Goal: Obtain resource: Download file/media

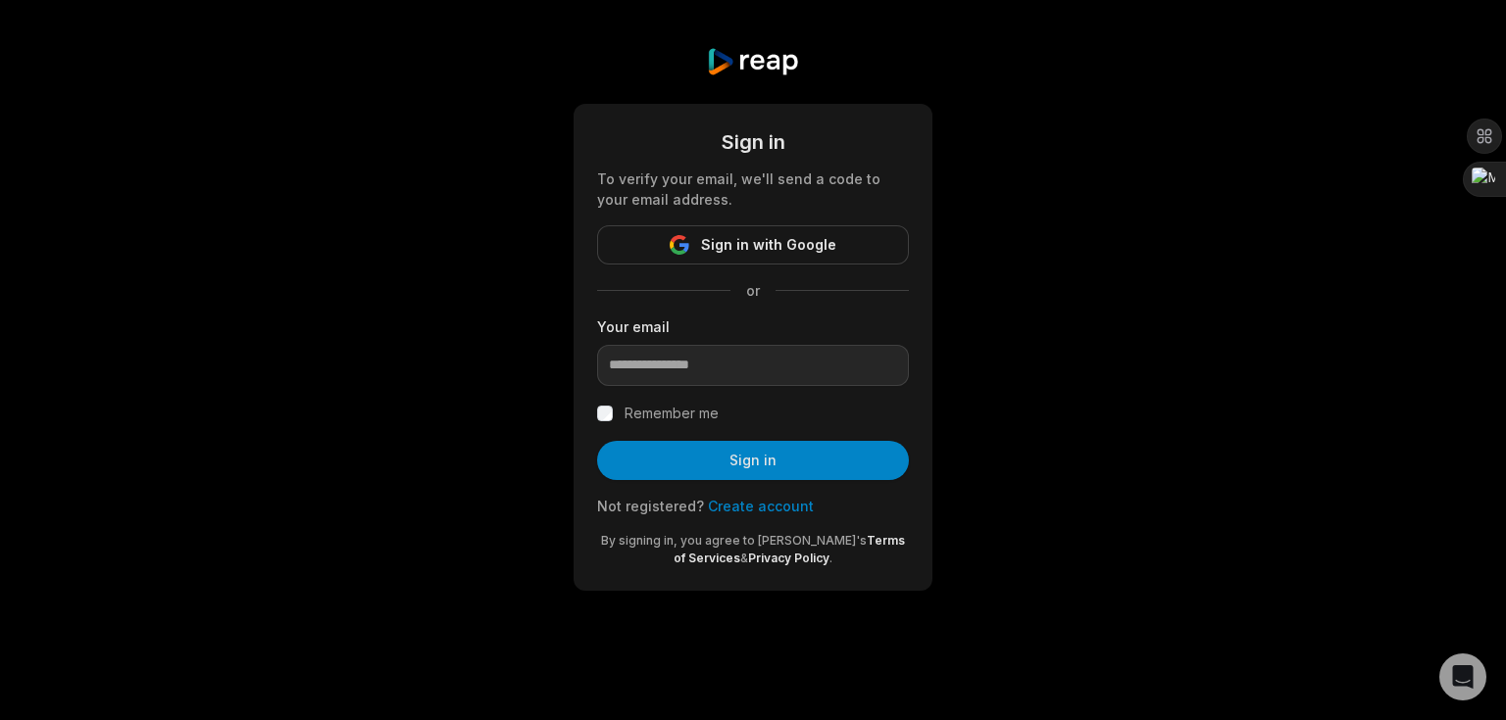
type input "**********"
click at [672, 407] on label "Remember me" at bounding box center [671, 414] width 94 height 24
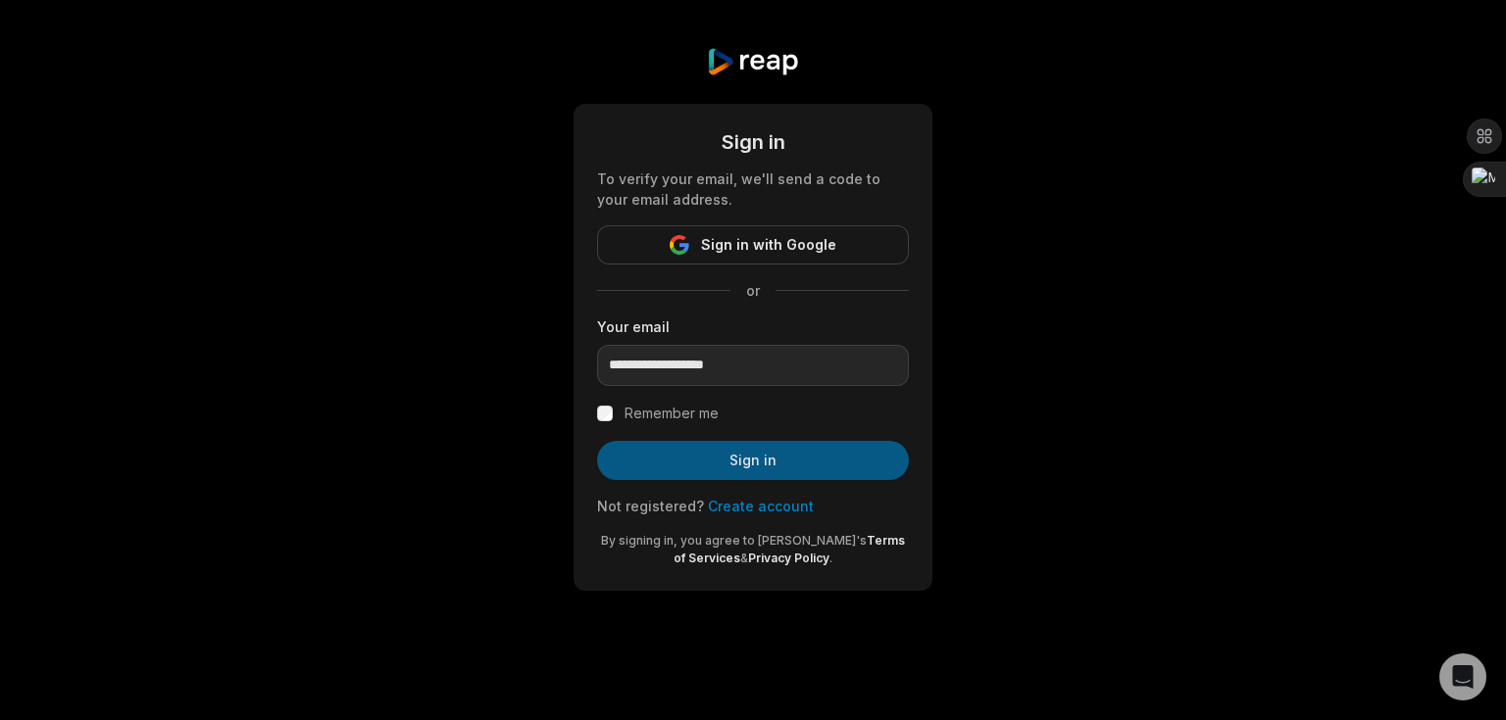
click at [694, 451] on button "Sign in" at bounding box center [753, 460] width 312 height 39
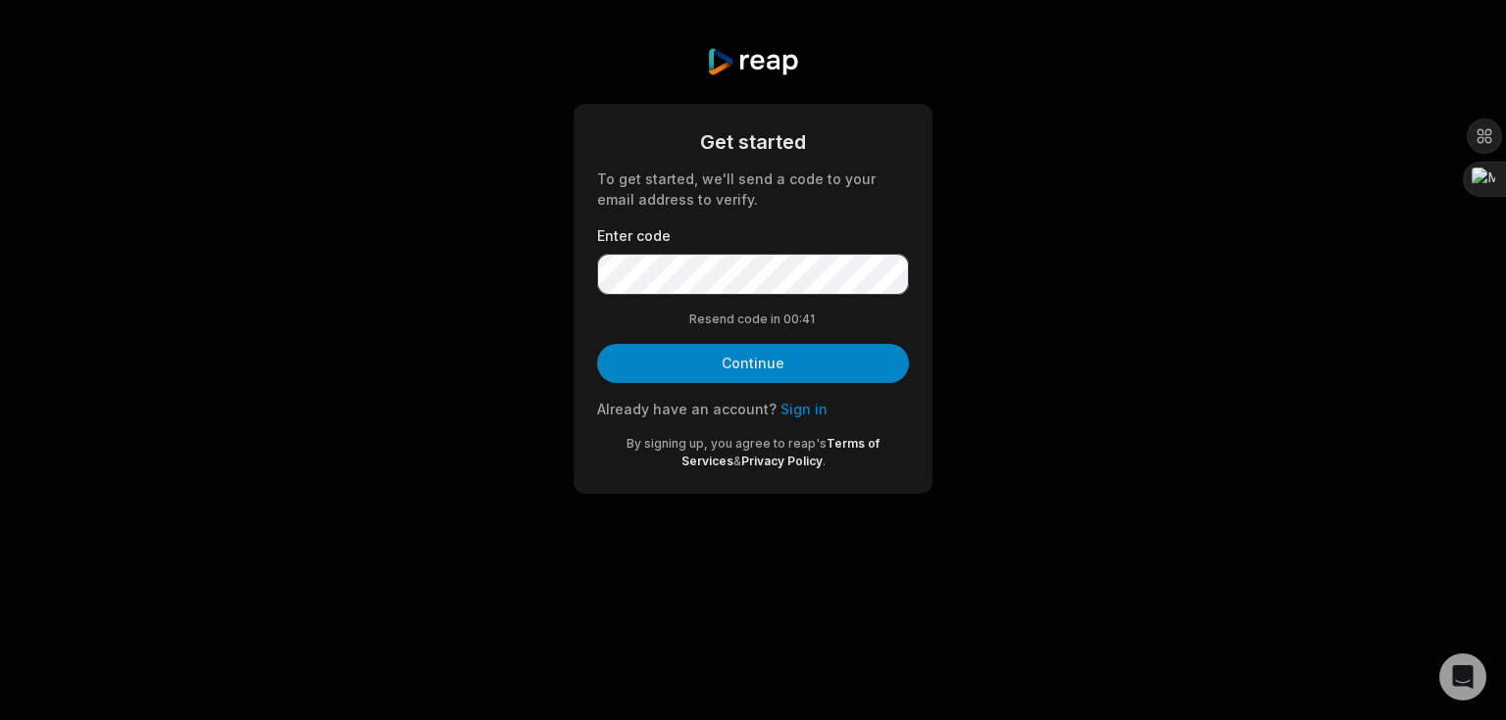
click at [1185, 259] on div "Get started To get started, we'll send a code to your email address to verify. …" at bounding box center [753, 270] width 1506 height 541
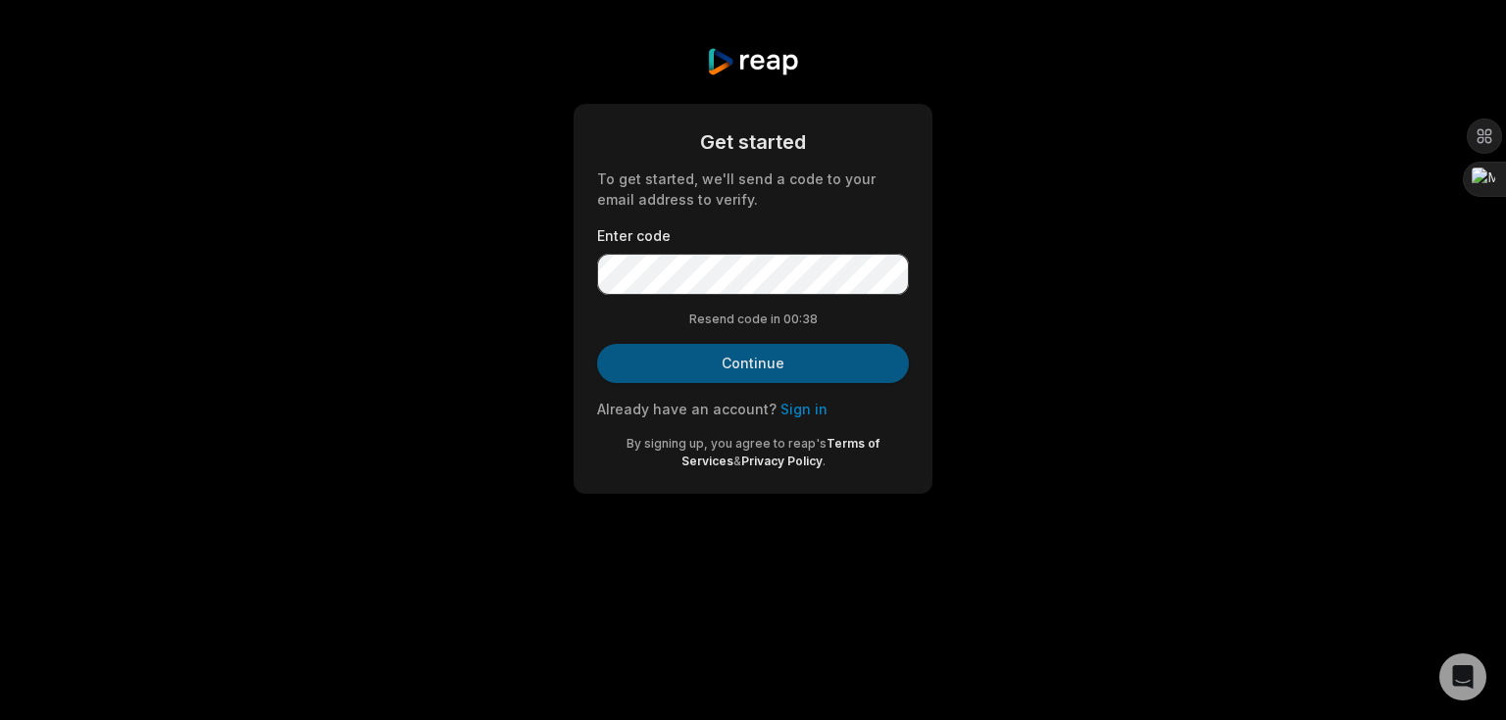
click at [780, 365] on button "Continue" at bounding box center [753, 363] width 312 height 39
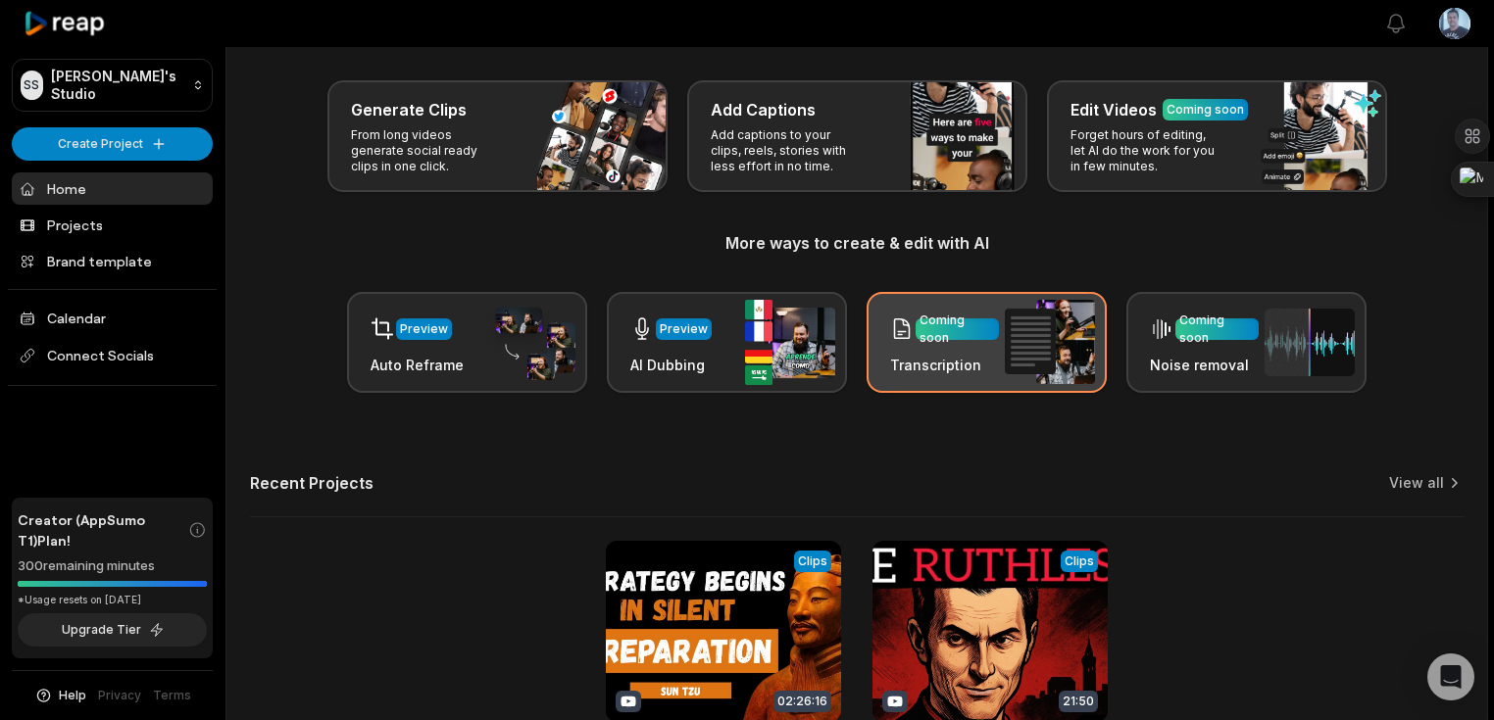
scroll to position [257, 0]
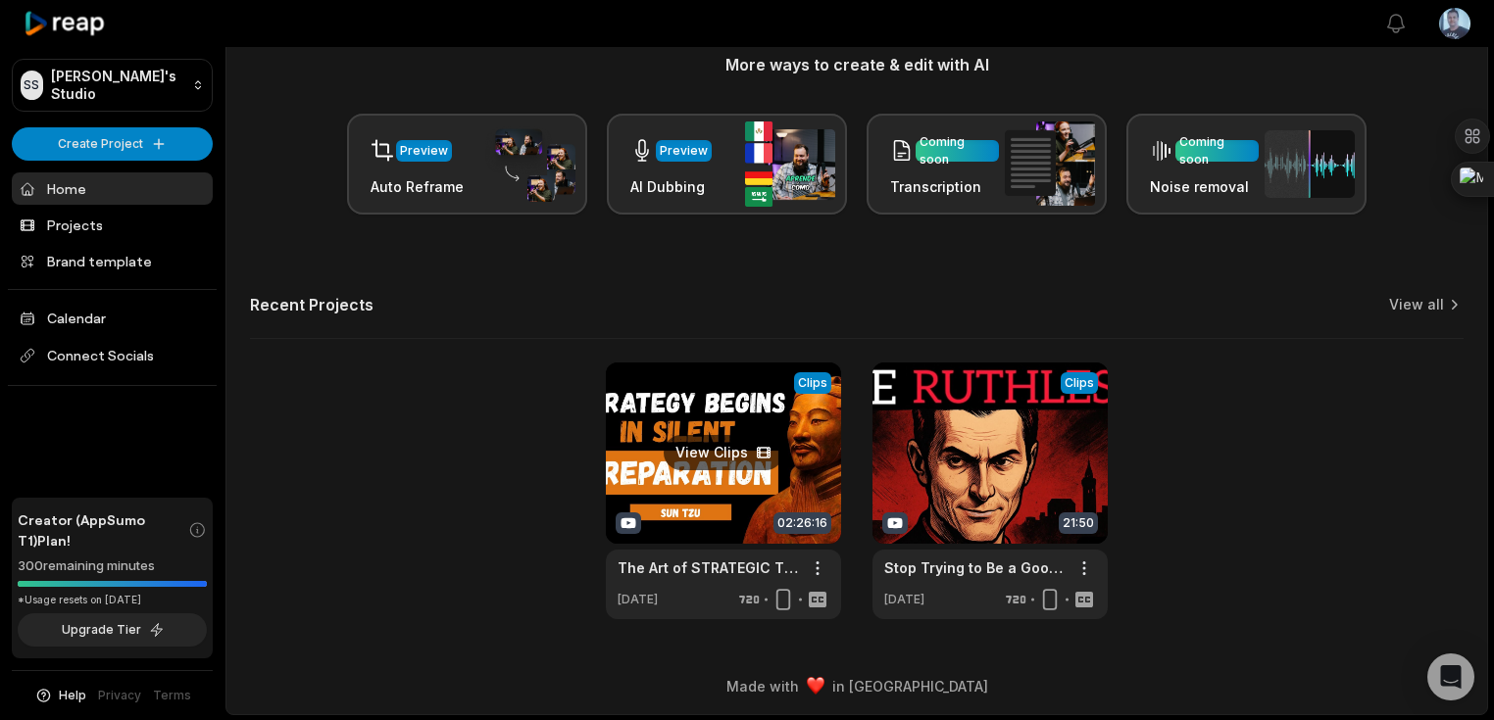
click at [708, 447] on link at bounding box center [723, 491] width 235 height 257
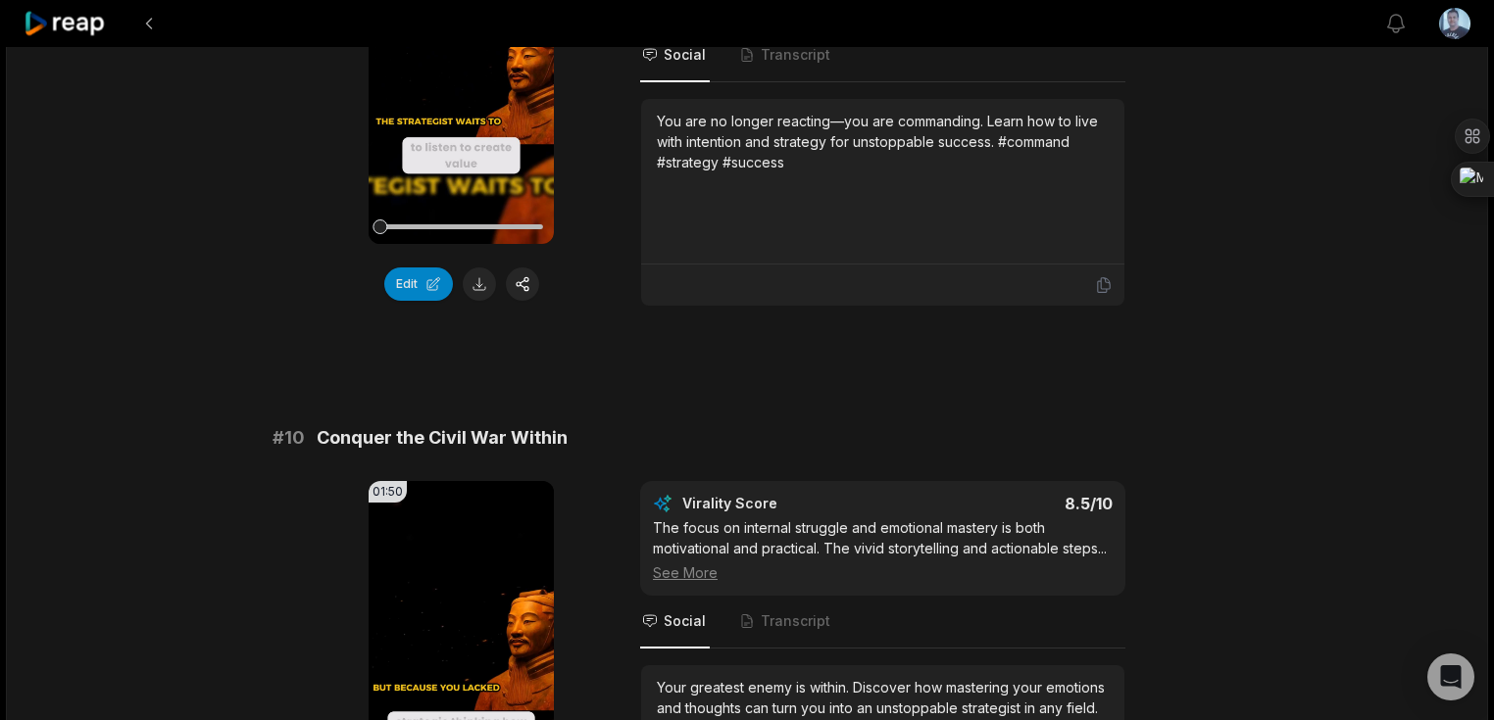
scroll to position [5365, 0]
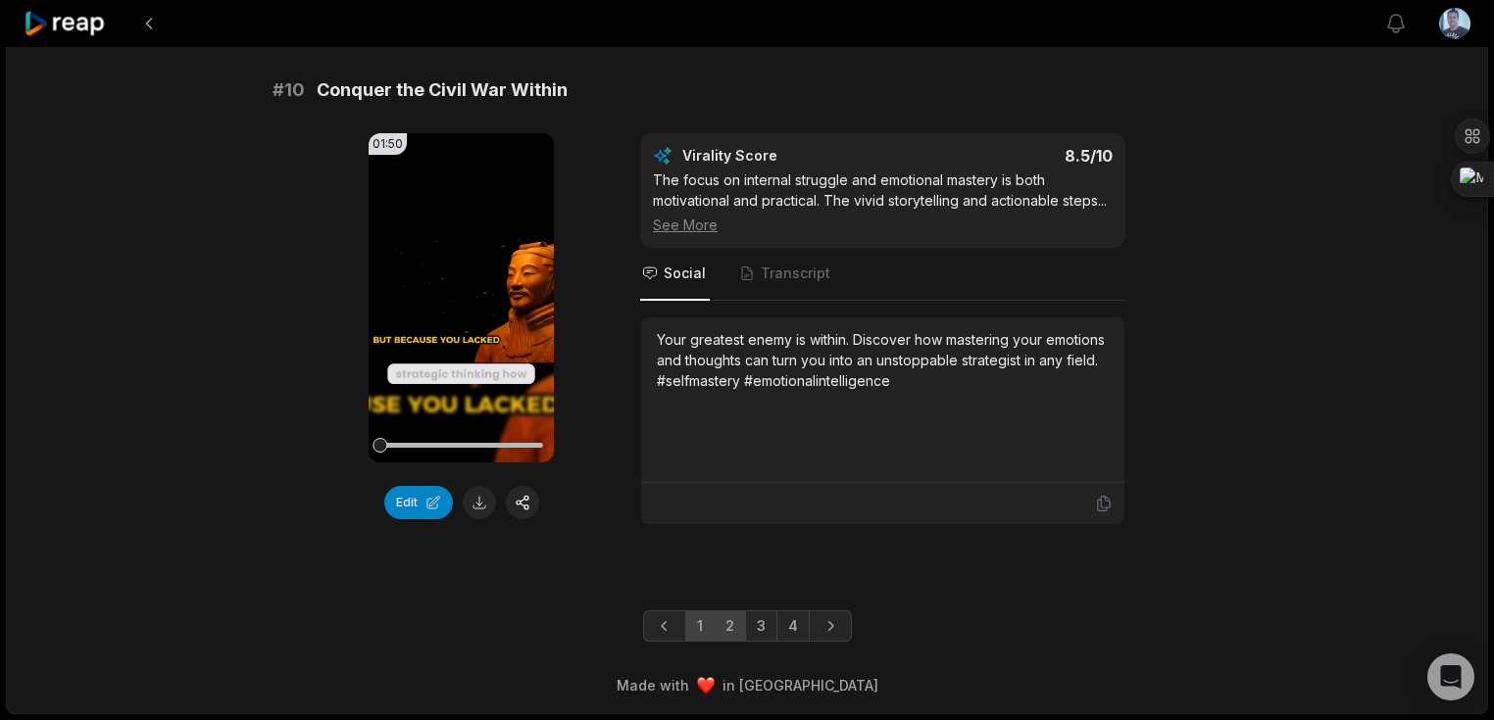
click at [728, 631] on link "2" at bounding box center [730, 626] width 32 height 31
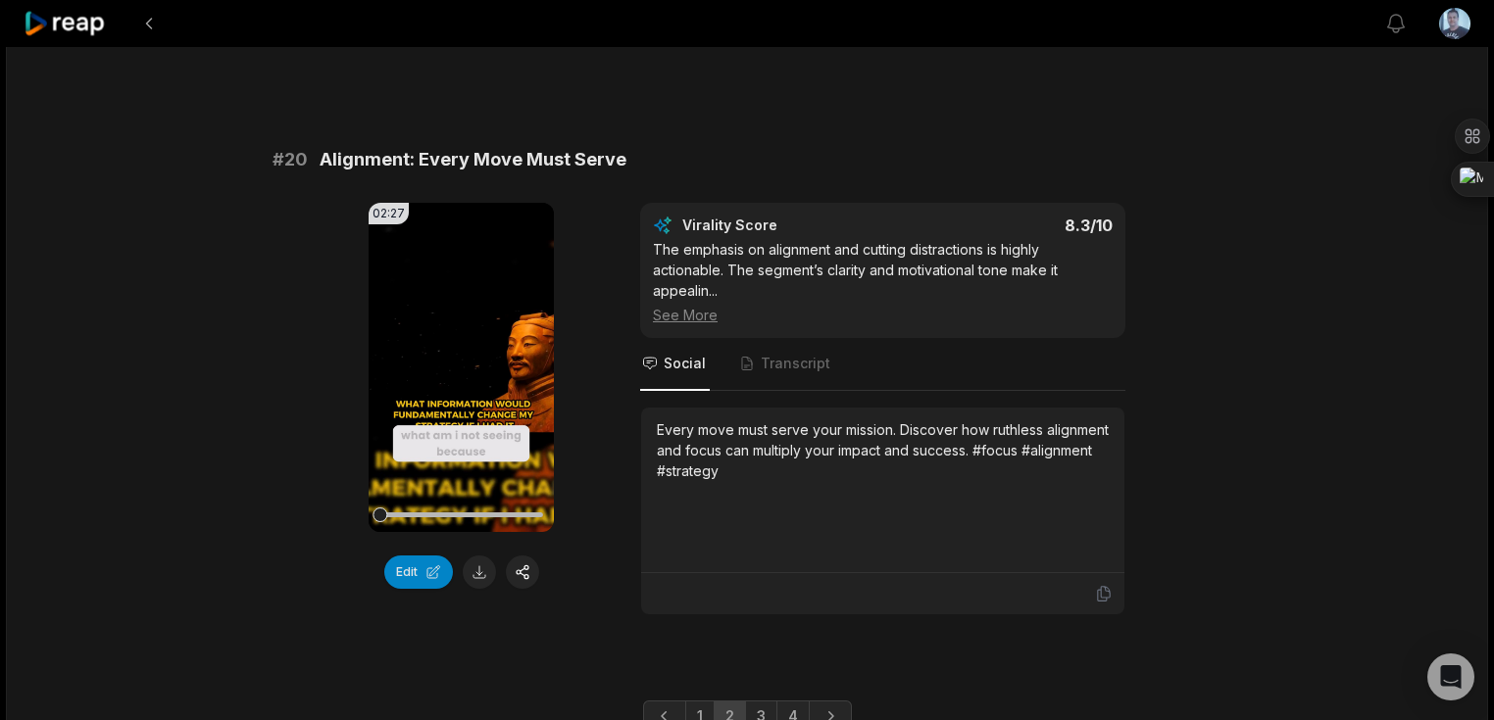
scroll to position [5324, 0]
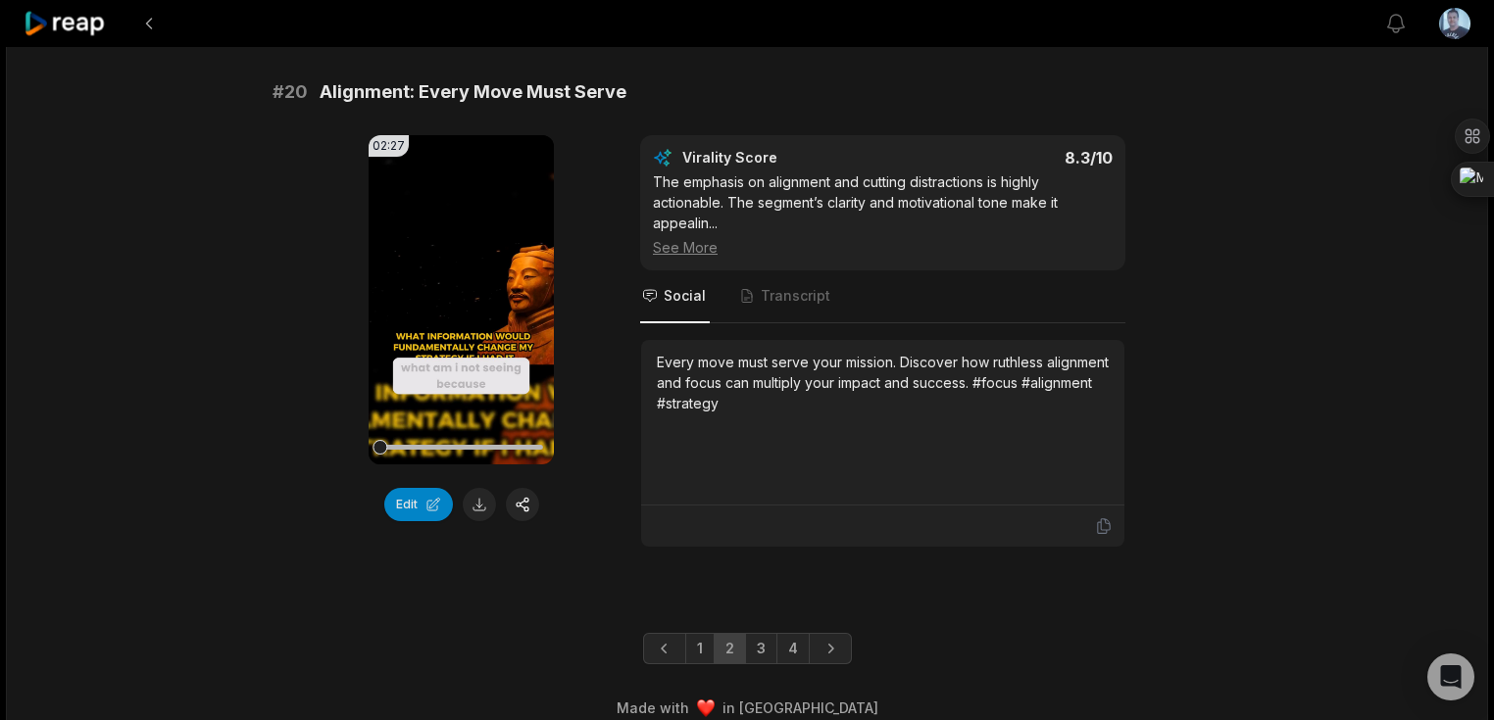
drag, startPoint x: 698, startPoint y: 630, endPoint x: 824, endPoint y: 609, distance: 128.3
click at [698, 633] on link "1" at bounding box center [699, 648] width 29 height 31
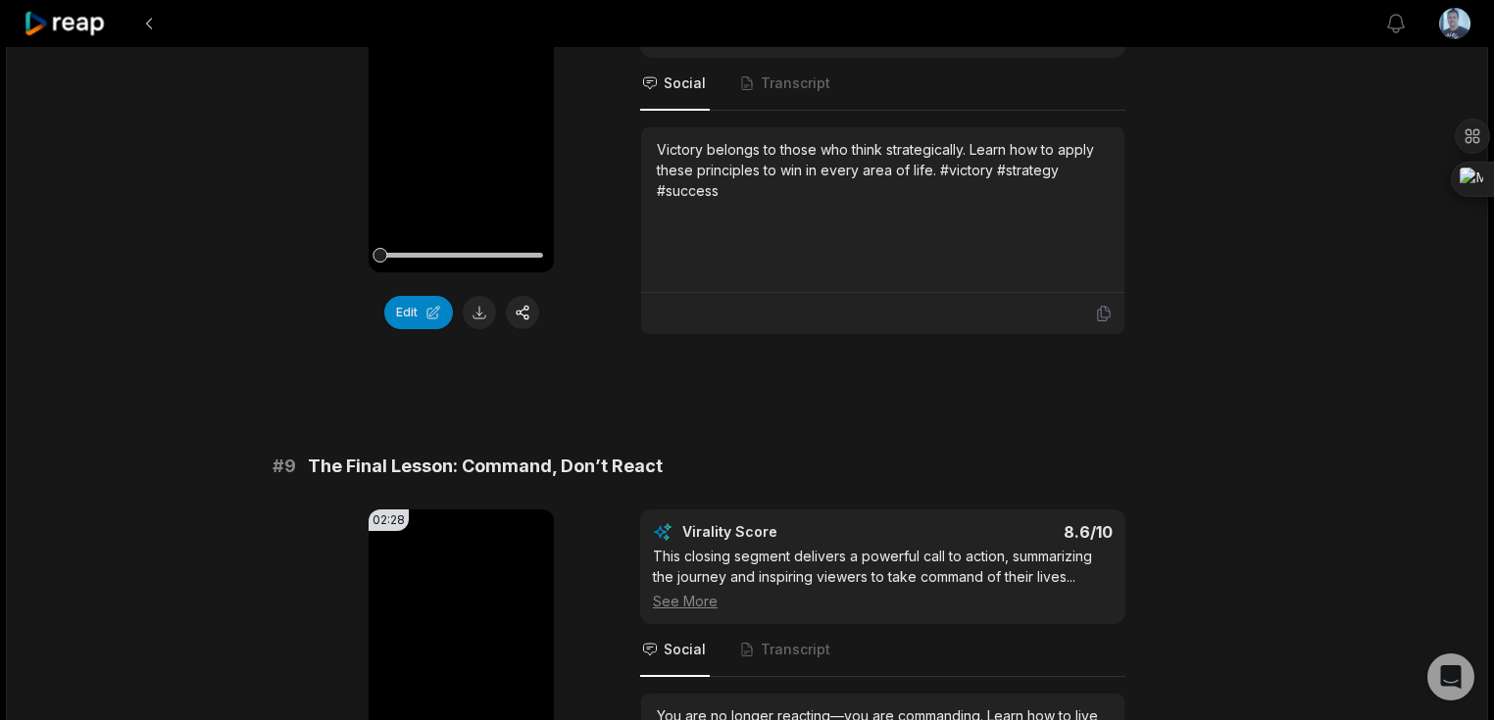
scroll to position [4199, 0]
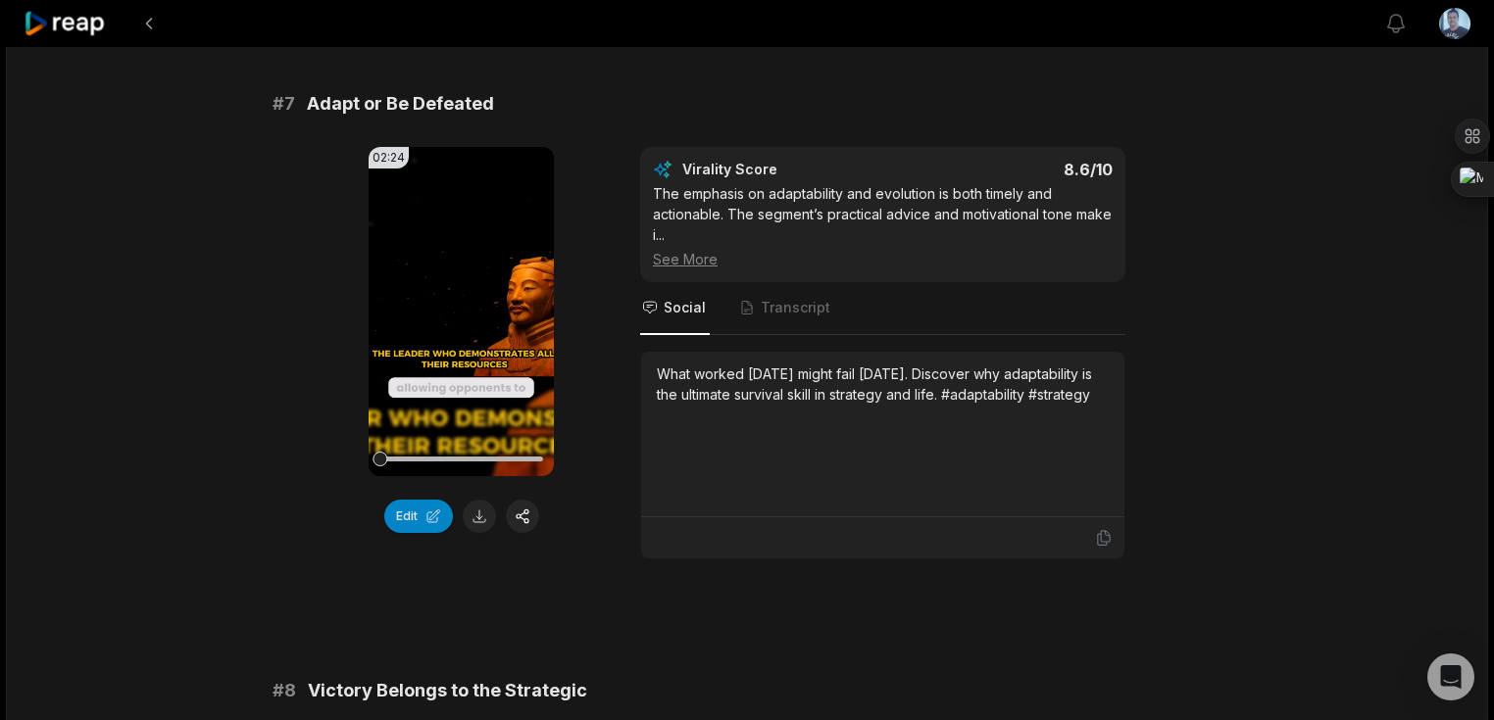
scroll to position [3599, 0]
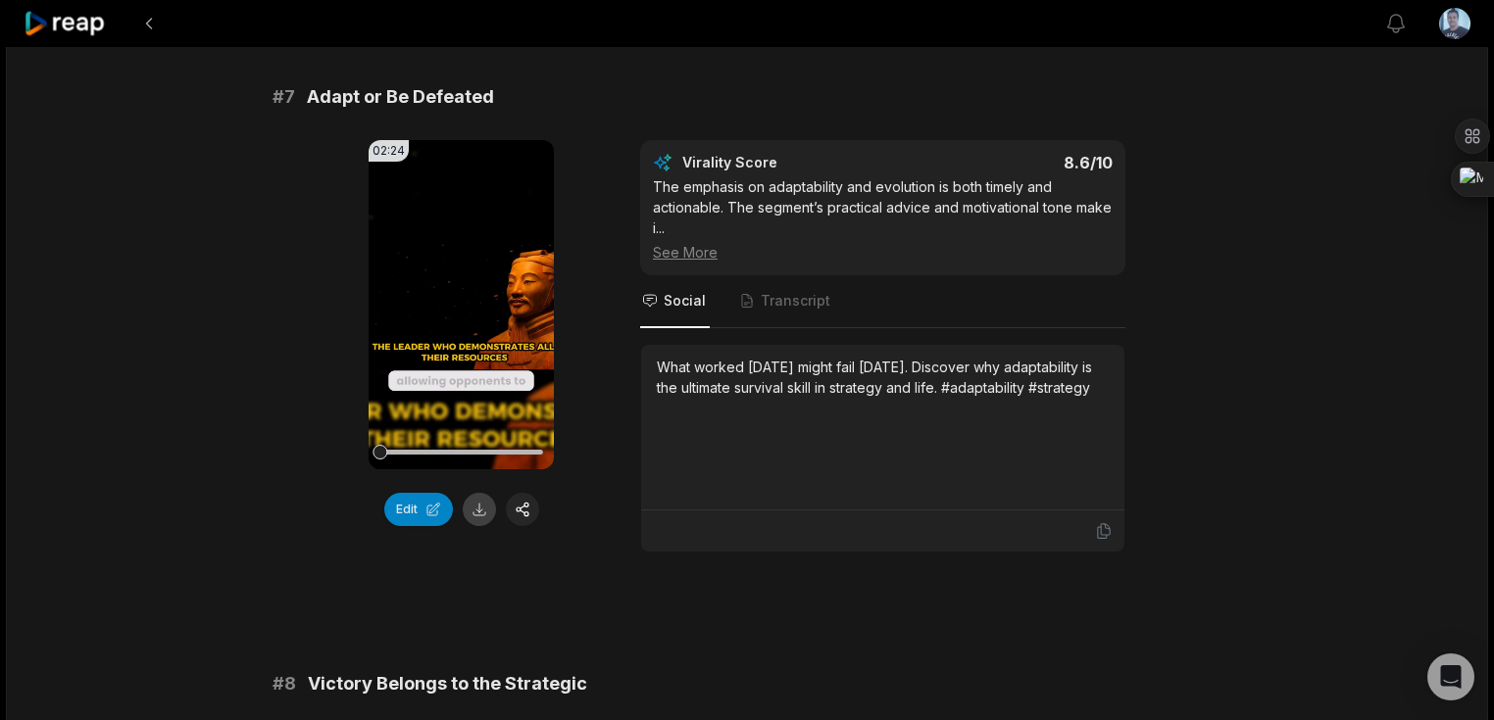
click at [481, 526] on button at bounding box center [479, 509] width 33 height 33
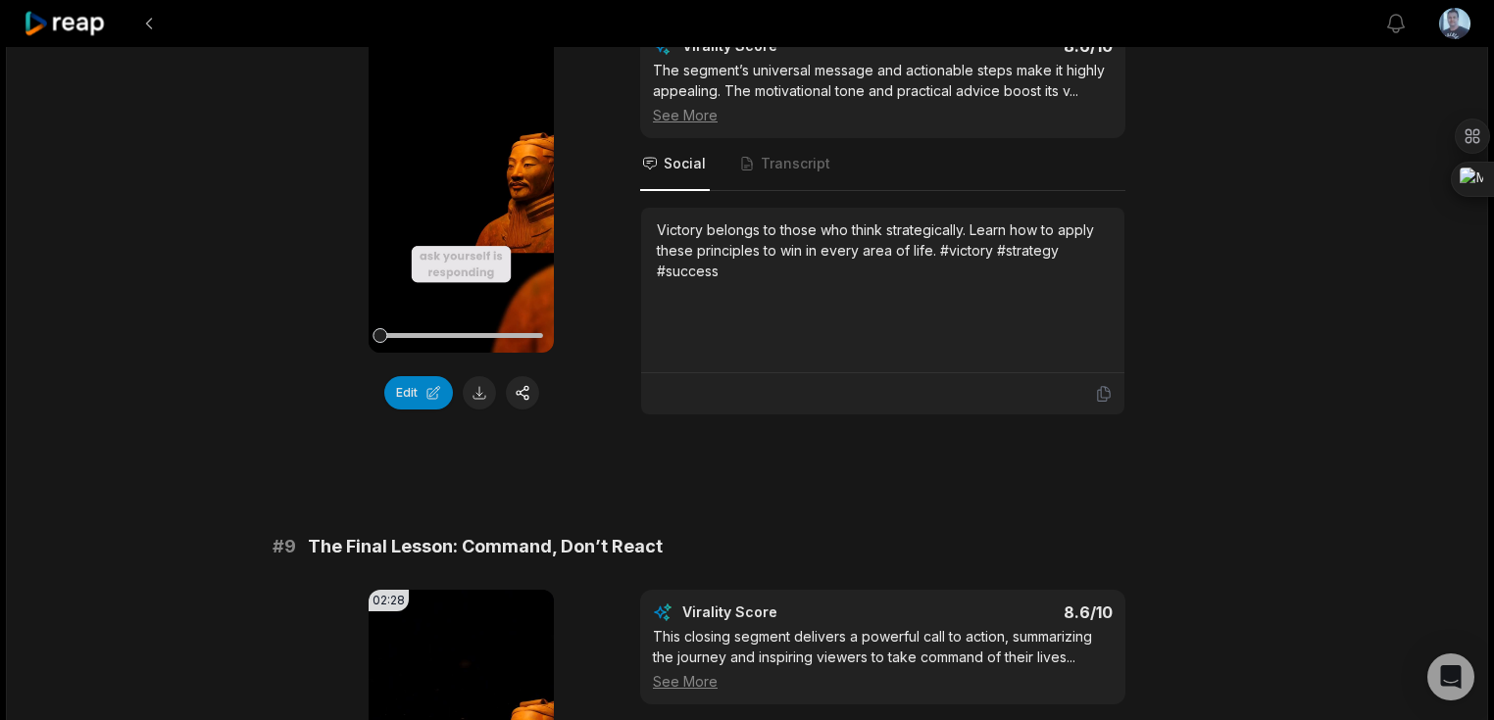
scroll to position [4305, 0]
click at [477, 408] on button at bounding box center [479, 390] width 33 height 33
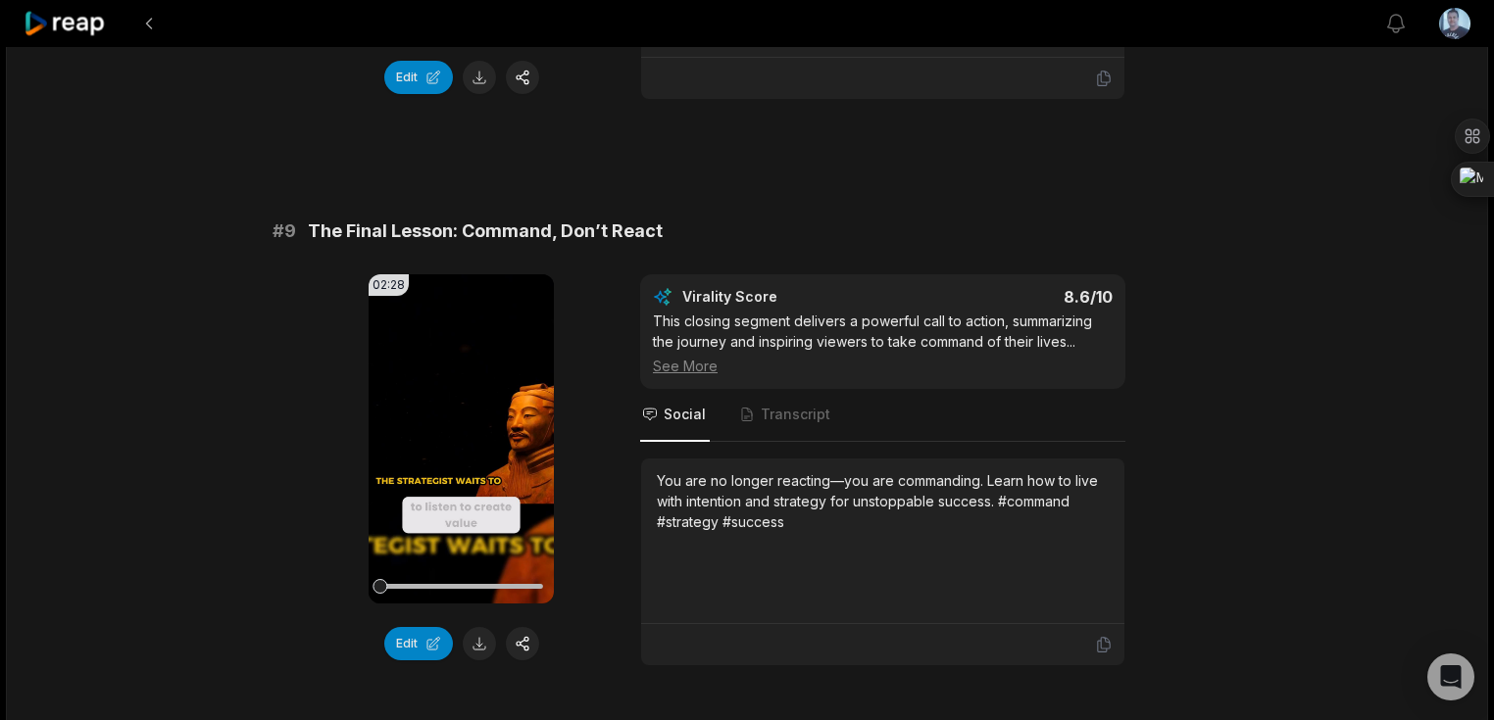
scroll to position [4697, 0]
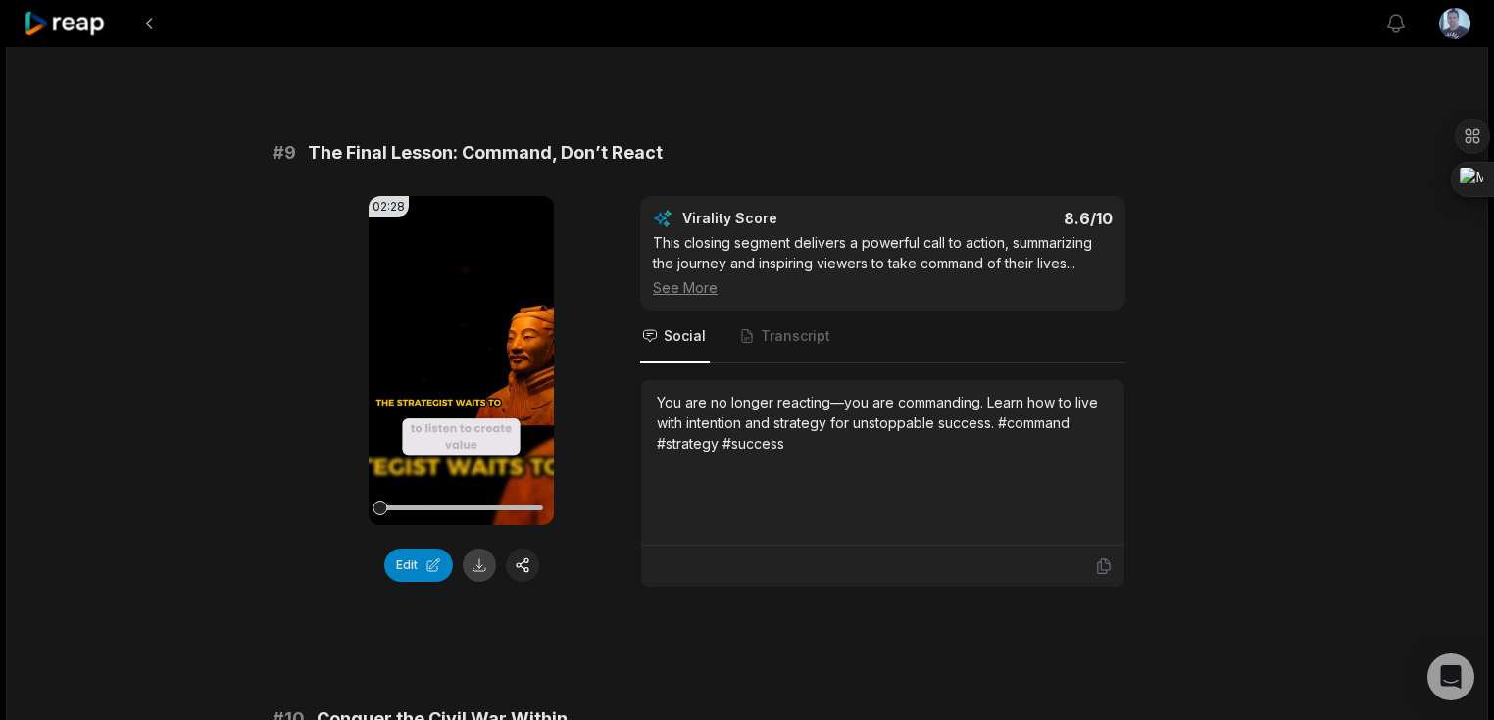
click at [474, 582] on button at bounding box center [479, 565] width 33 height 33
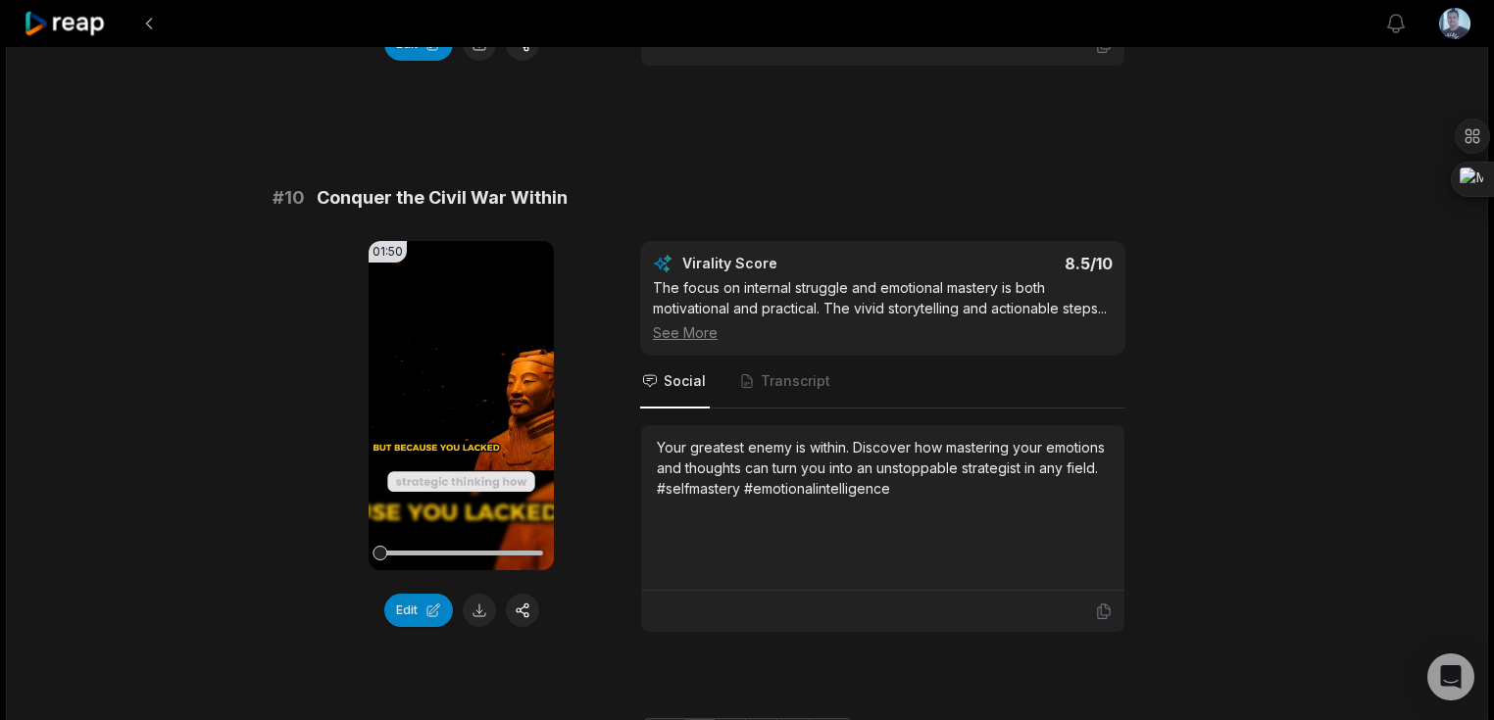
scroll to position [5246, 0]
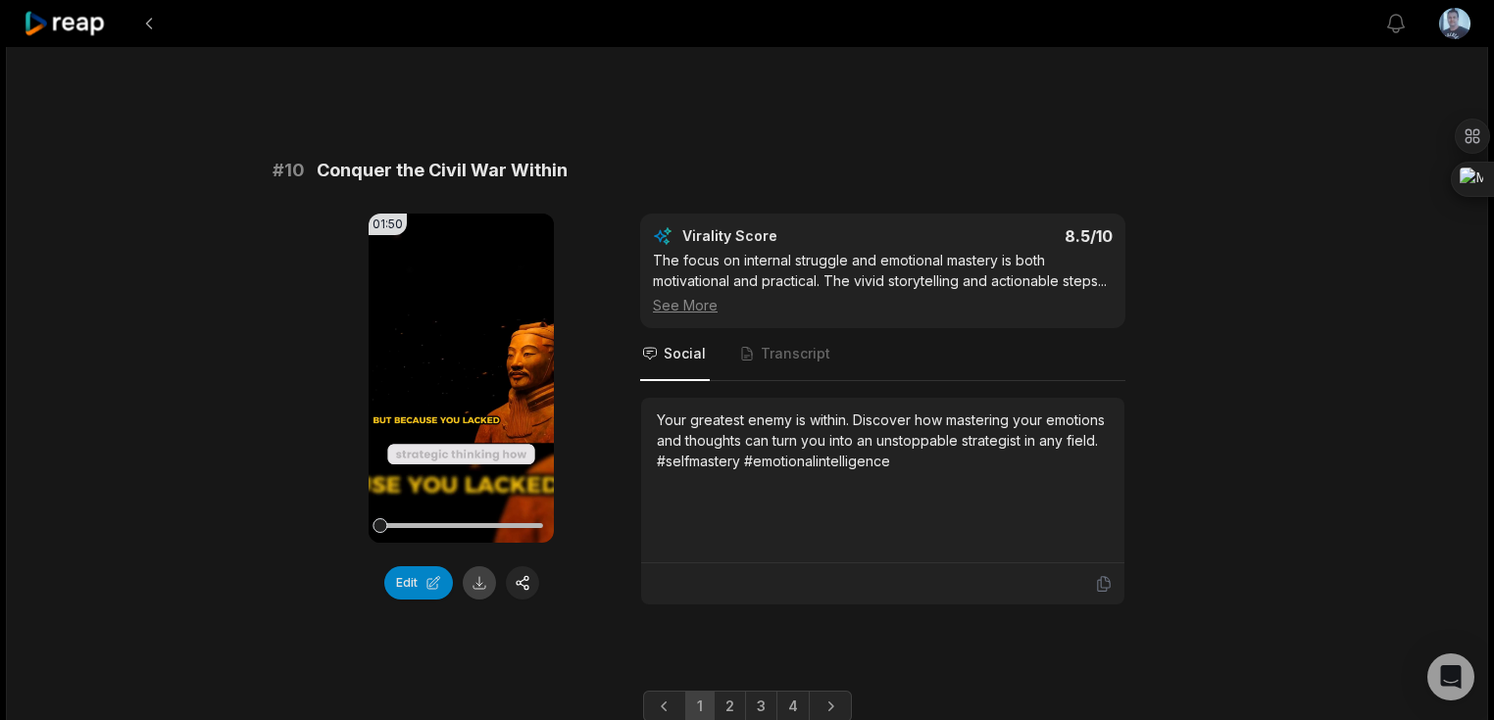
click at [470, 600] on button at bounding box center [479, 583] width 33 height 33
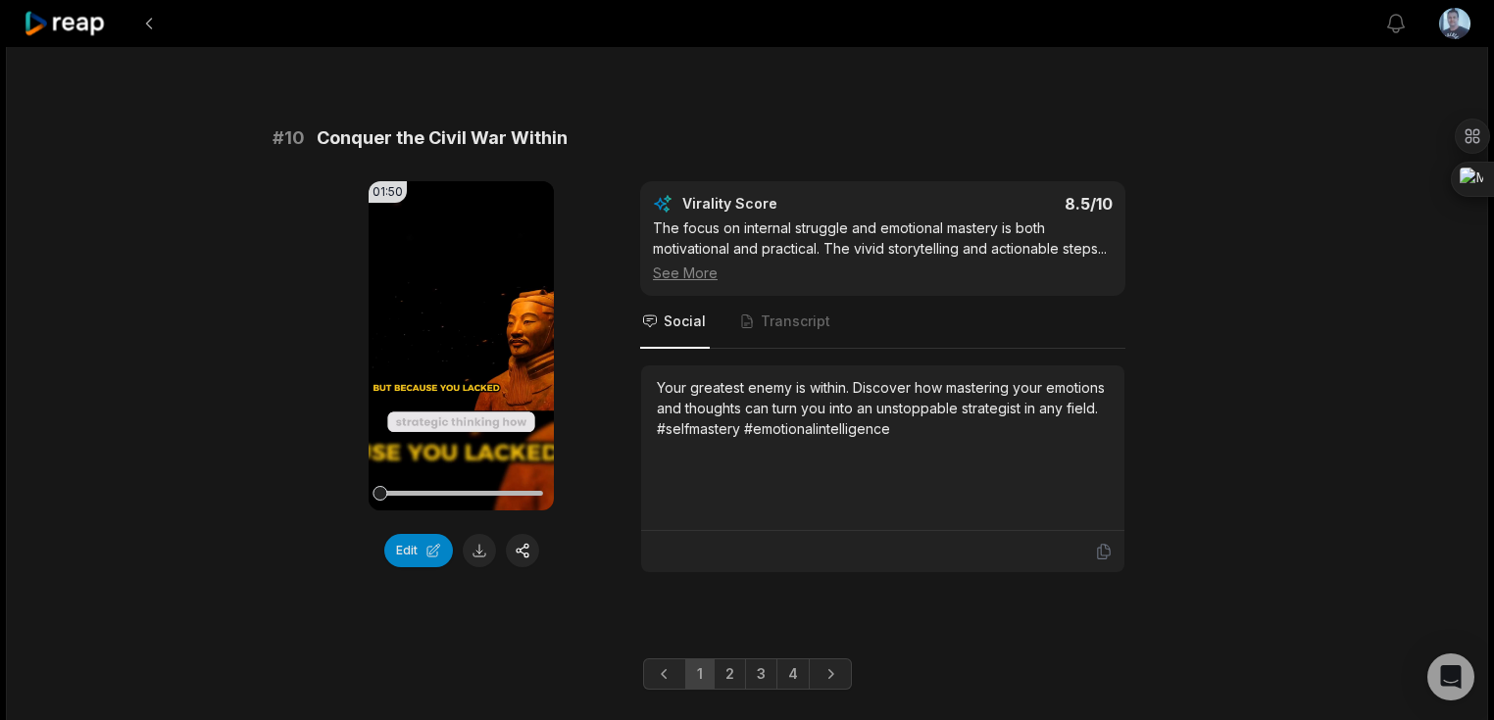
scroll to position [5365, 0]
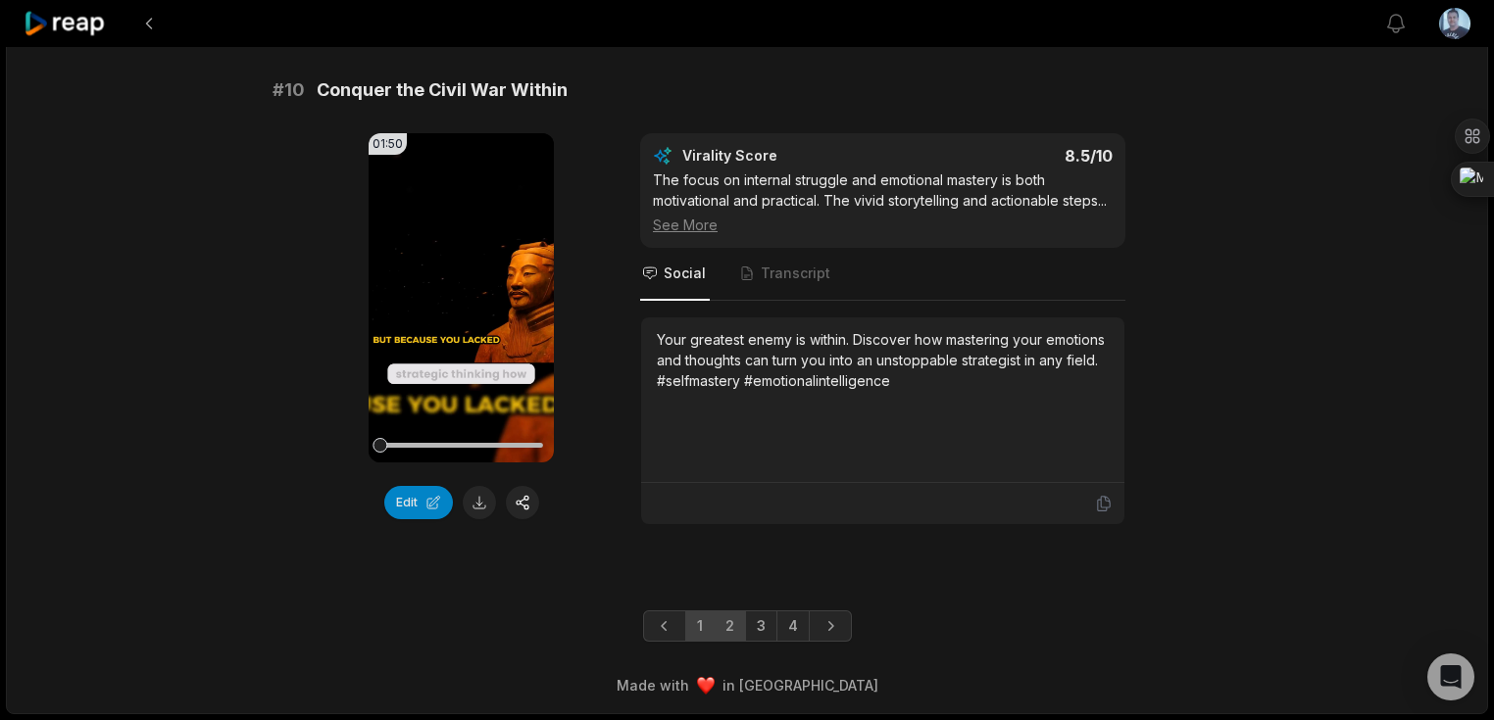
click at [728, 631] on link "2" at bounding box center [730, 626] width 32 height 31
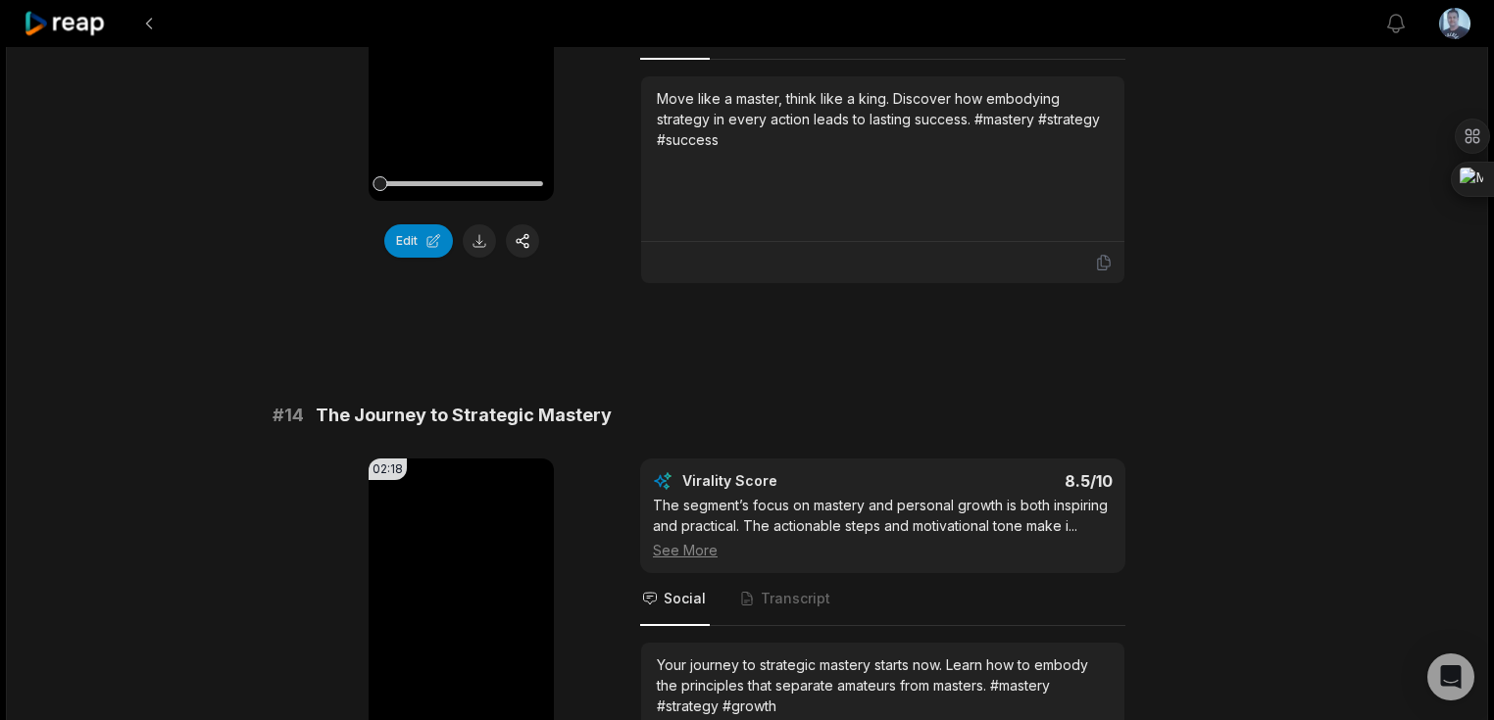
scroll to position [0, 0]
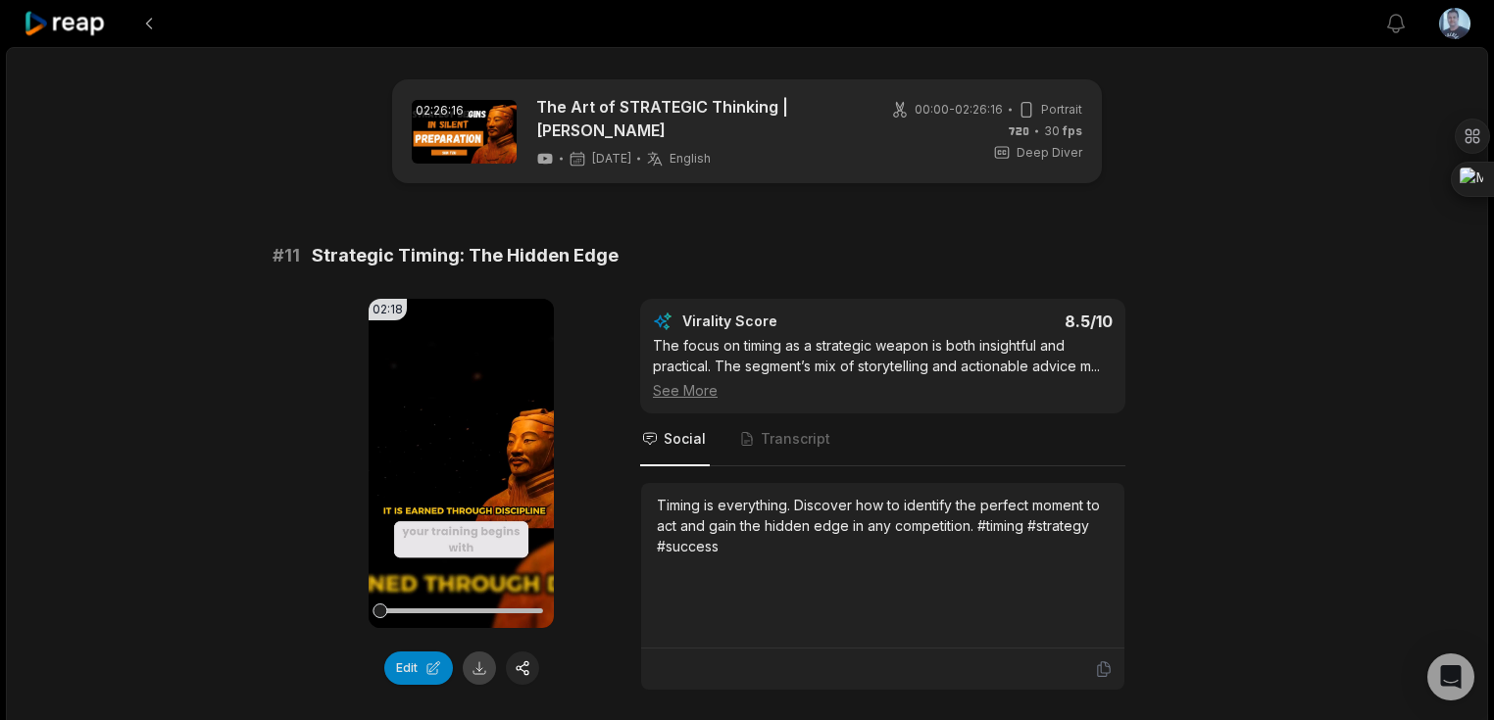
click at [473, 658] on button at bounding box center [479, 668] width 33 height 33
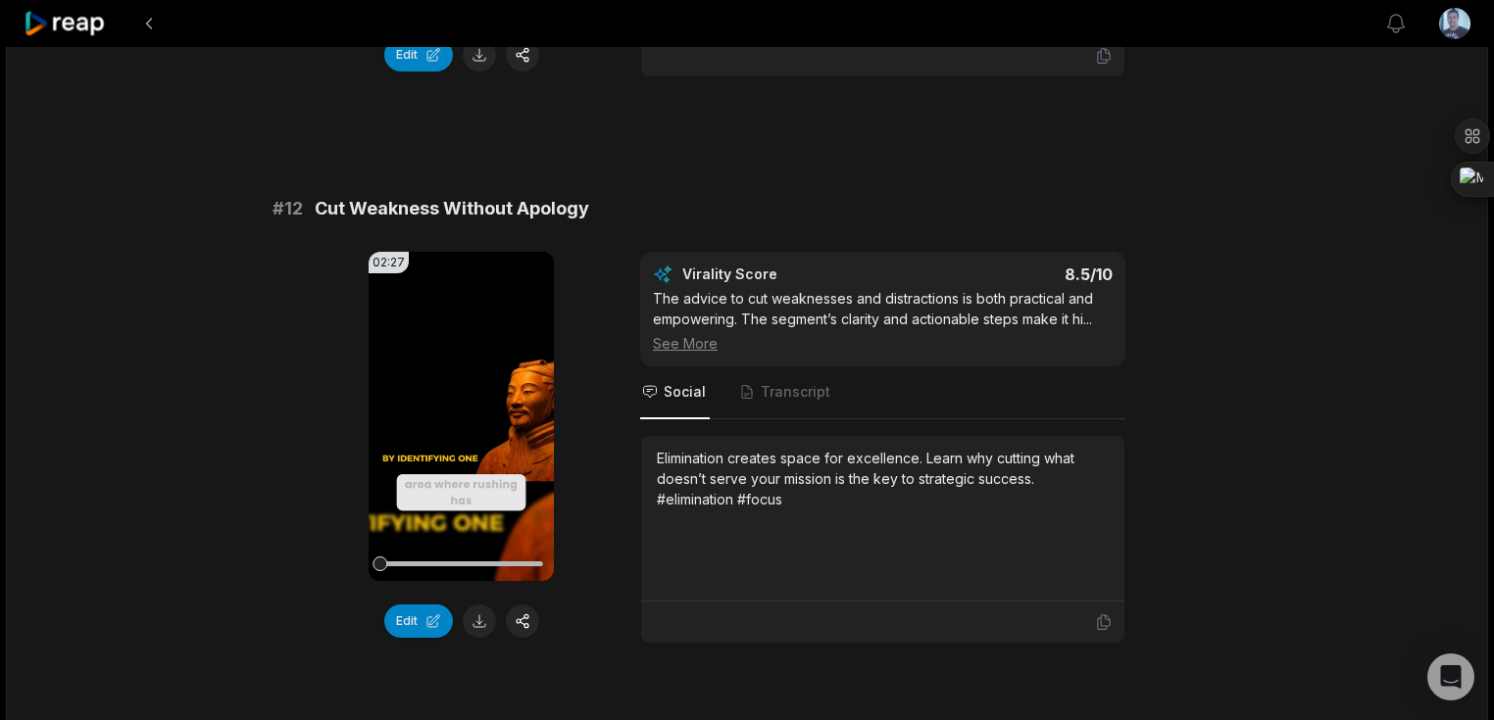
scroll to position [627, 0]
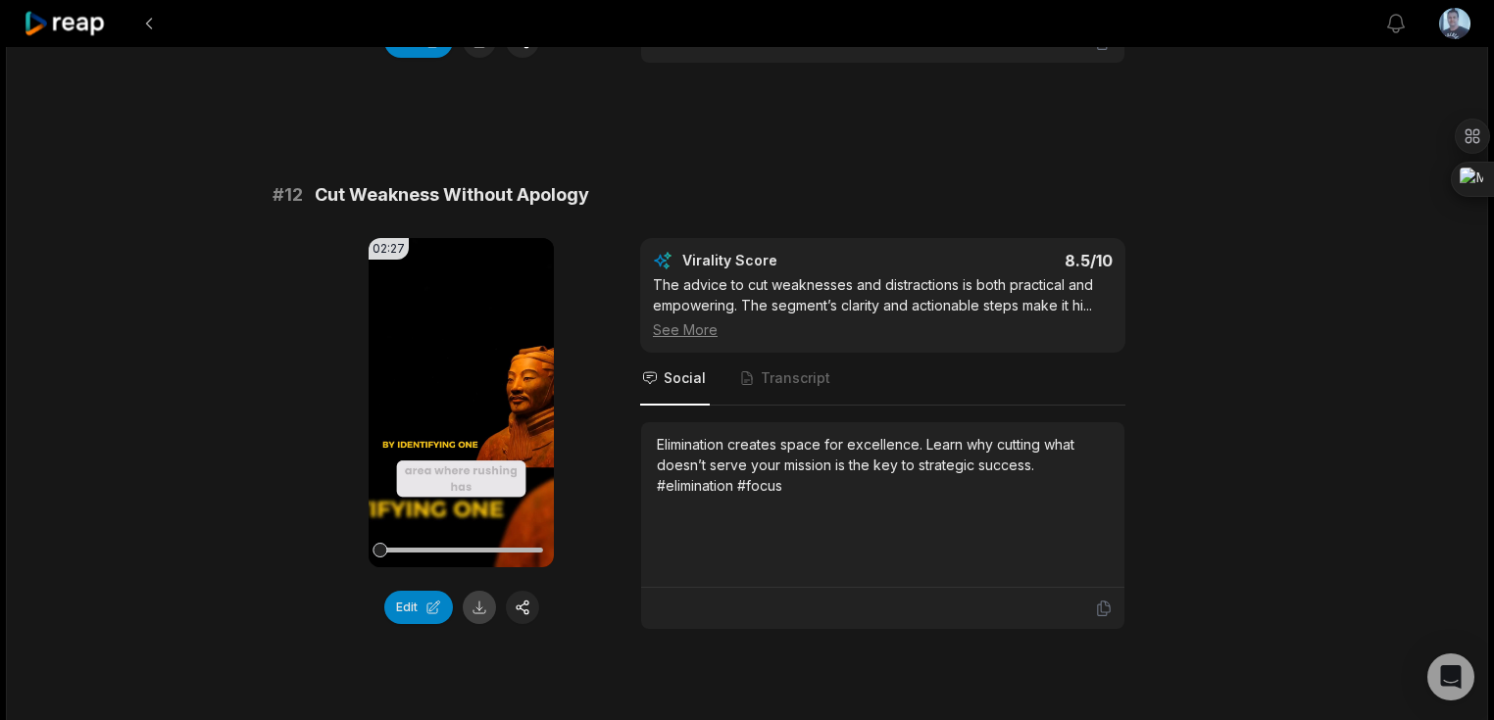
click at [478, 597] on button at bounding box center [479, 607] width 33 height 33
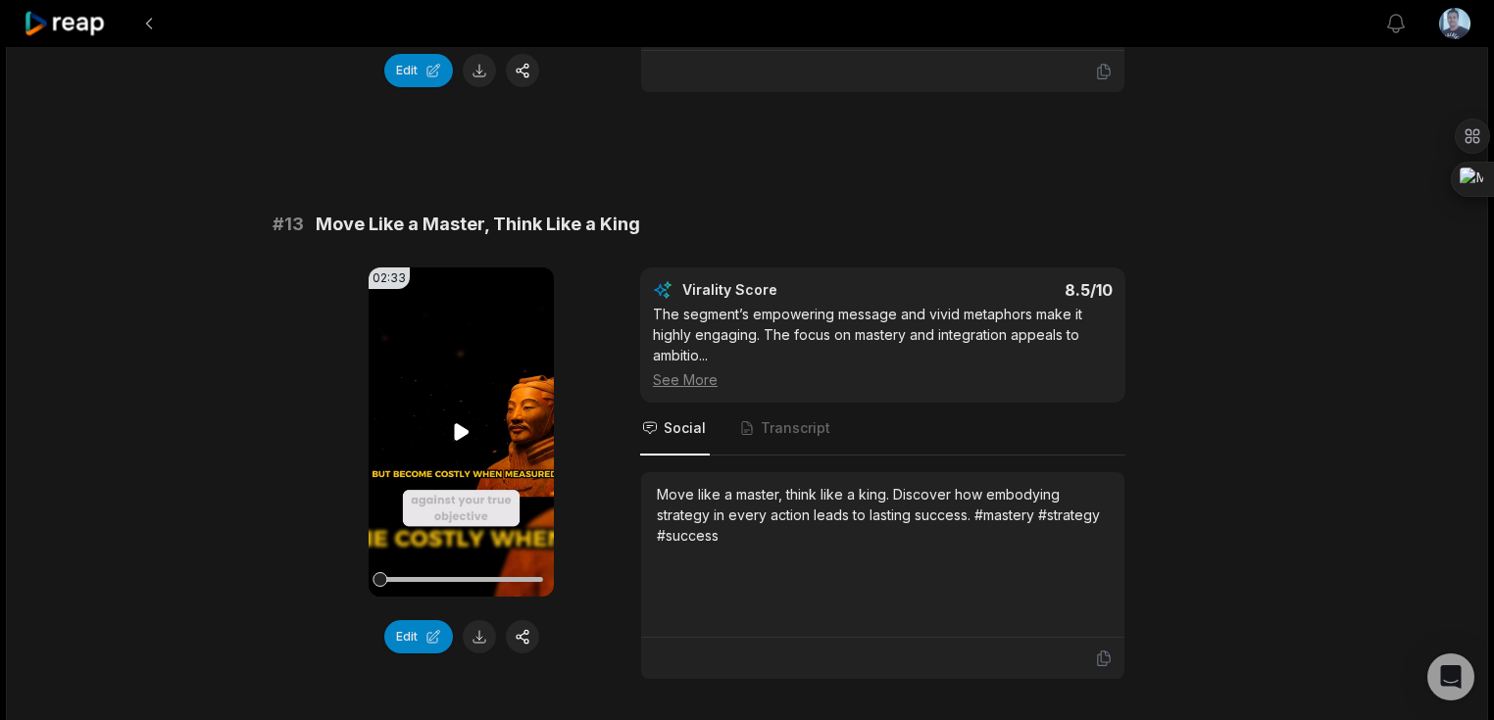
scroll to position [1176, 0]
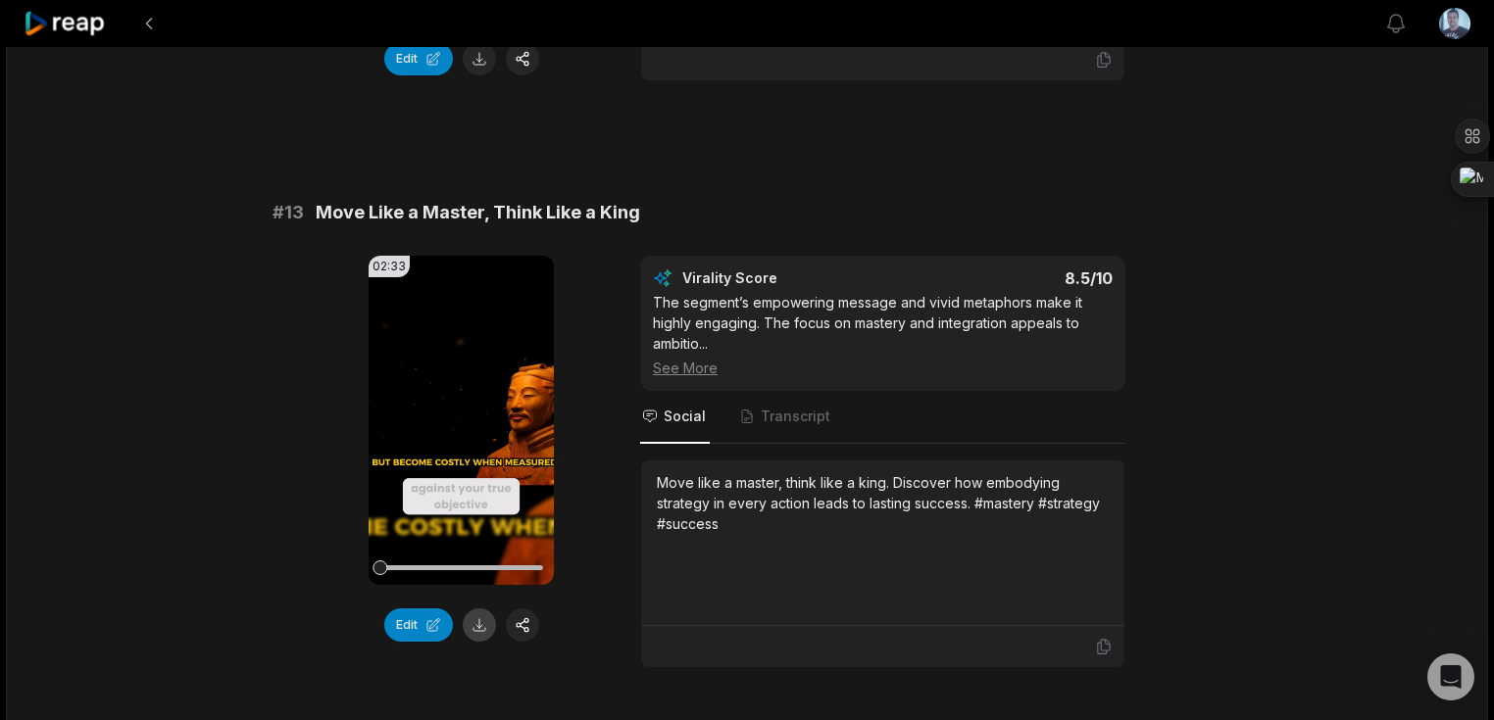
click at [478, 613] on button at bounding box center [479, 625] width 33 height 33
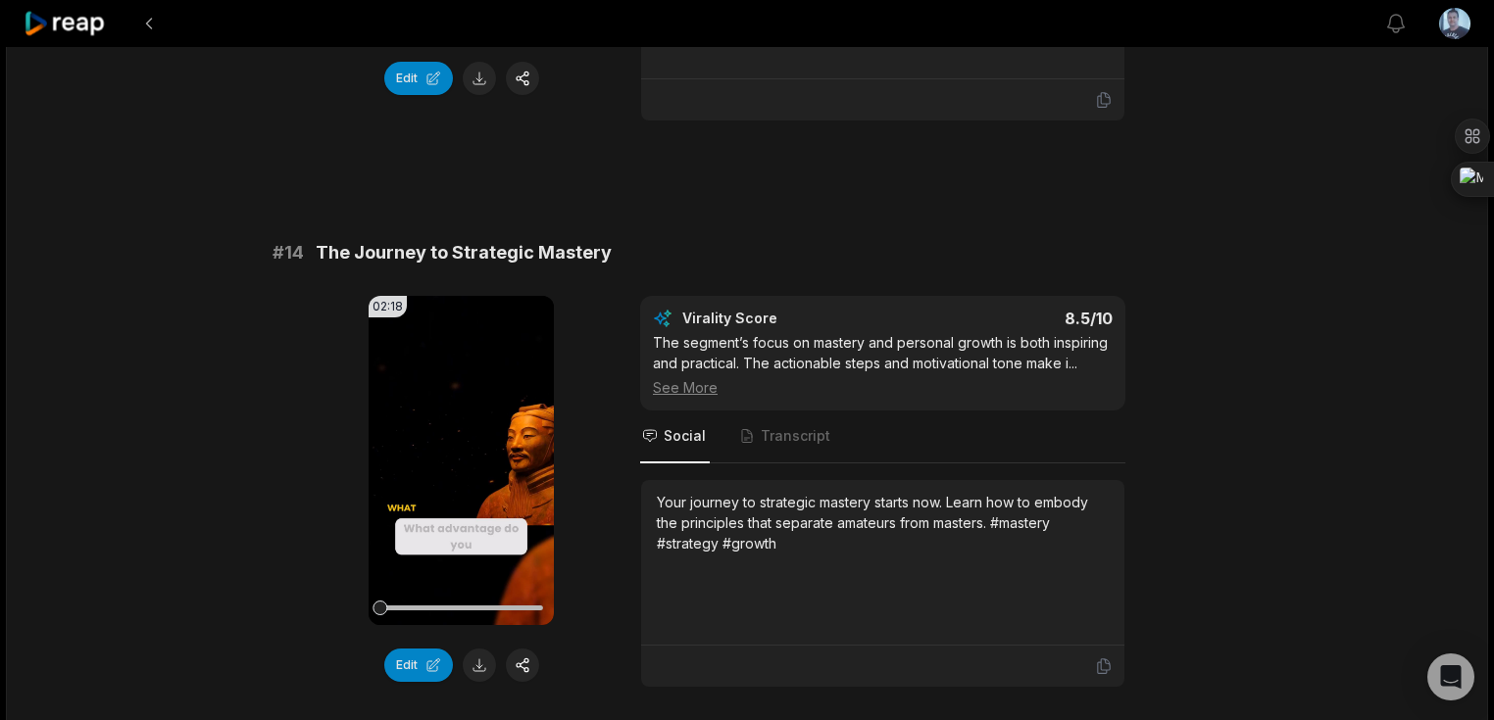
scroll to position [1725, 0]
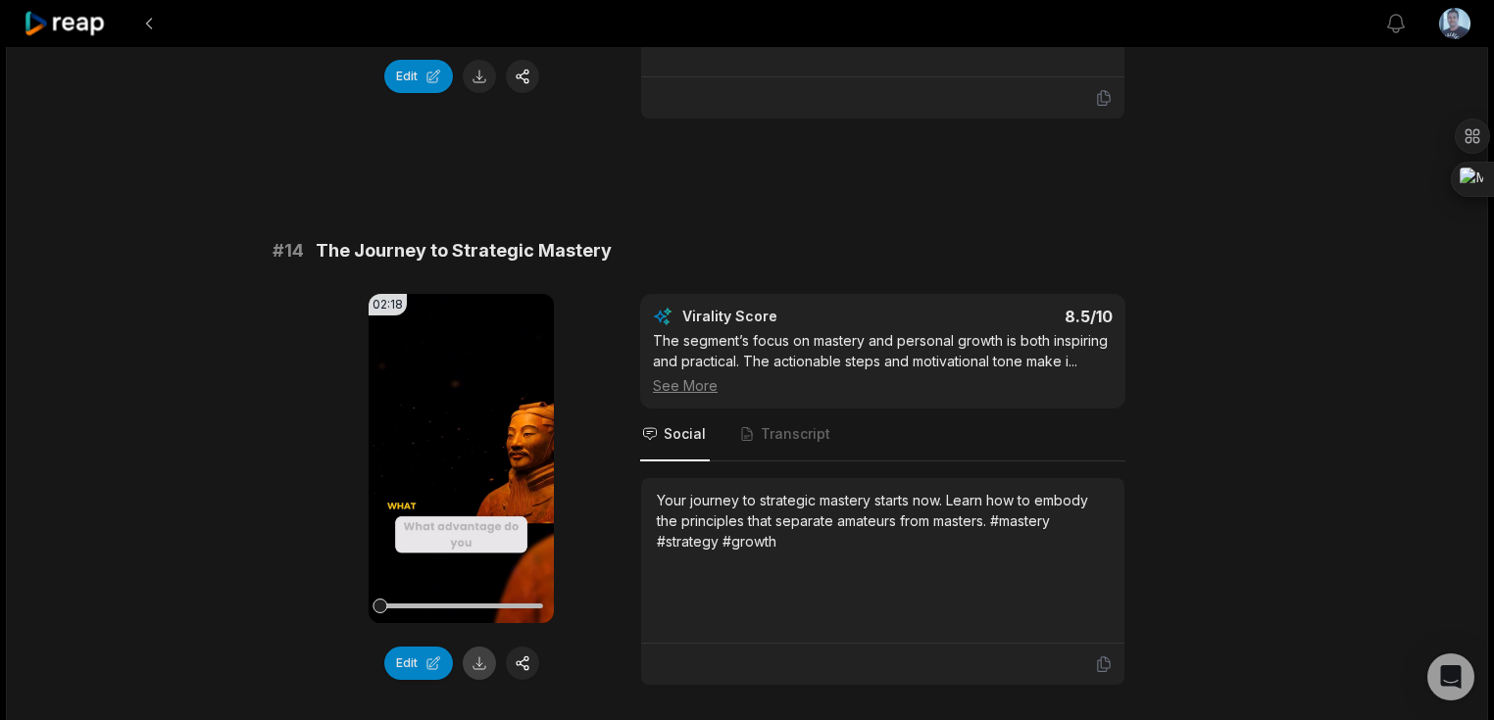
click at [475, 647] on button at bounding box center [479, 663] width 33 height 33
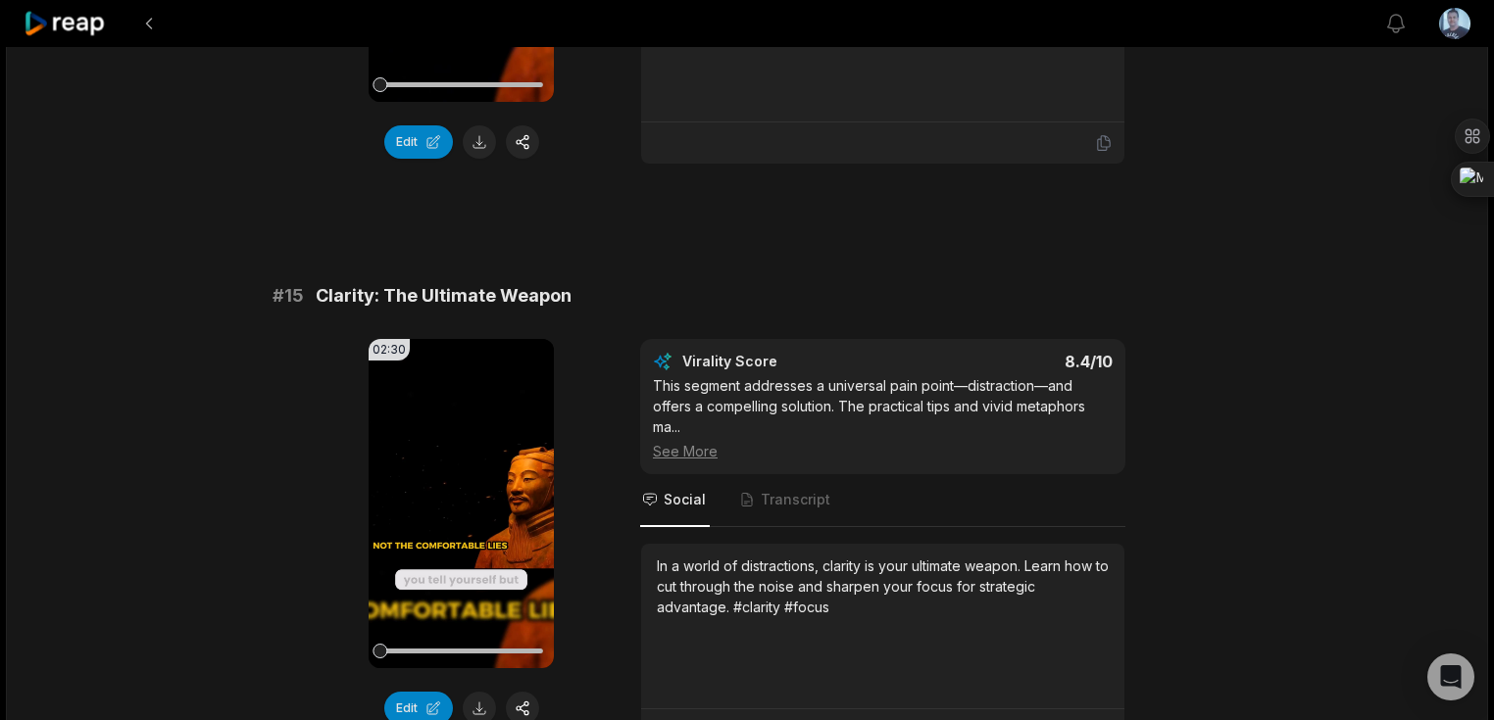
scroll to position [2274, 0]
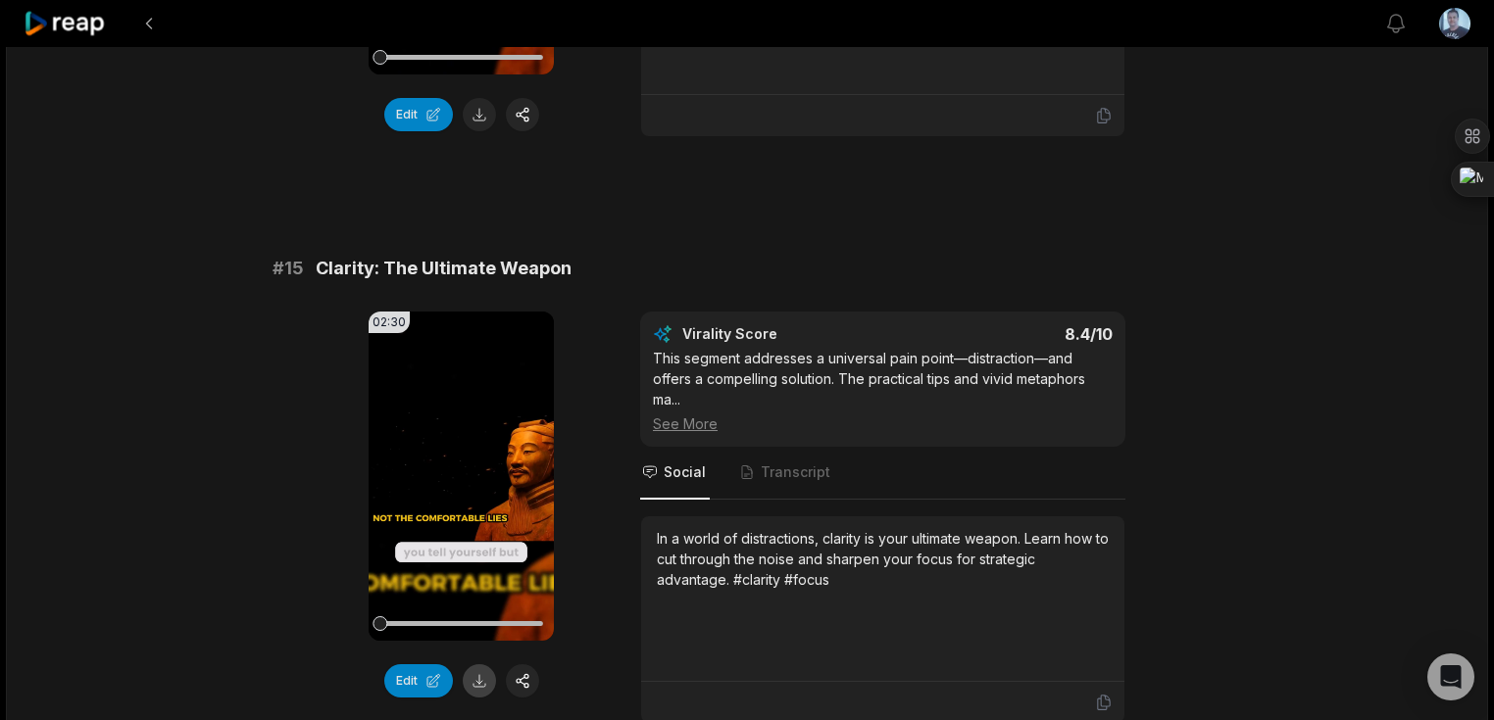
click at [478, 667] on button at bounding box center [479, 681] width 33 height 33
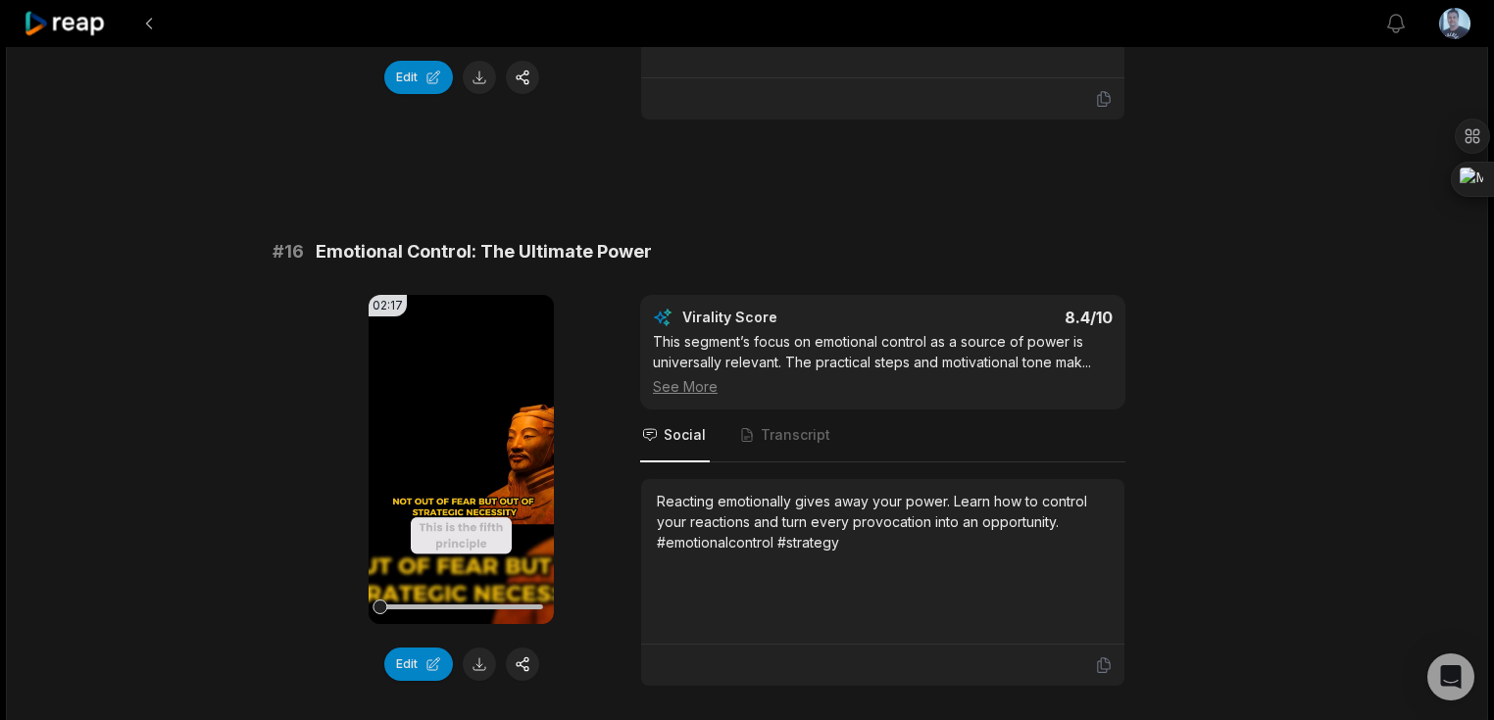
scroll to position [2901, 0]
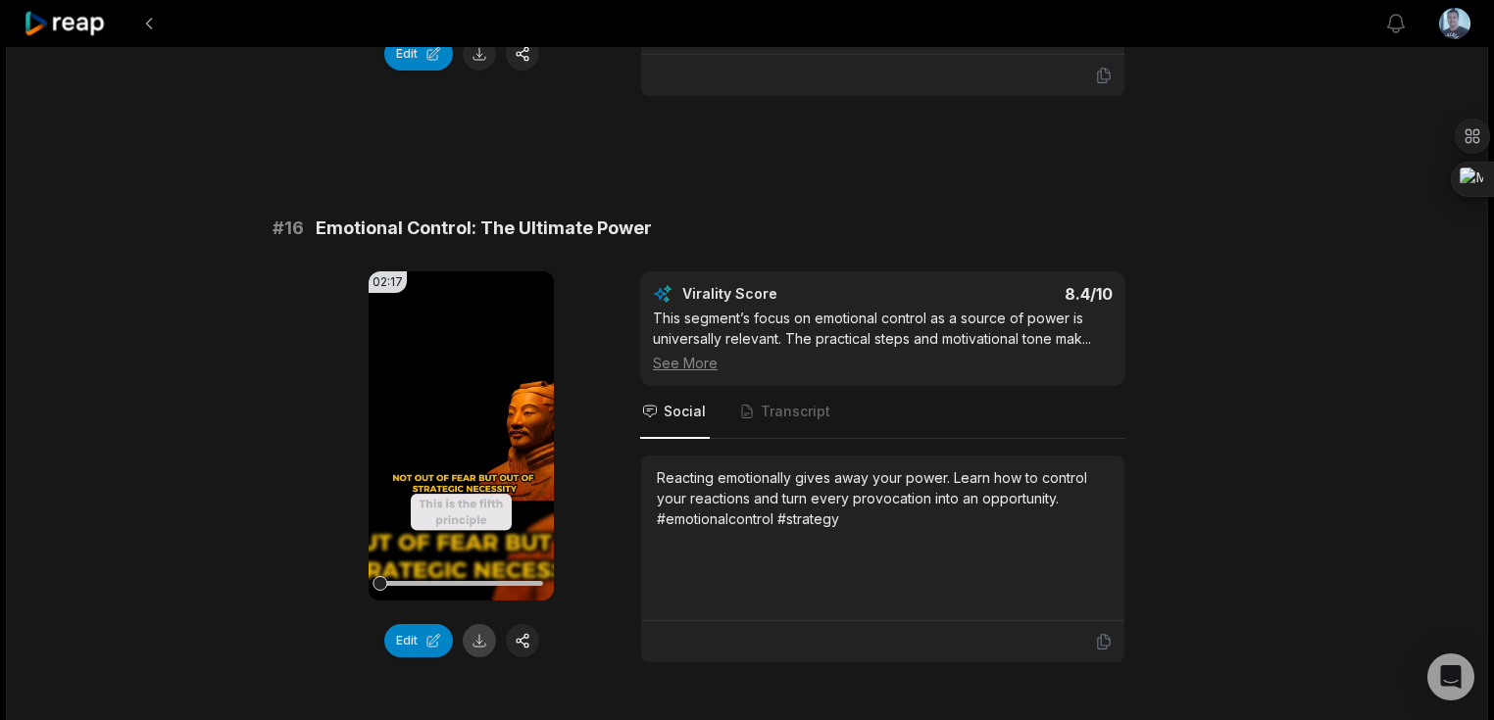
click at [478, 624] on button at bounding box center [479, 640] width 33 height 33
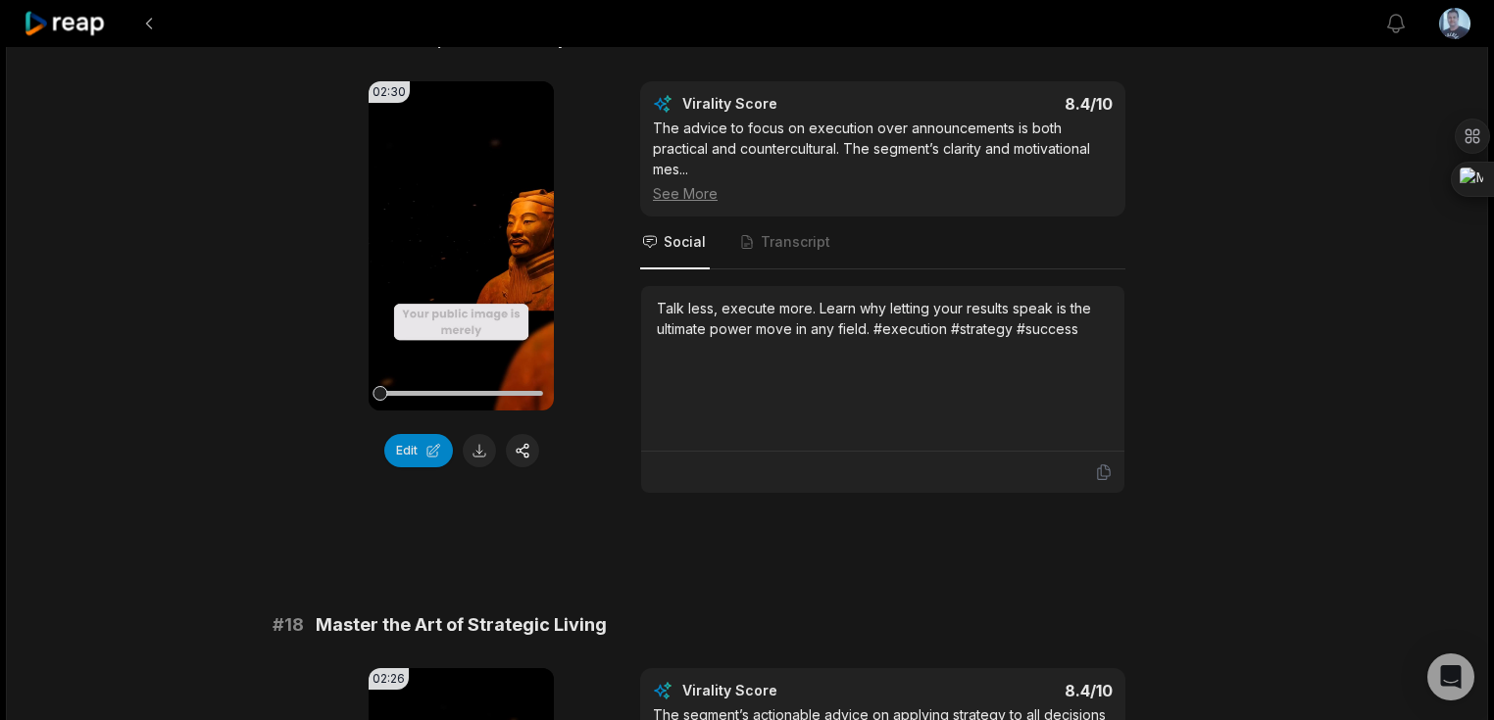
scroll to position [3685, 0]
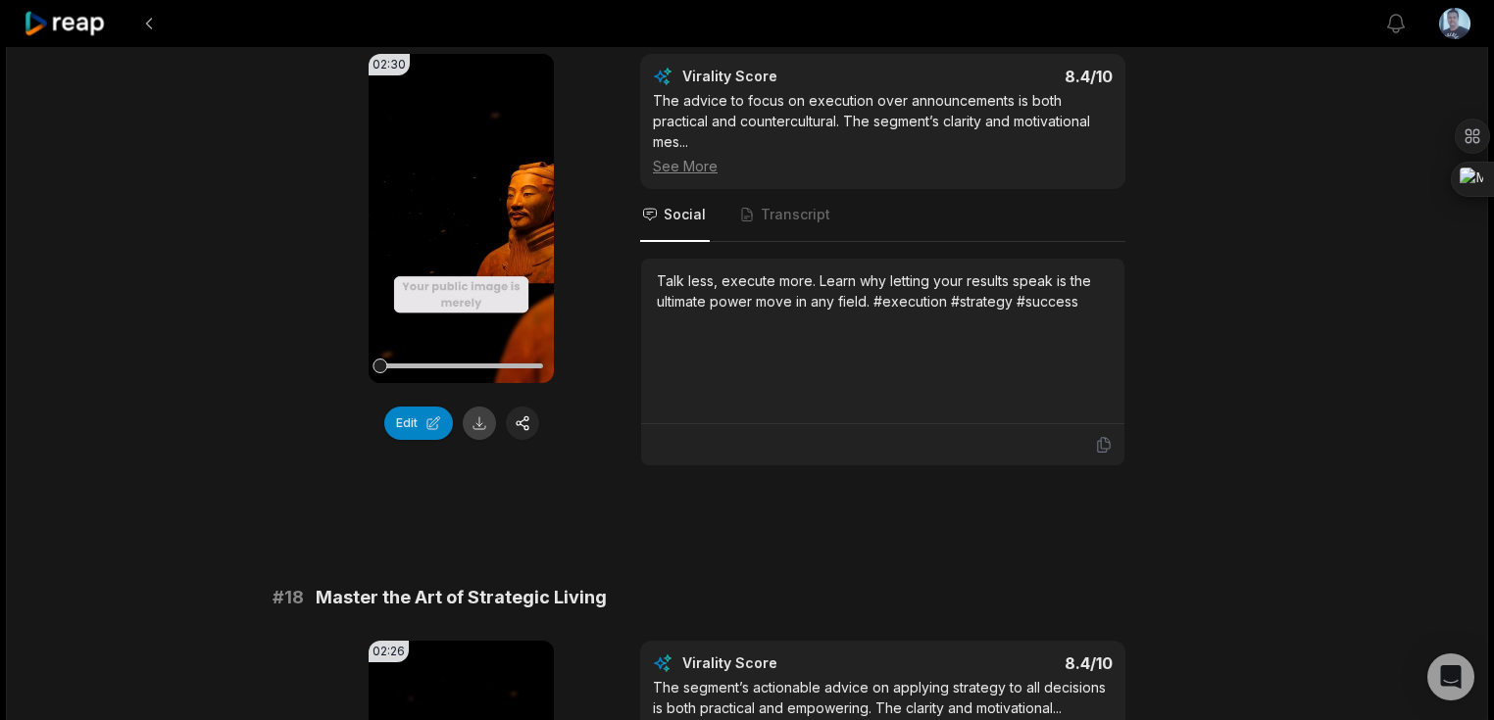
click at [477, 407] on button at bounding box center [479, 423] width 33 height 33
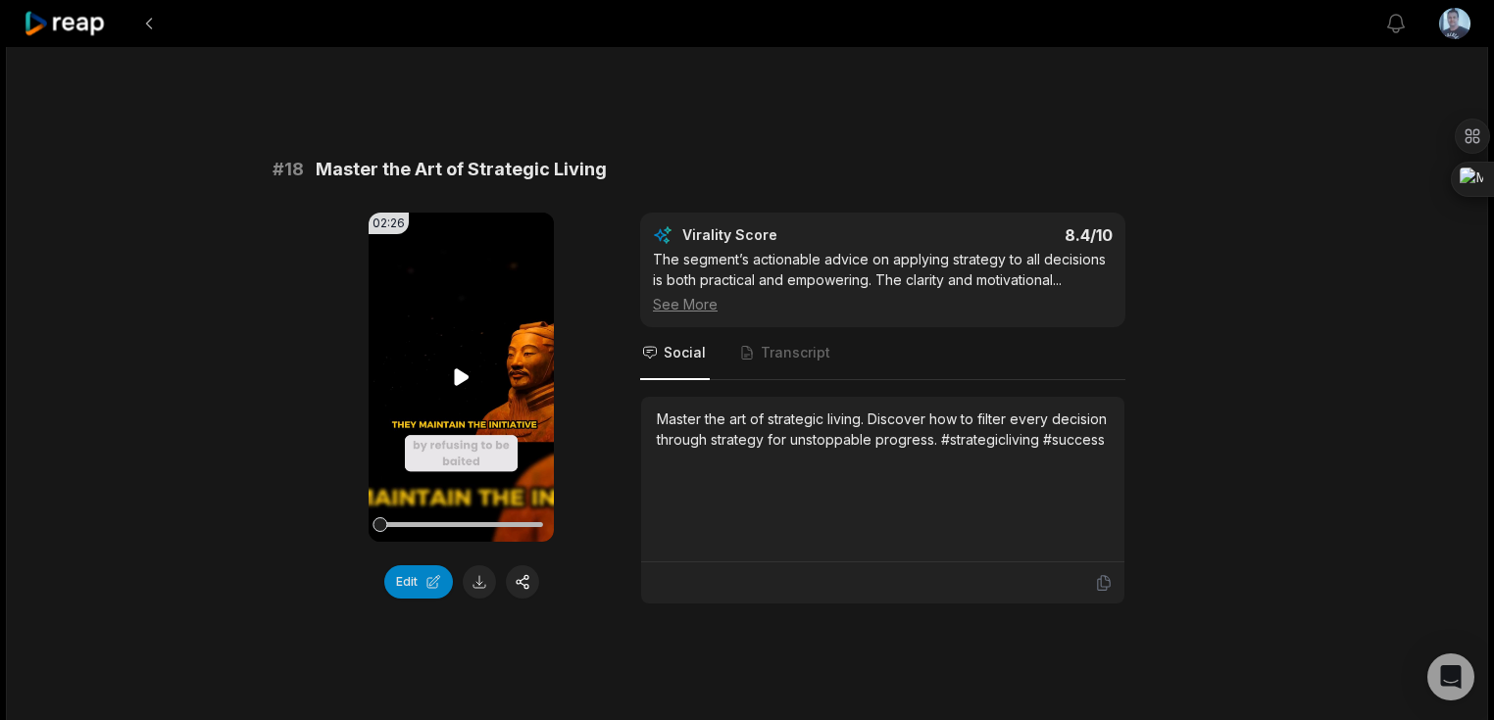
scroll to position [4156, 0]
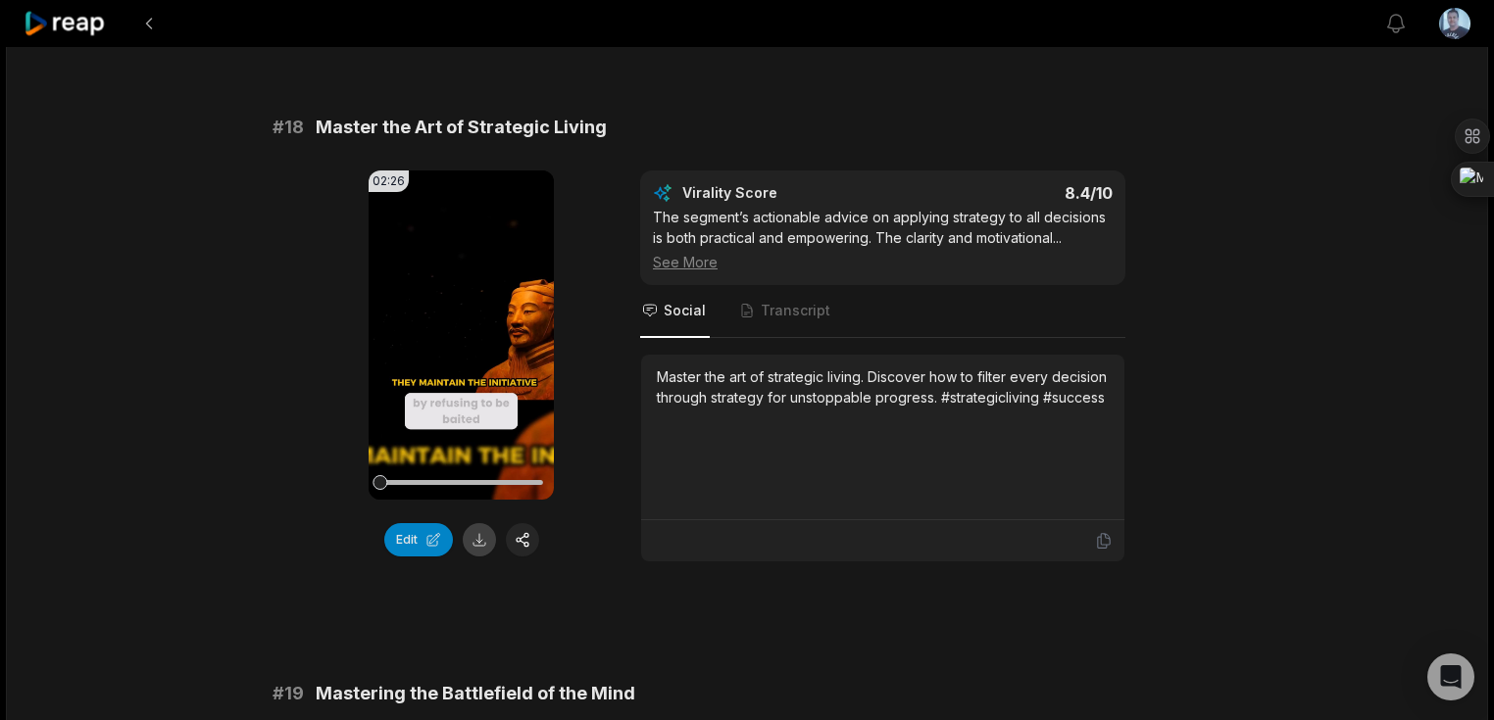
click at [476, 523] on button at bounding box center [479, 539] width 33 height 33
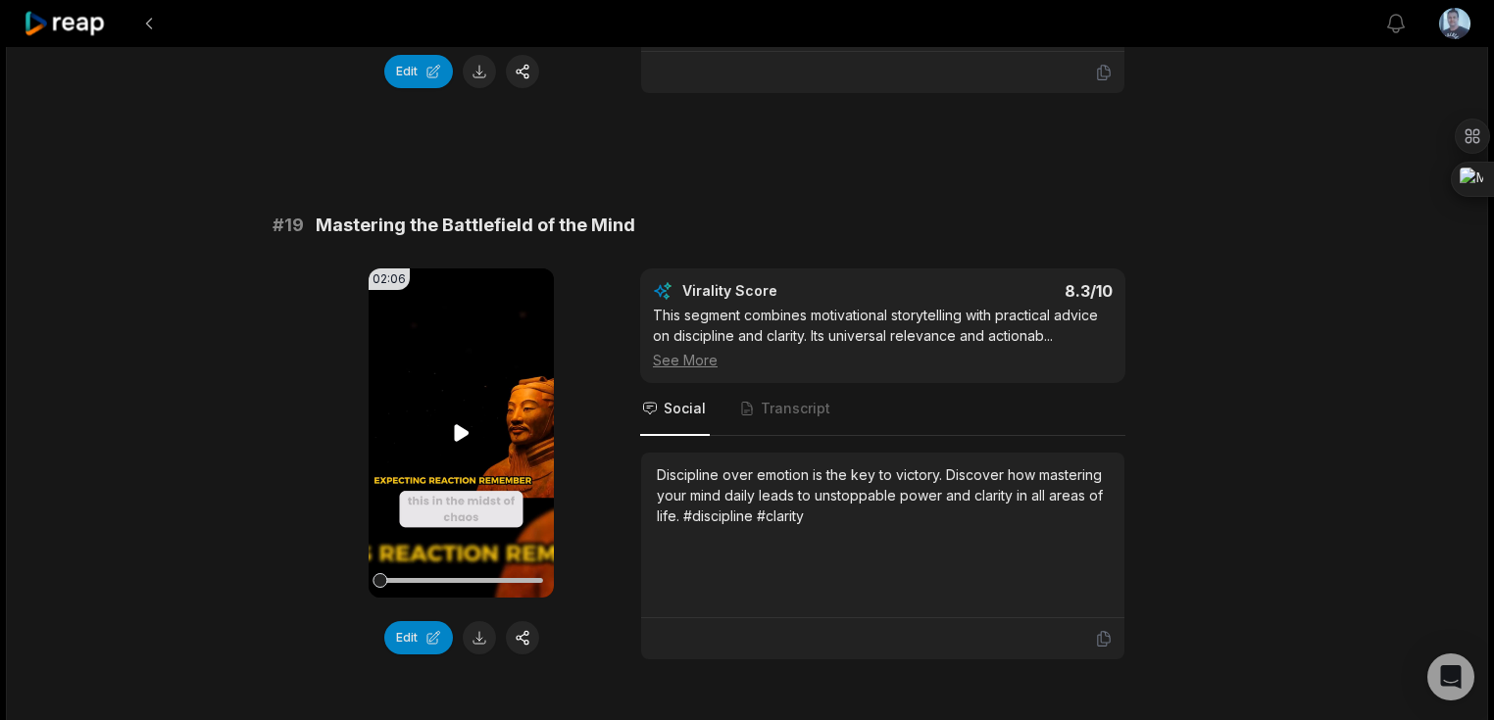
scroll to position [4626, 0]
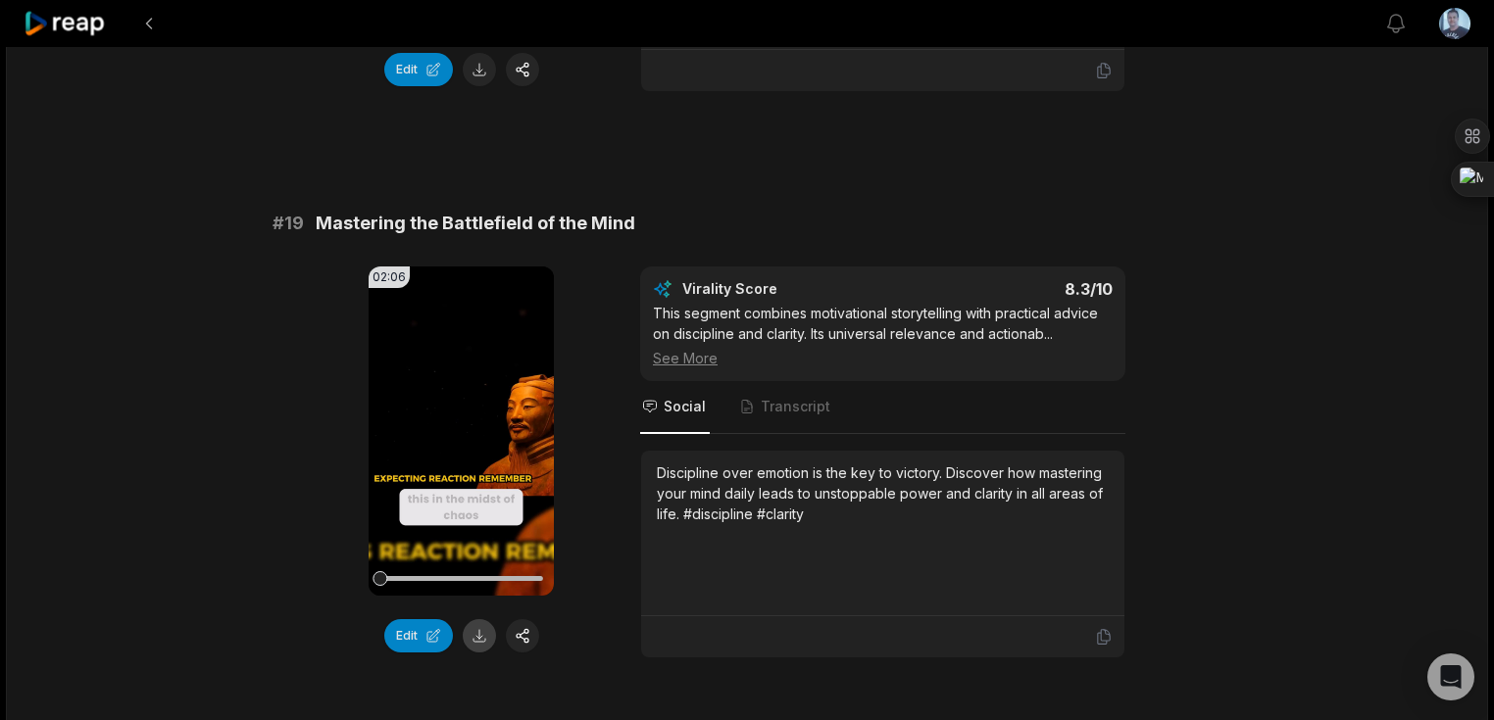
click at [478, 619] on button at bounding box center [479, 635] width 33 height 33
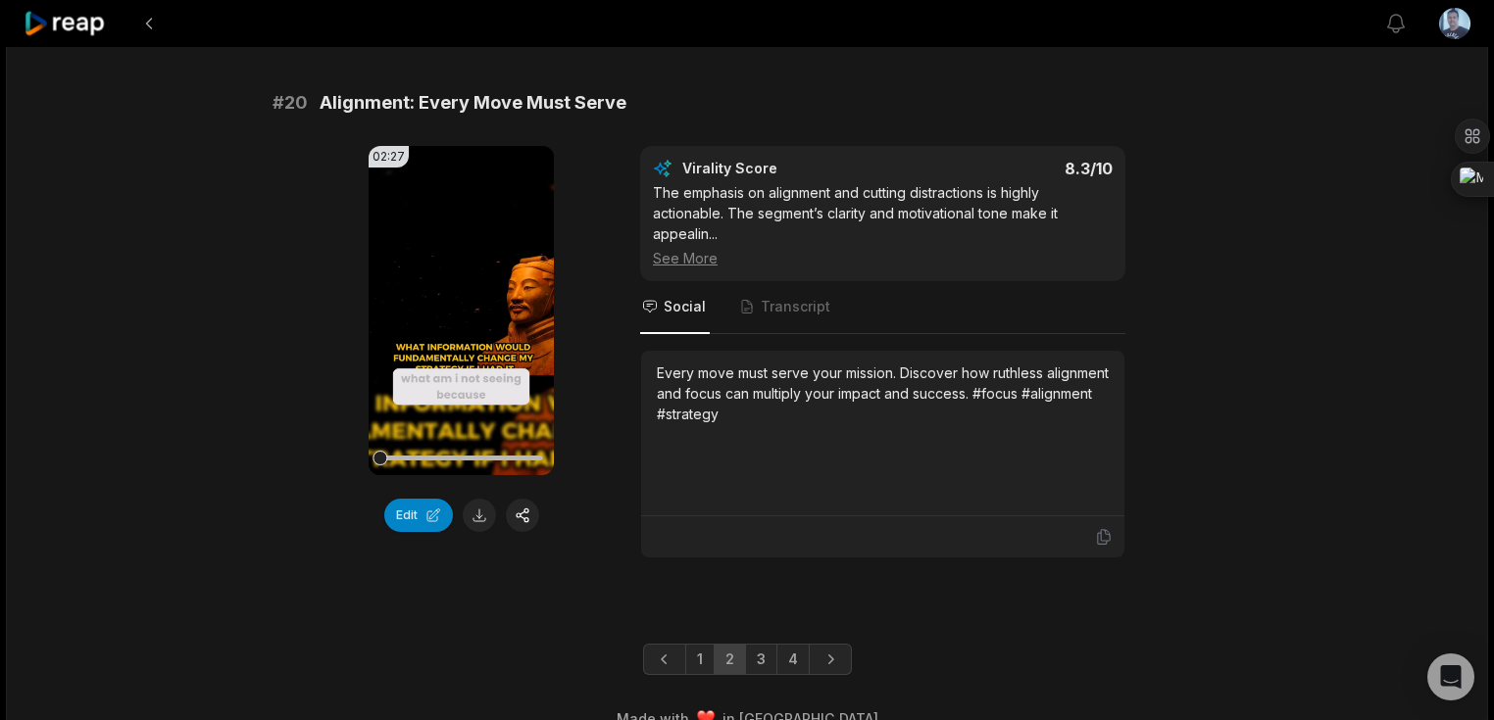
scroll to position [5324, 0]
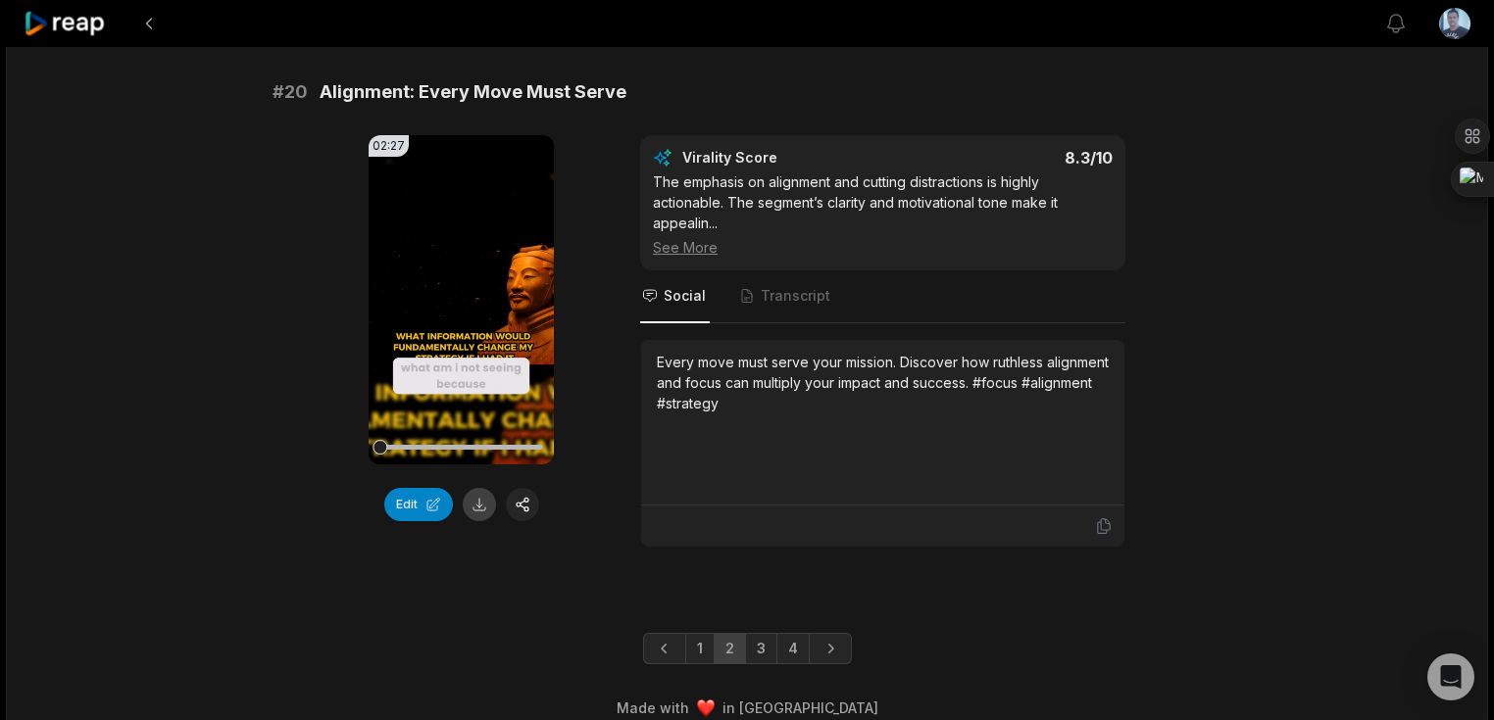
click at [476, 488] on button at bounding box center [479, 504] width 33 height 33
click at [701, 633] on link "1" at bounding box center [699, 648] width 29 height 31
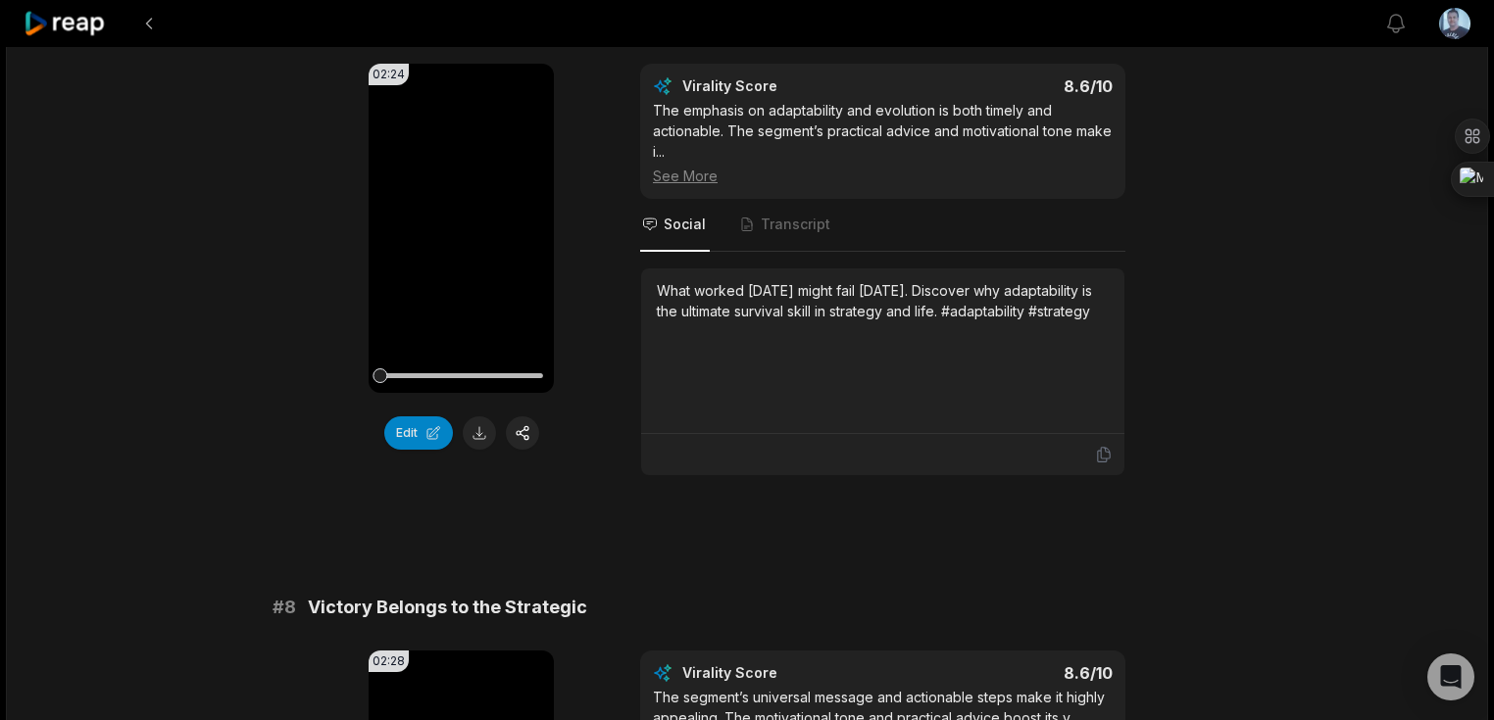
scroll to position [3599, 0]
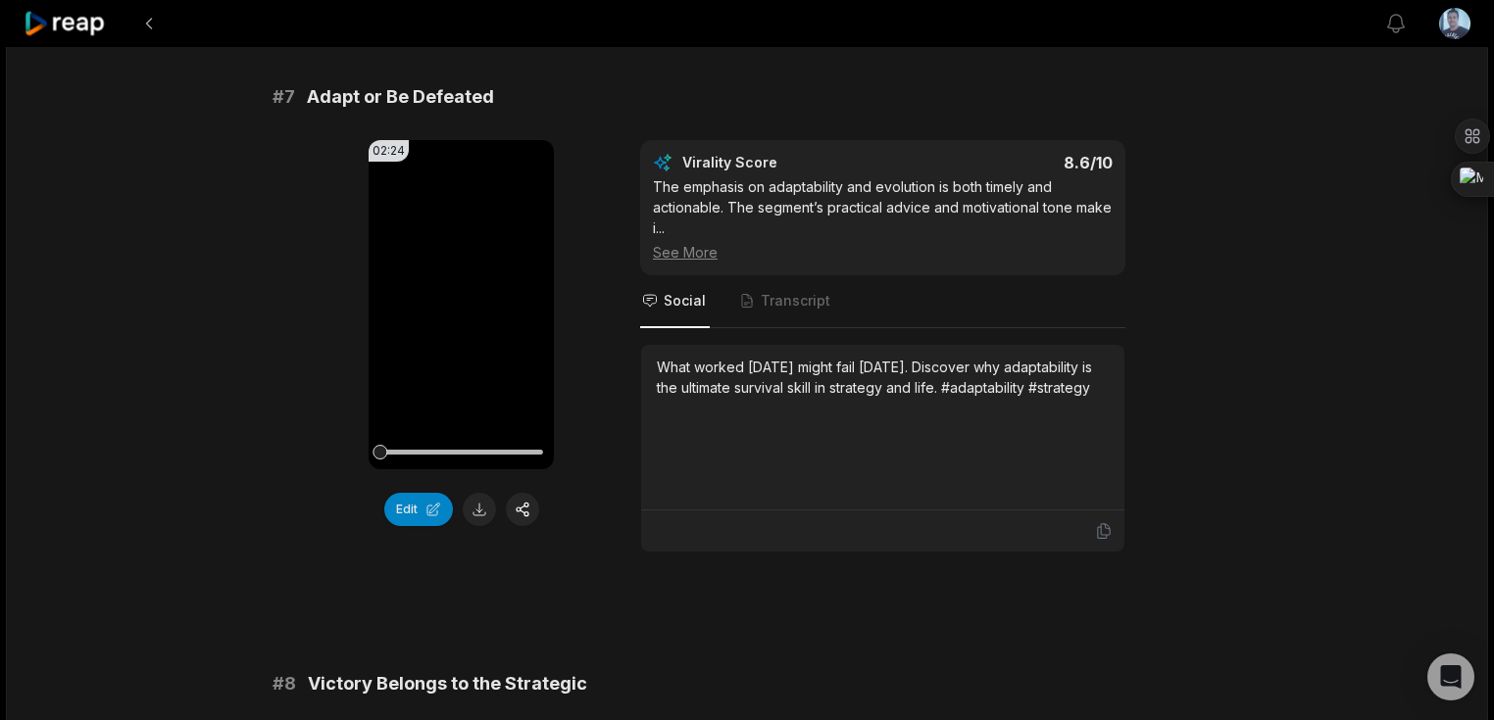
drag, startPoint x: 657, startPoint y: 382, endPoint x: 1096, endPoint y: 413, distance: 440.2
click at [1096, 398] on div "What worked yesterday might fail today. Discover why adaptability is the ultima…" at bounding box center [883, 377] width 452 height 41
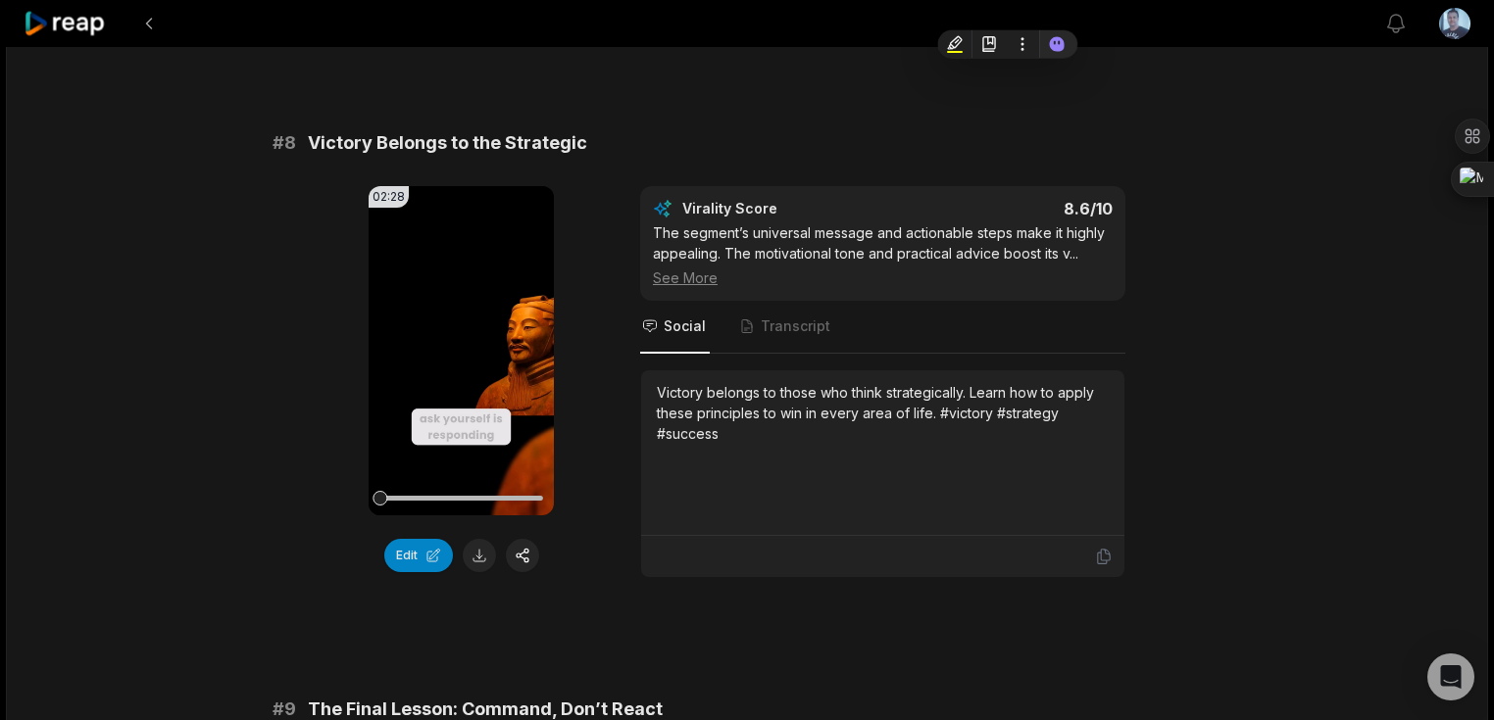
scroll to position [4148, 0]
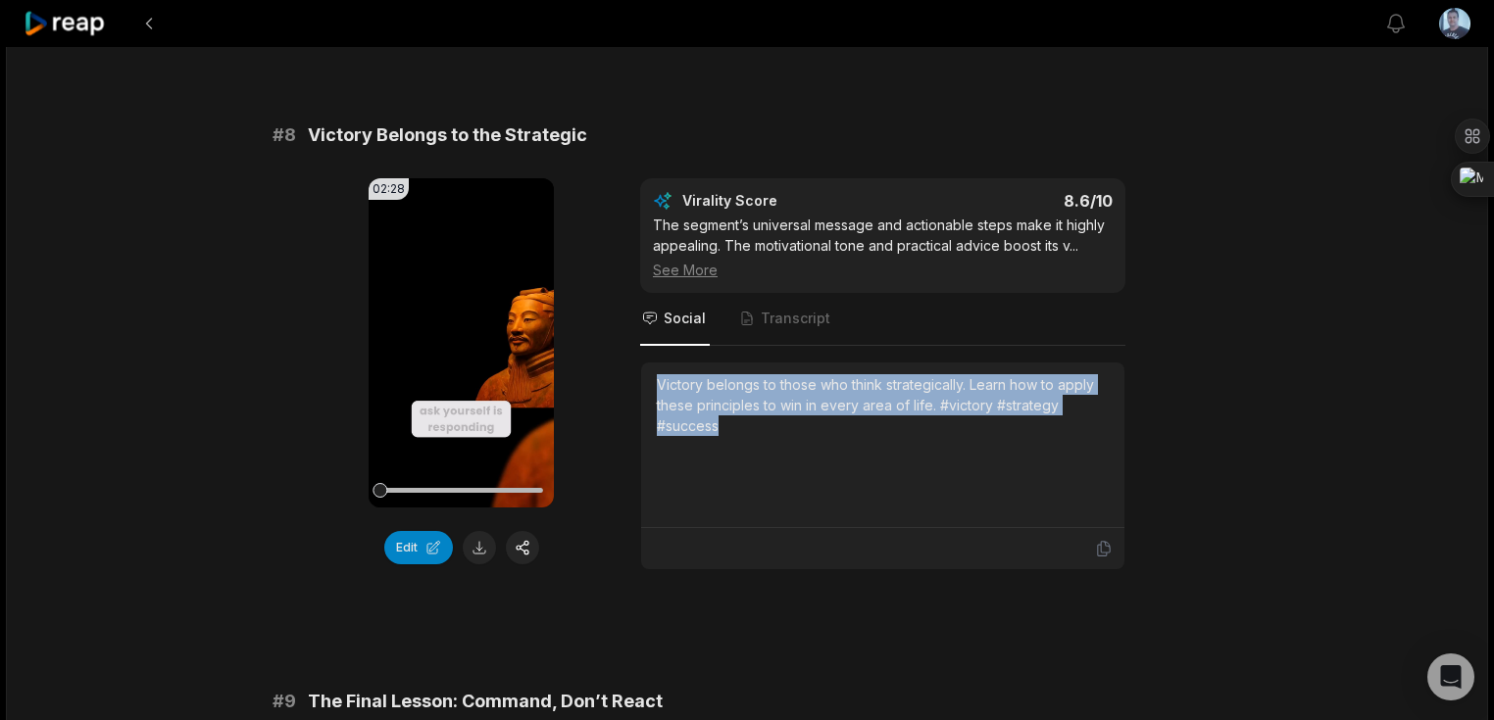
drag, startPoint x: 729, startPoint y: 453, endPoint x: 663, endPoint y: 420, distance: 74.5
click at [654, 412] on div "Victory belongs to those who think strategically. Learn how to apply these prin…" at bounding box center [882, 446] width 483 height 166
copy div "Victory belongs to those who think strategically. Learn how to apply these prin…"
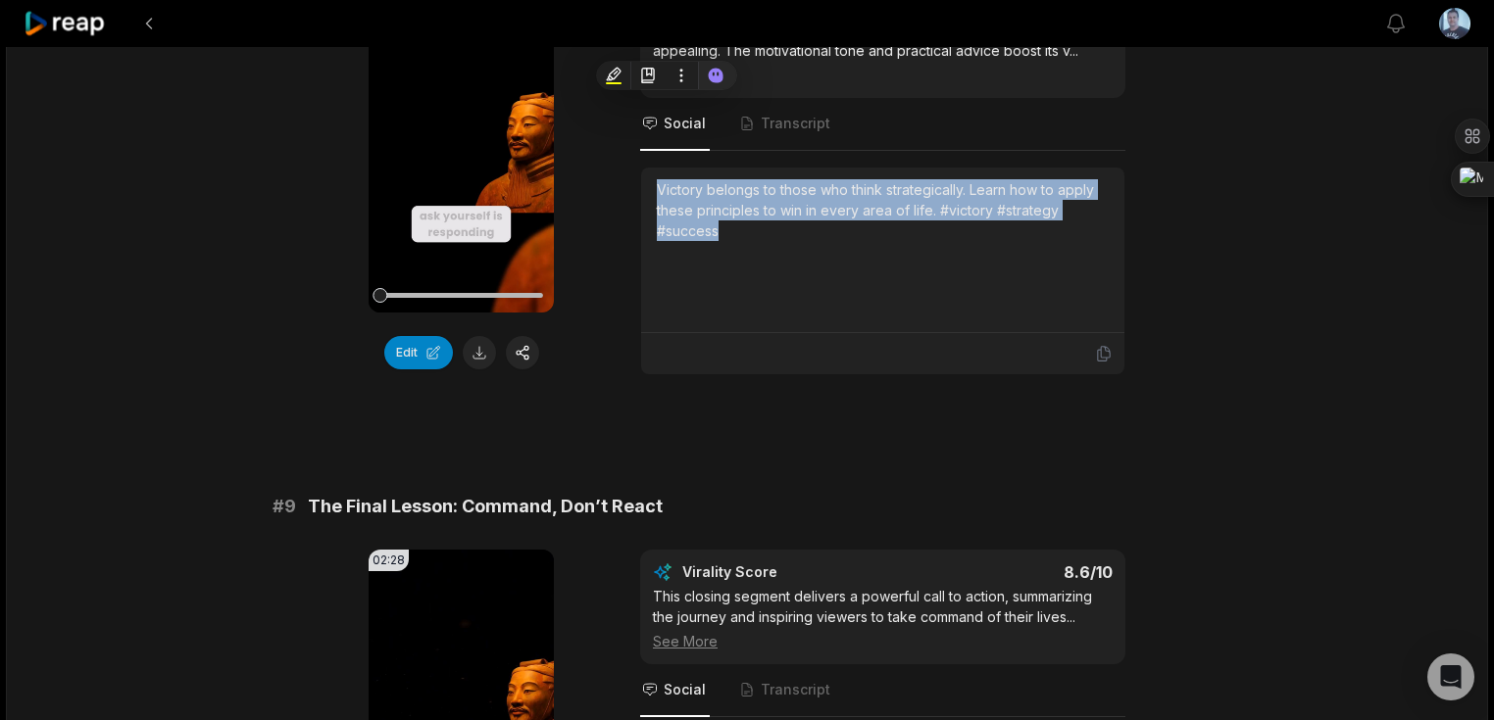
scroll to position [4540, 0]
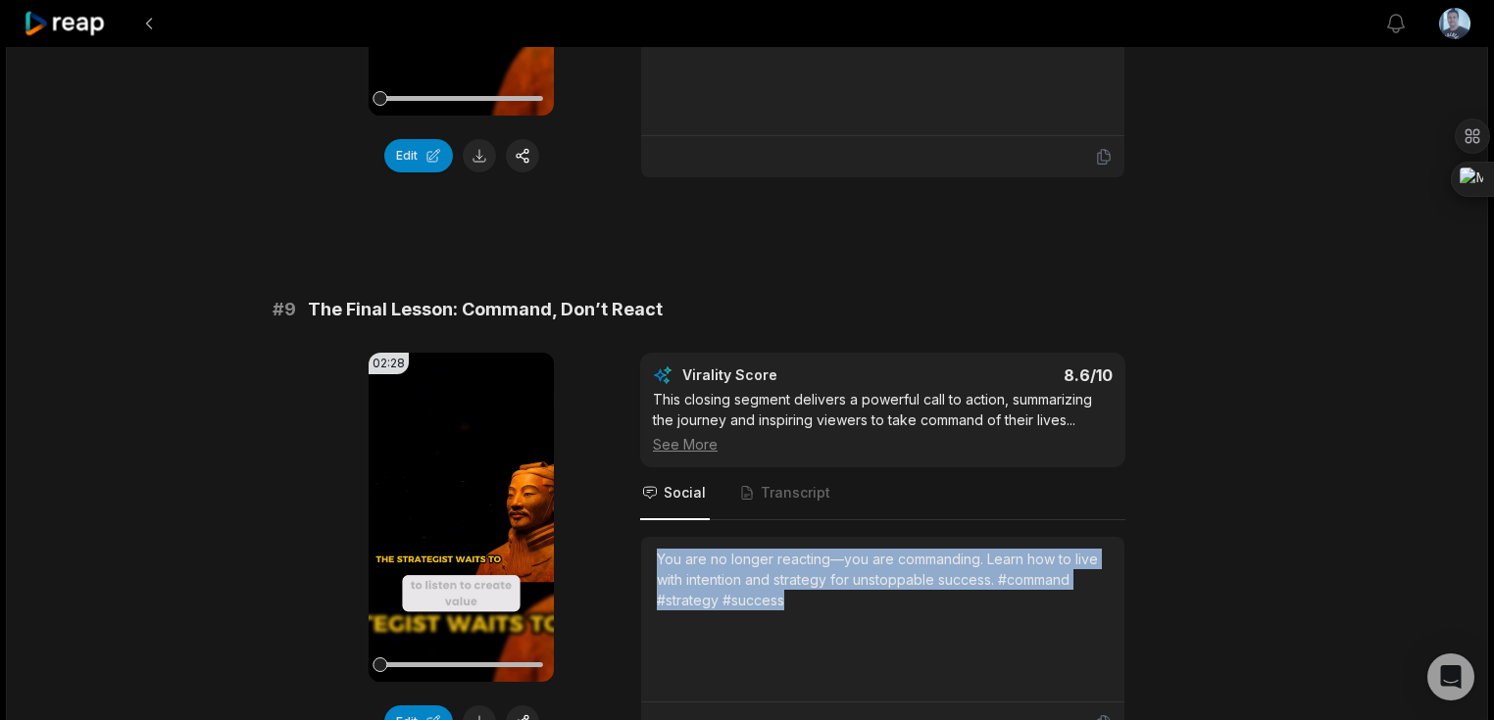
drag, startPoint x: 810, startPoint y: 624, endPoint x: 649, endPoint y: 574, distance: 168.3
click at [649, 574] on div "You are no longer reacting—you are commanding. Learn how to live with intention…" at bounding box center [882, 620] width 483 height 166
copy div "You are no longer reacting—you are commanding. Learn how to live with intention…"
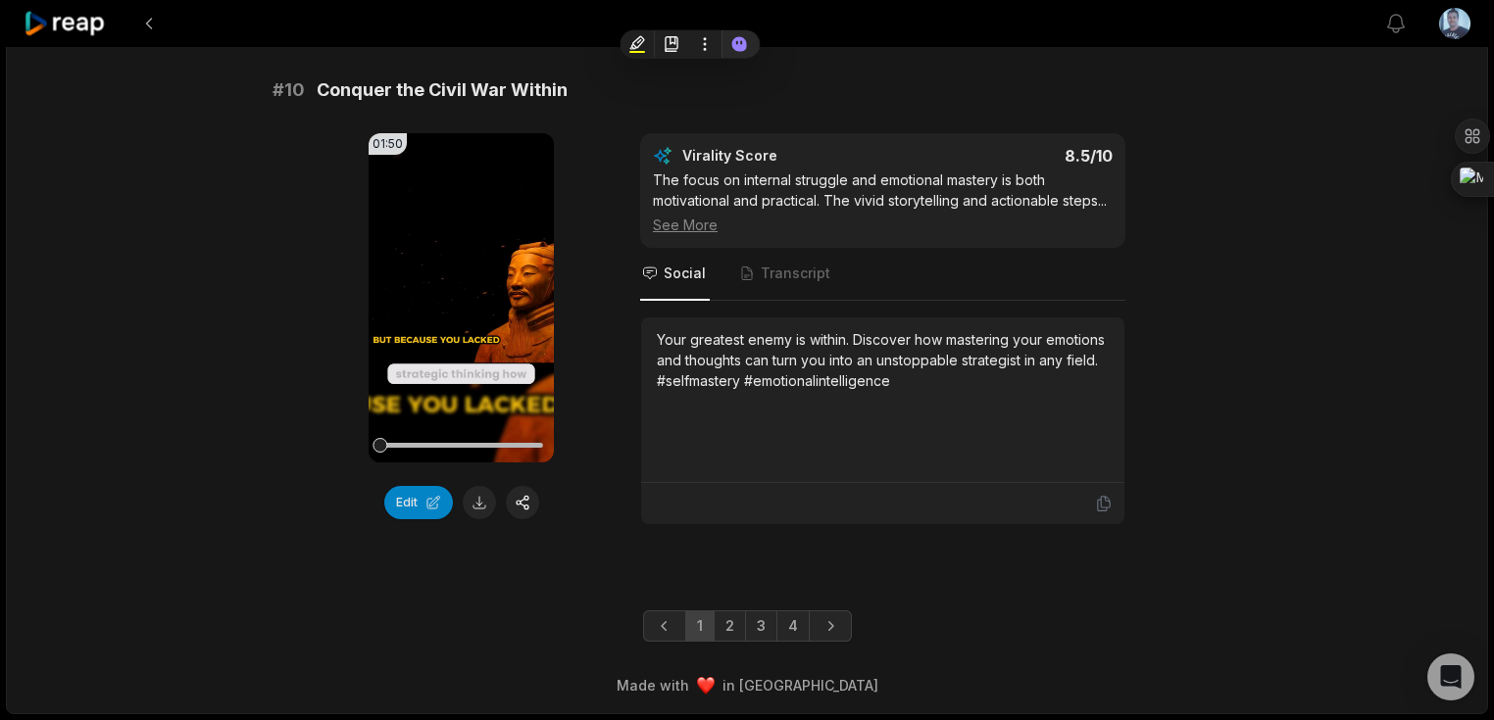
scroll to position [5365, 0]
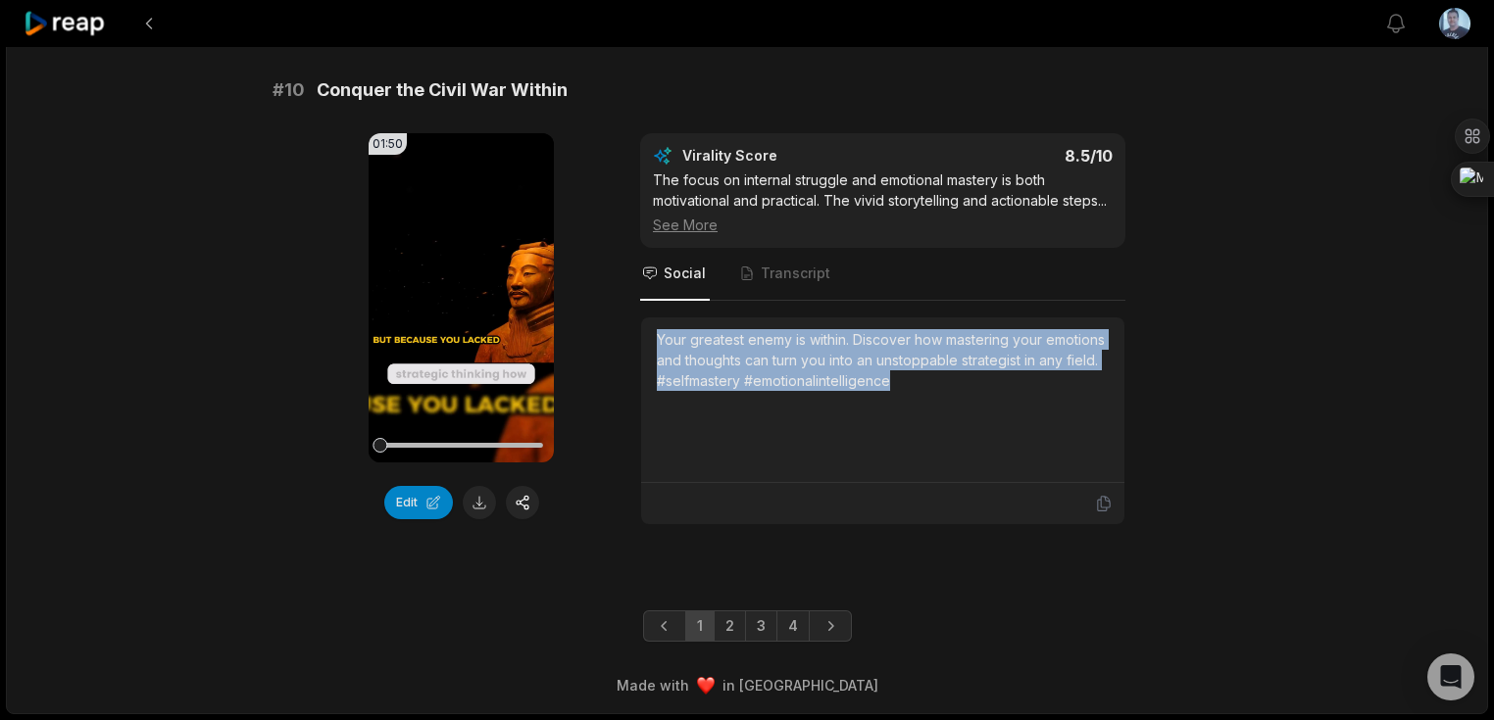
drag, startPoint x: 911, startPoint y: 385, endPoint x: 637, endPoint y: 340, distance: 277.2
click at [637, 340] on div "01:50 Your browser does not support mp4 format. Edit Virality Score 8.5 /10 The…" at bounding box center [746, 329] width 949 height 392
copy div "Your greatest enemy is within. Discover how mastering your emotions and thought…"
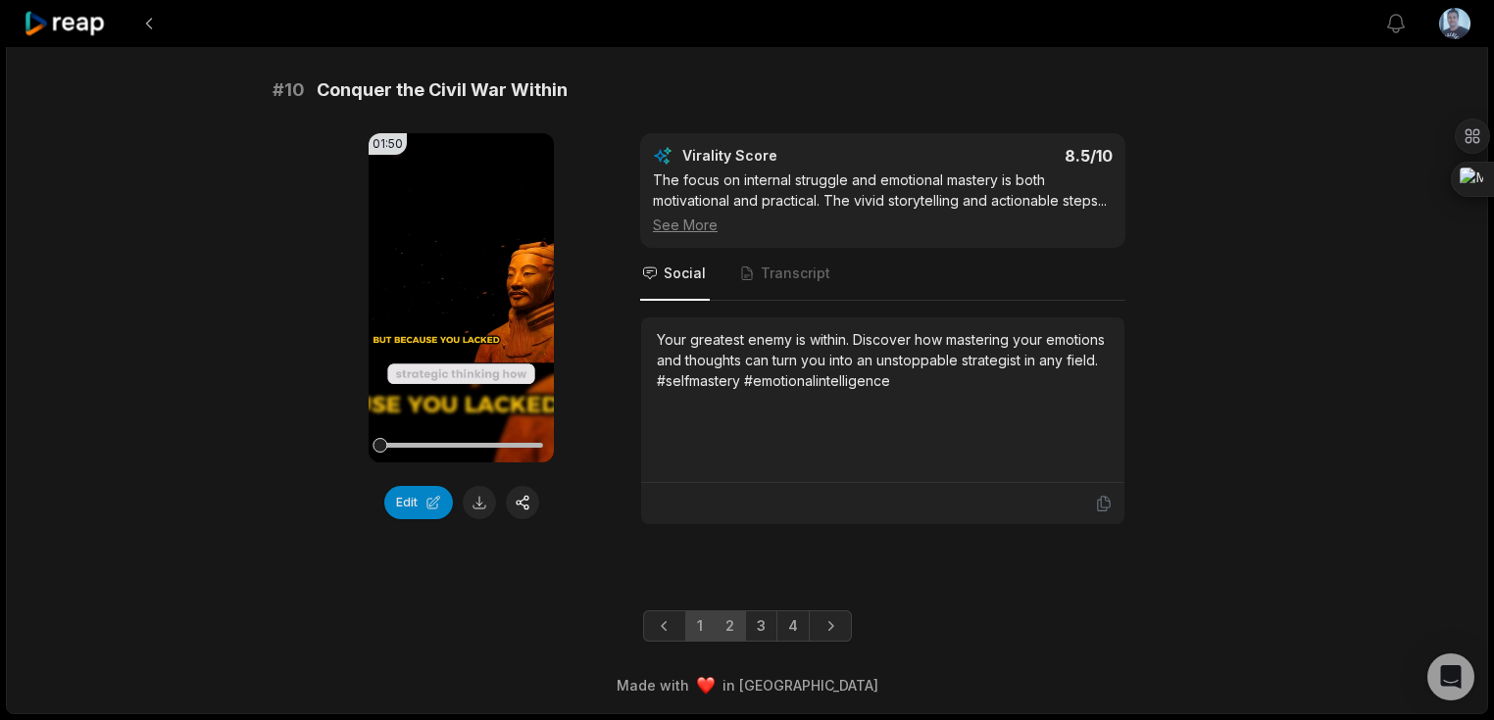
click at [731, 626] on link "2" at bounding box center [730, 626] width 32 height 31
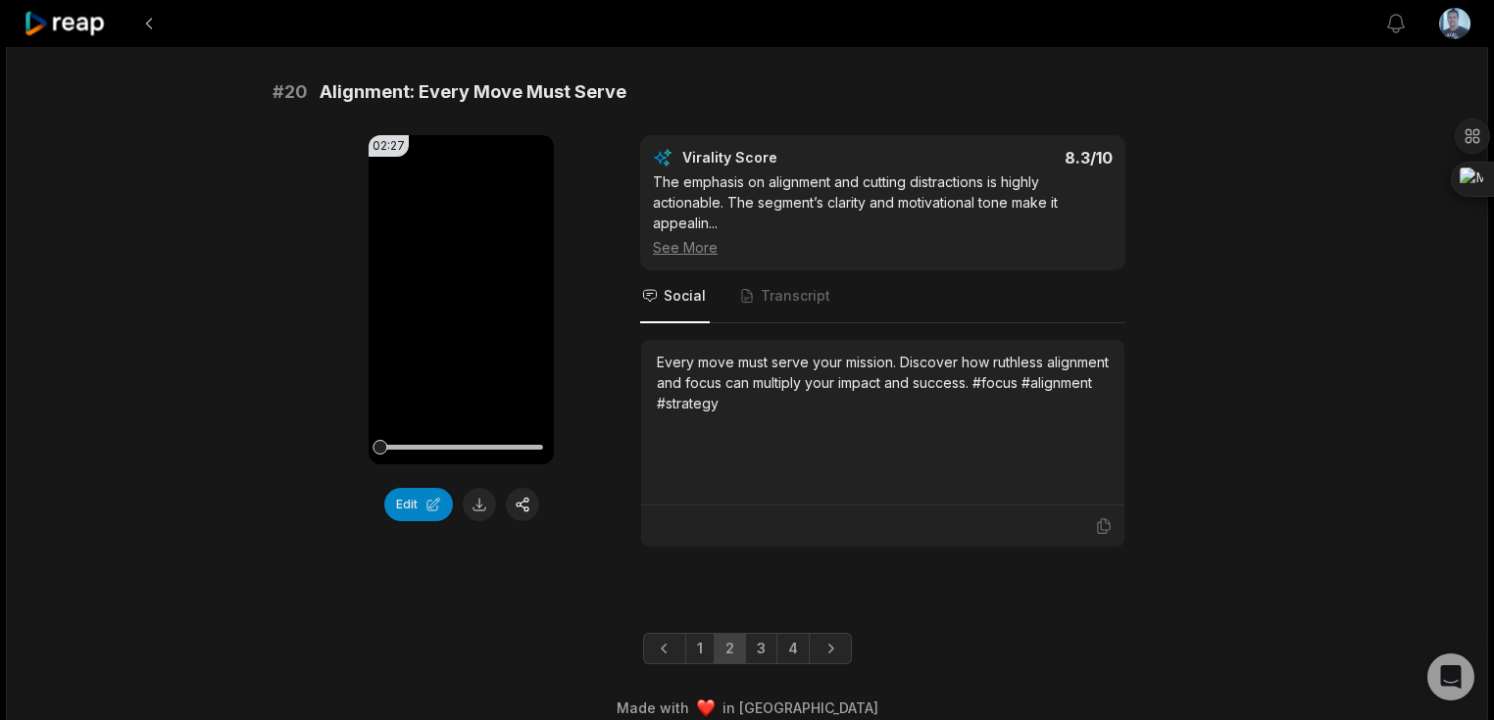
scroll to position [0, 0]
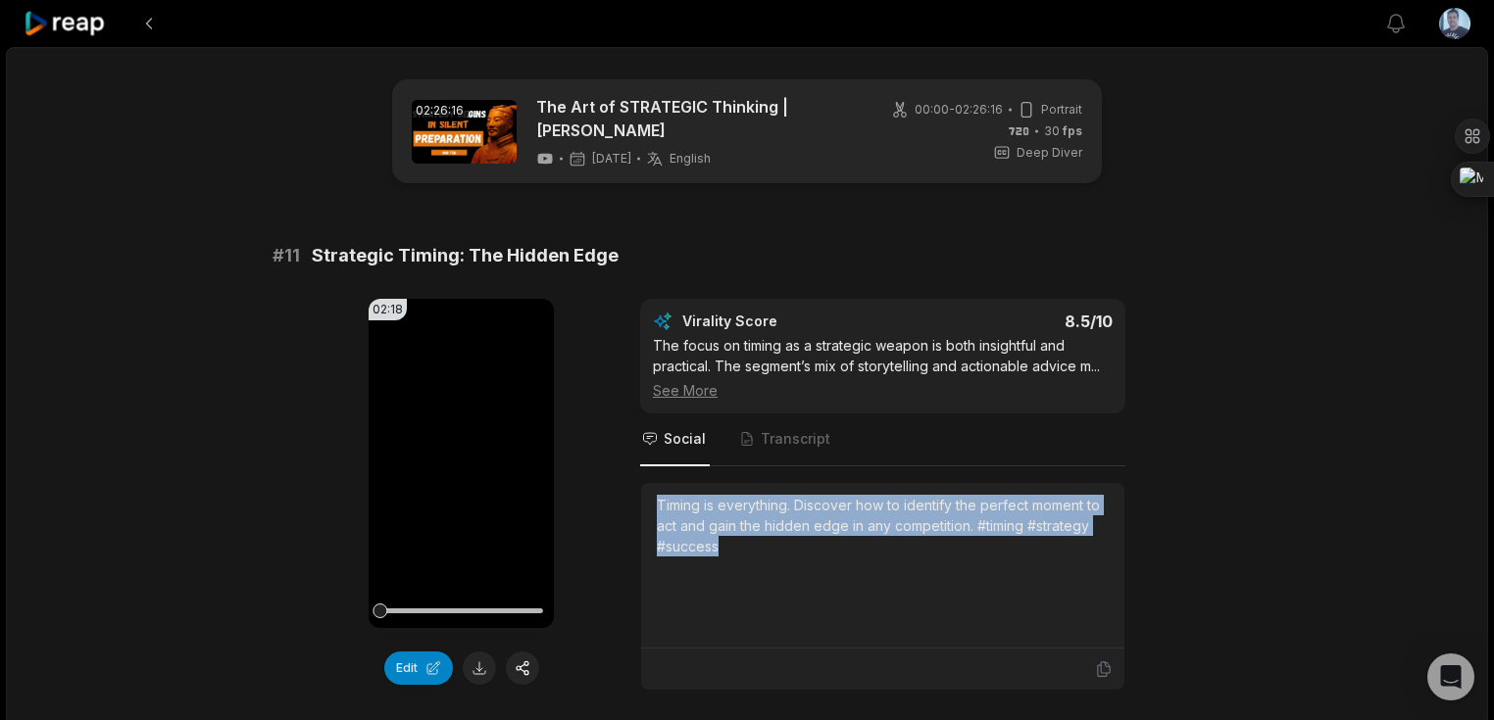
click at [653, 493] on div "Timing is everything. Discover how to identify the perfect moment to act and ga…" at bounding box center [882, 566] width 483 height 166
copy div "Timing is everything. Discover how to identify the perfect moment to act and ga…"
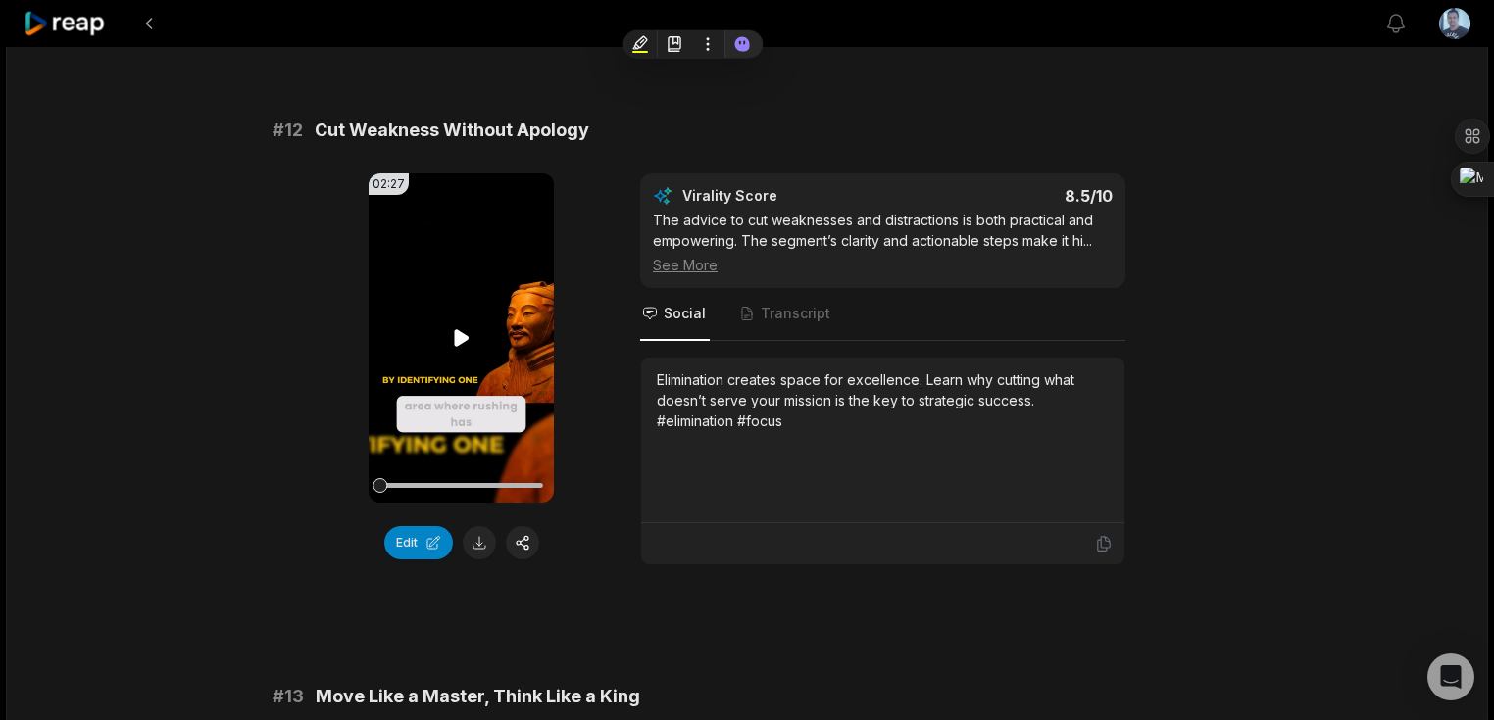
scroll to position [706, 0]
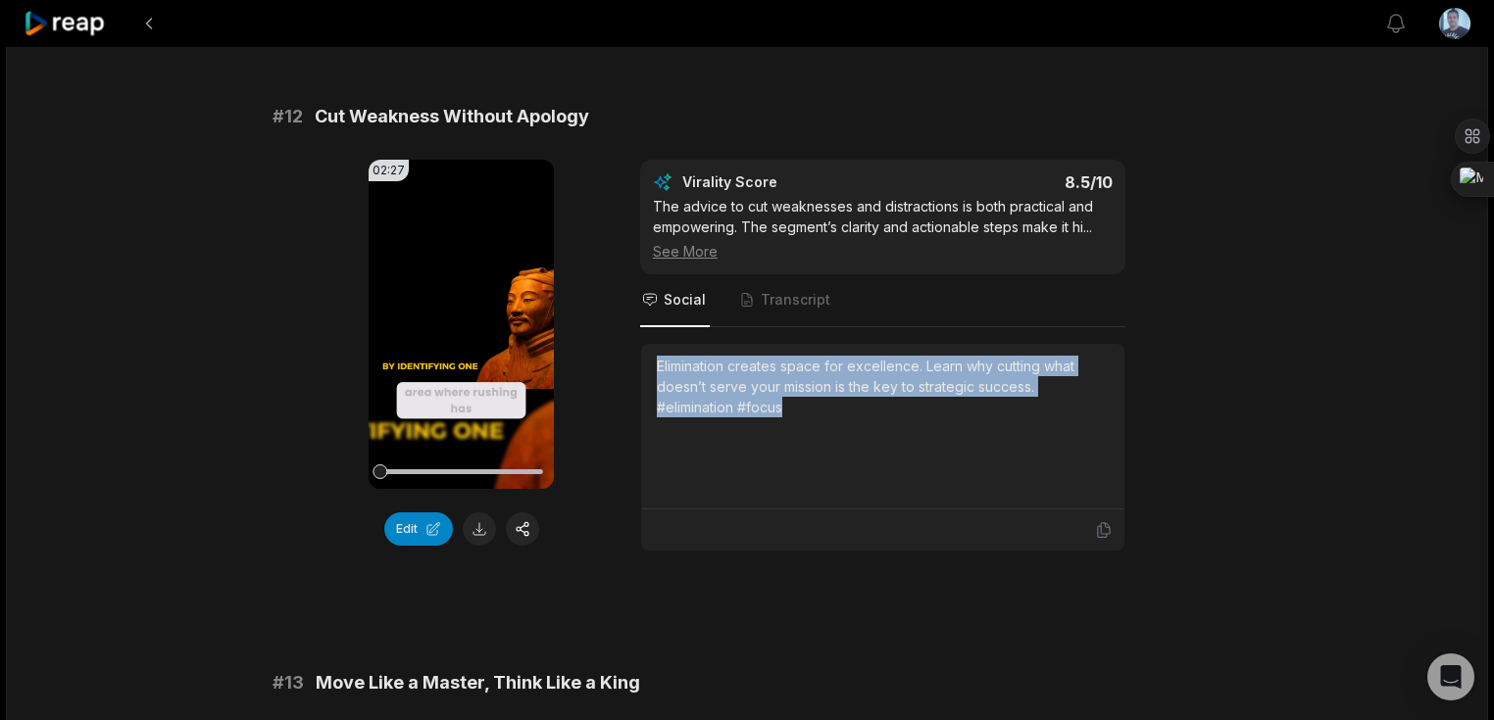
drag, startPoint x: 827, startPoint y: 396, endPoint x: 657, endPoint y: 349, distance: 176.9
click at [657, 356] on div "Elimination creates space for excellence. Learn why cutting what doesn’t serve …" at bounding box center [883, 387] width 452 height 62
copy div "Elimination creates space for excellence. Learn why cutting what doesn’t serve …"
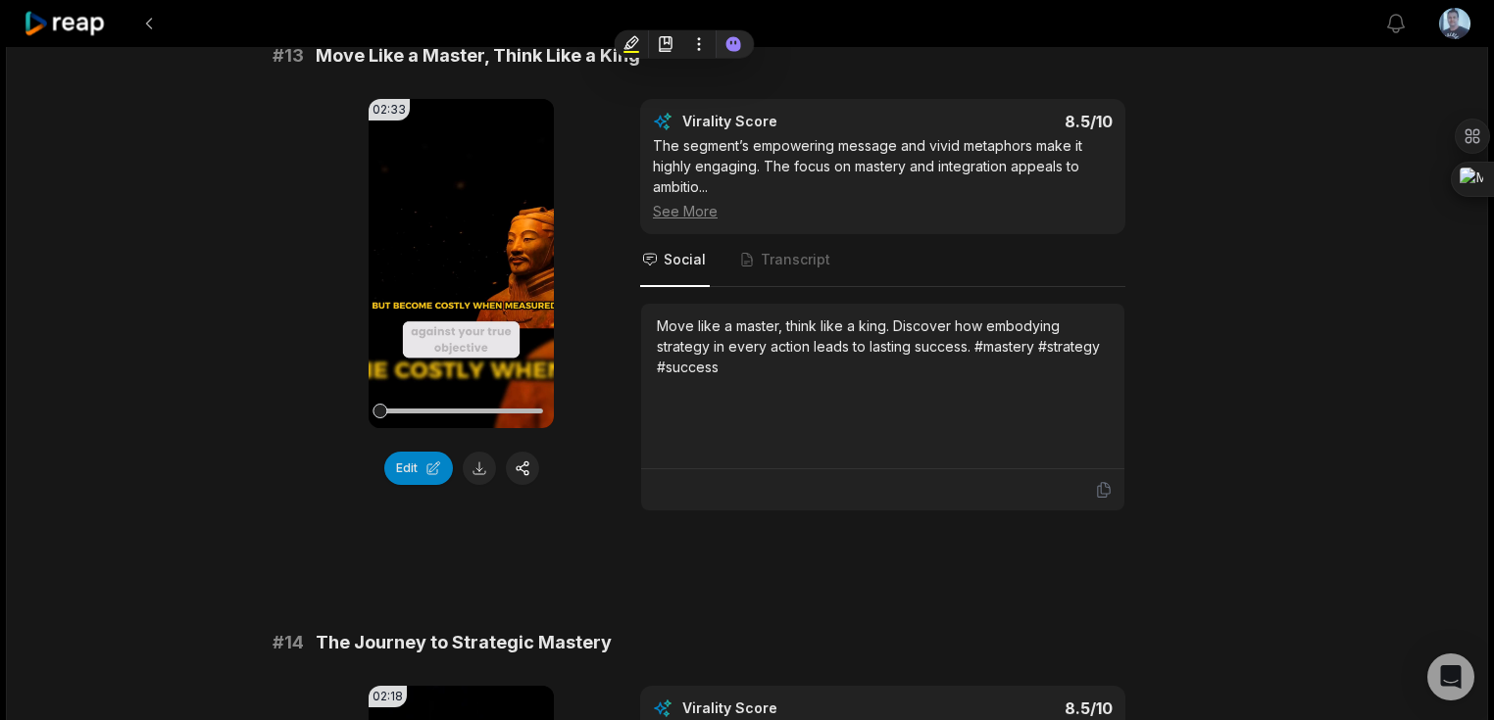
scroll to position [1255, 0]
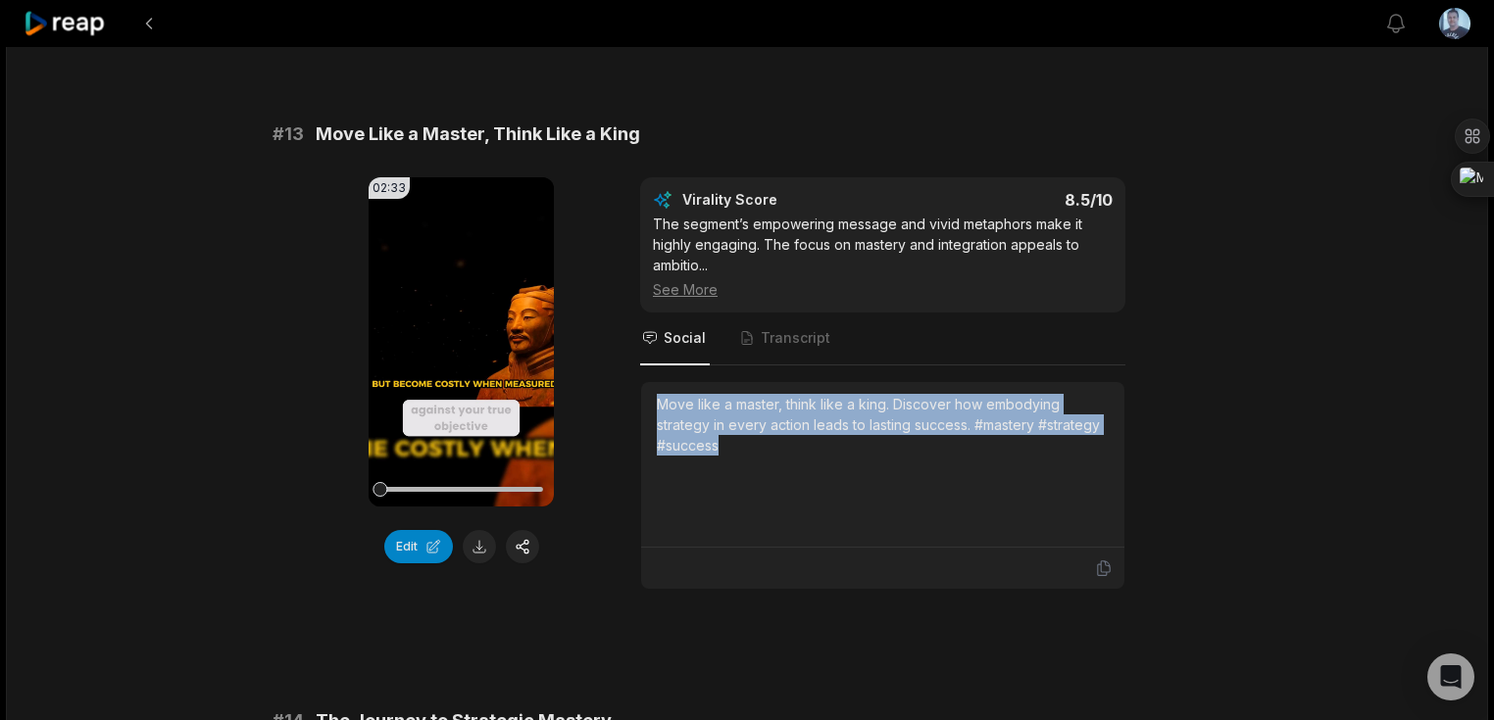
drag, startPoint x: 737, startPoint y: 435, endPoint x: 661, endPoint y: 394, distance: 86.8
click at [661, 394] on div "Move like a master, think like a king. Discover how embodying strategy in every…" at bounding box center [883, 425] width 452 height 62
copy div "Move like a master, think like a king. Discover how embodying strategy in every…"
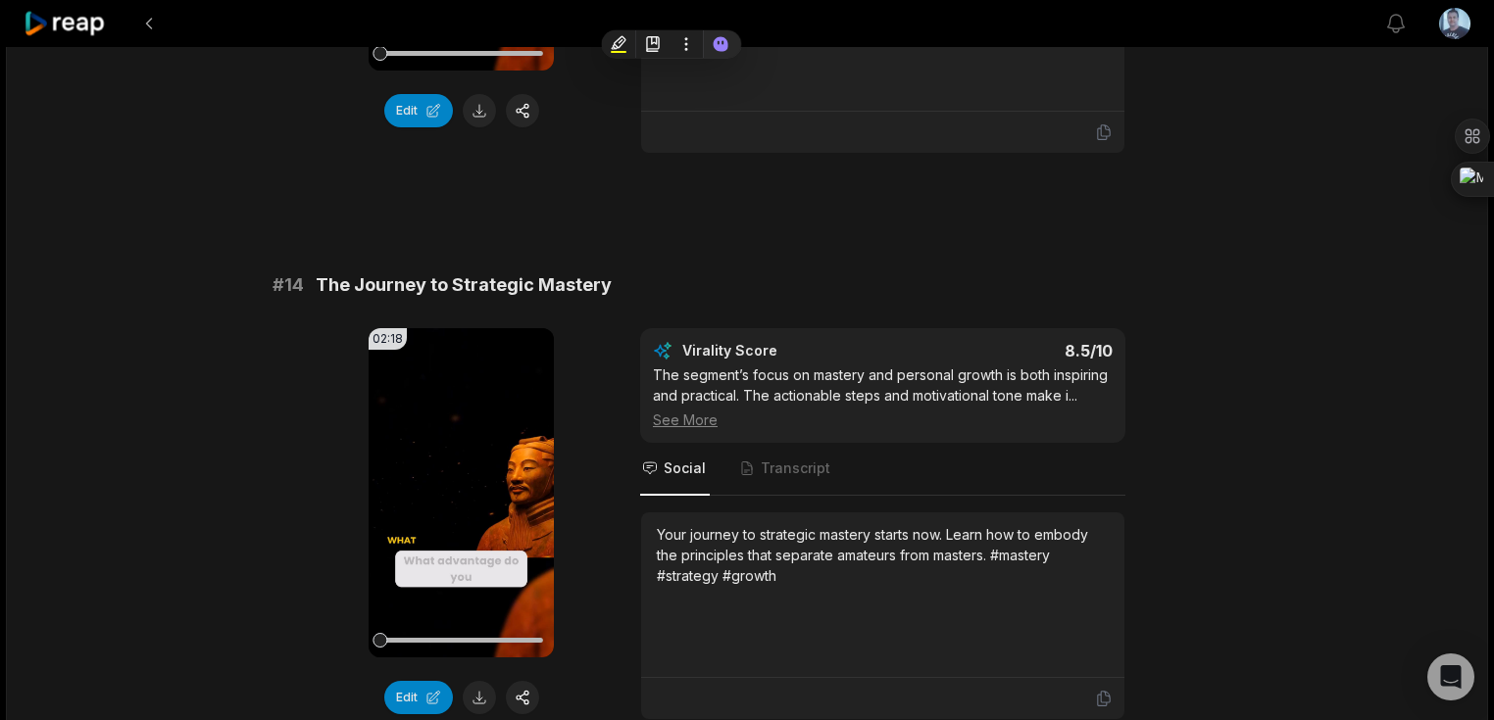
scroll to position [1882, 0]
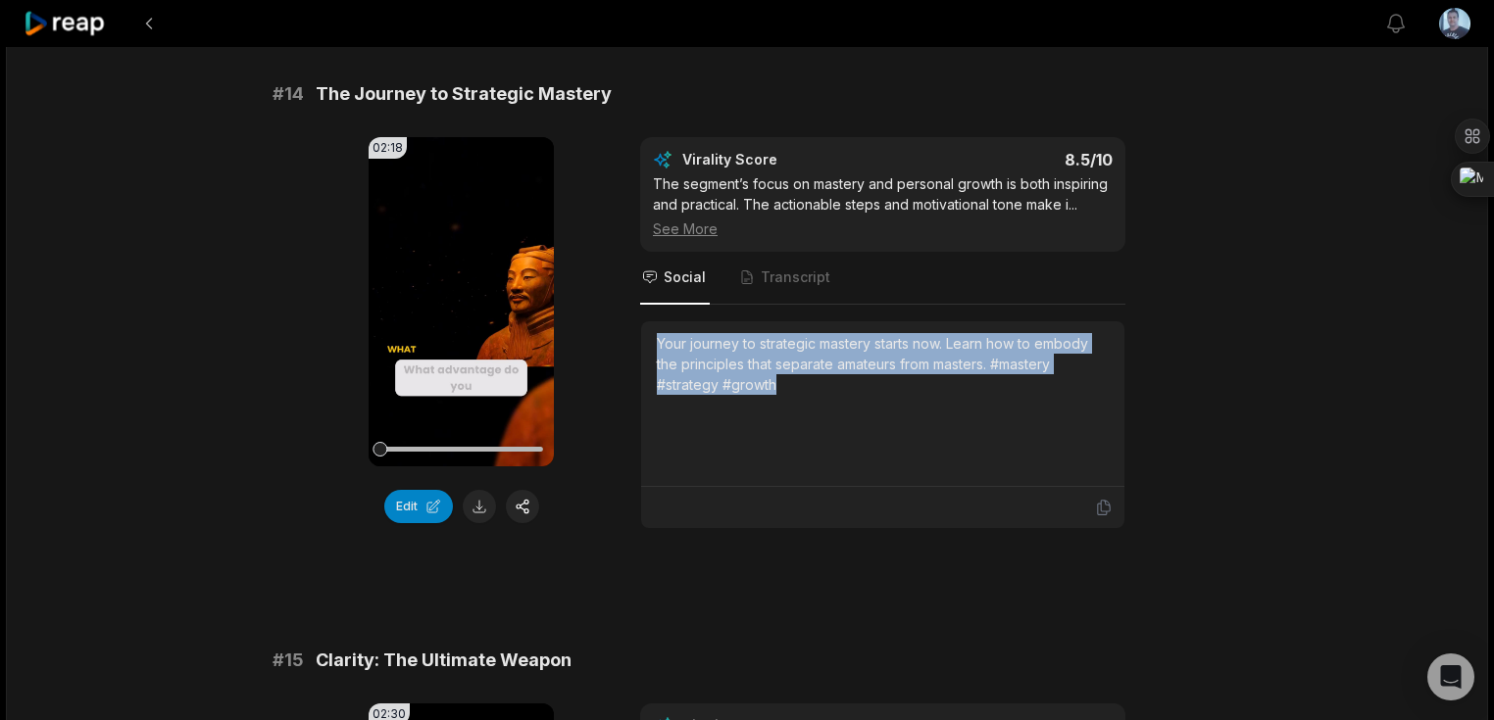
drag, startPoint x: 800, startPoint y: 379, endPoint x: 628, endPoint y: 322, distance: 180.7
click at [628, 322] on div "02:18 Your browser does not support mp4 format. Edit Virality Score 8.5 /10 The…" at bounding box center [746, 333] width 949 height 392
copy div "Your journey to strategic mastery starts now. Learn how to embody the principle…"
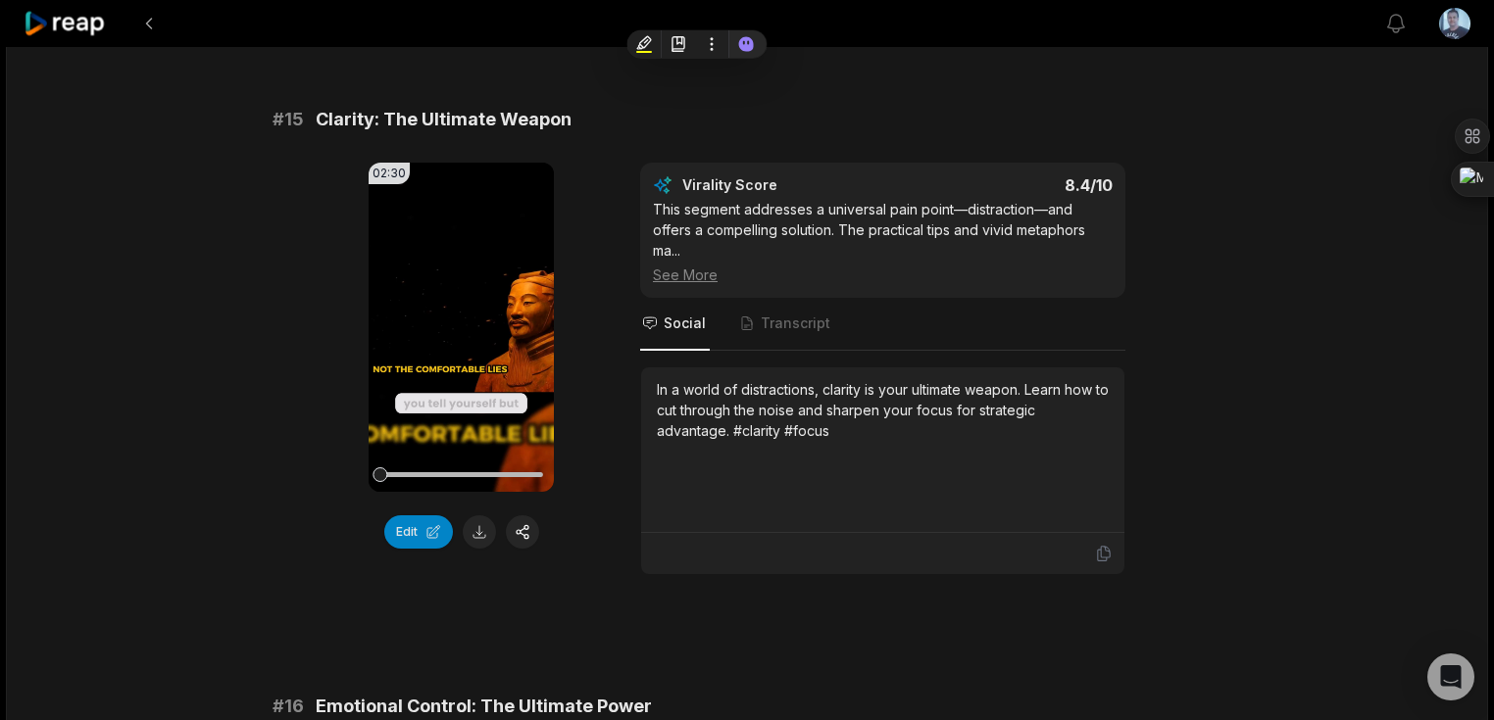
scroll to position [2509, 0]
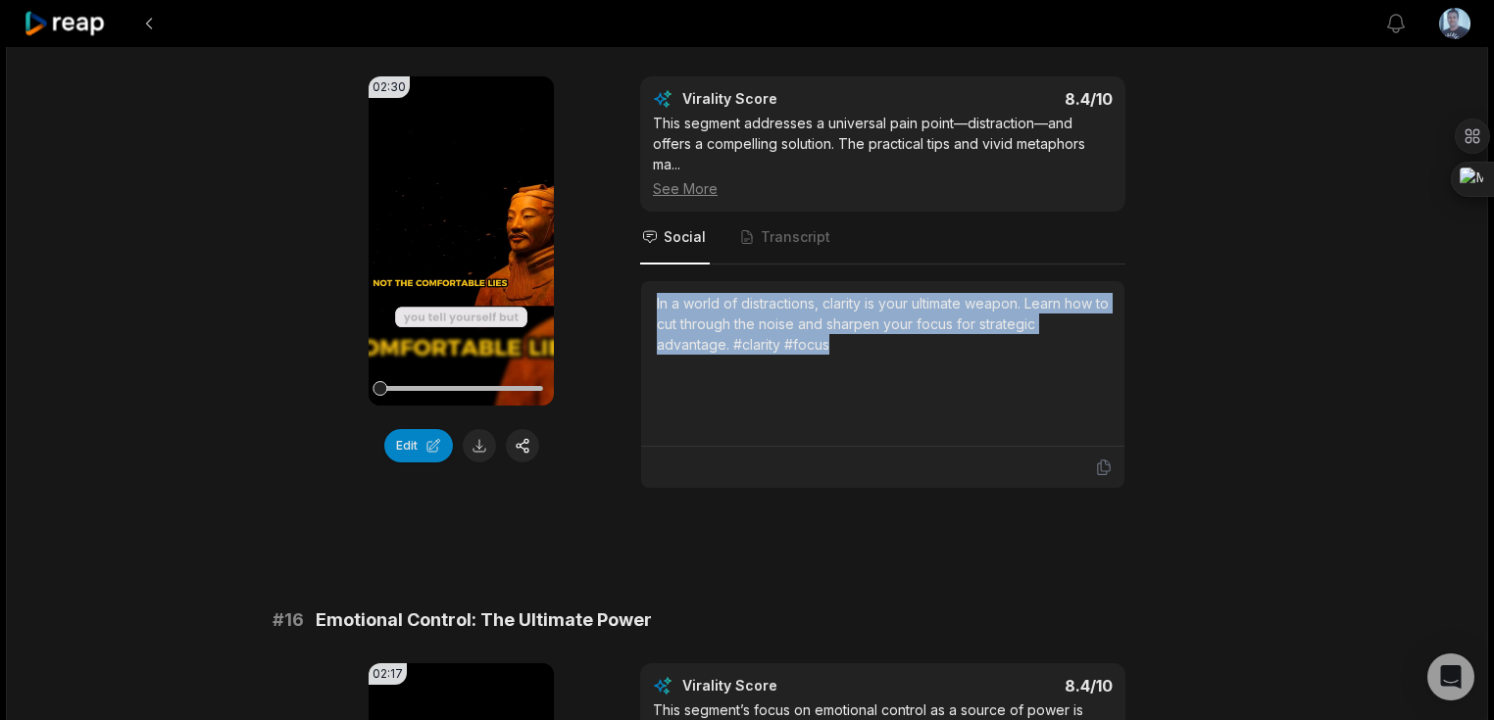
drag, startPoint x: 834, startPoint y: 329, endPoint x: 641, endPoint y: 282, distance: 198.7
click at [641, 282] on div "In a world of distractions, clarity is your ultimate weapon. Learn how to cut t…" at bounding box center [882, 364] width 483 height 166
copy div "In a world of distractions, clarity is your ultimate weapon. Learn how to cut t…"
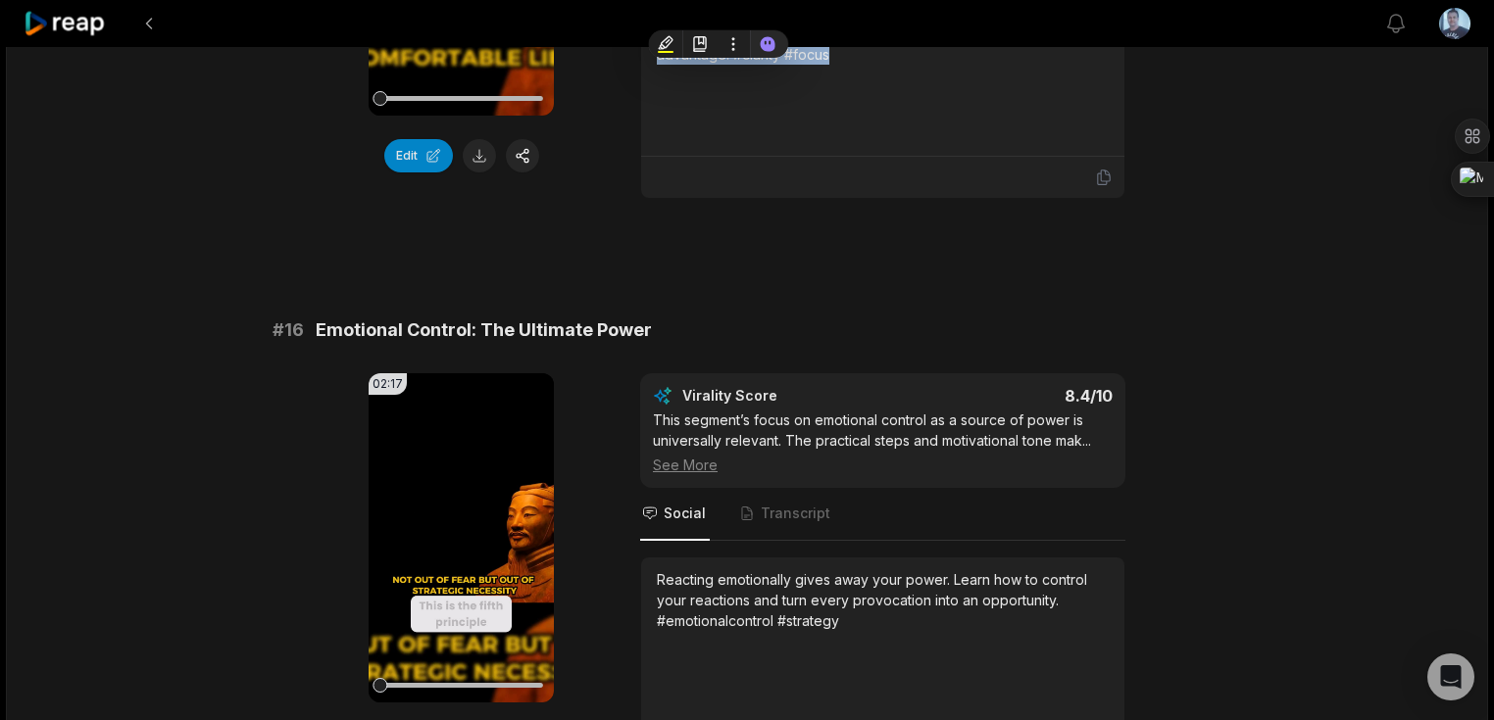
scroll to position [2901, 0]
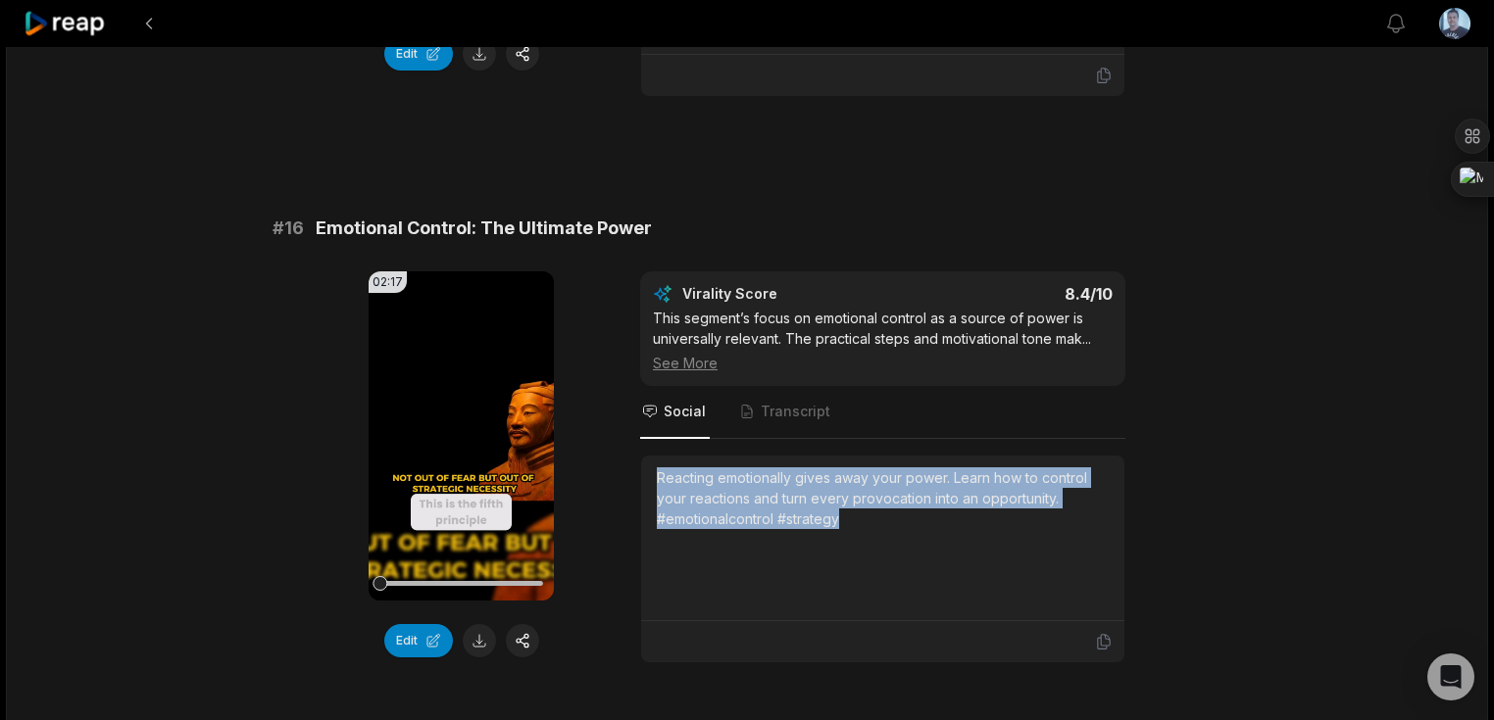
drag, startPoint x: 850, startPoint y: 506, endPoint x: 645, endPoint y: 453, distance: 211.6
click at [645, 456] on div "Reacting emotionally gives away your power. Learn how to control your reactions…" at bounding box center [882, 539] width 483 height 166
copy div "Reacting emotionally gives away your power. Learn how to control your reactions…"
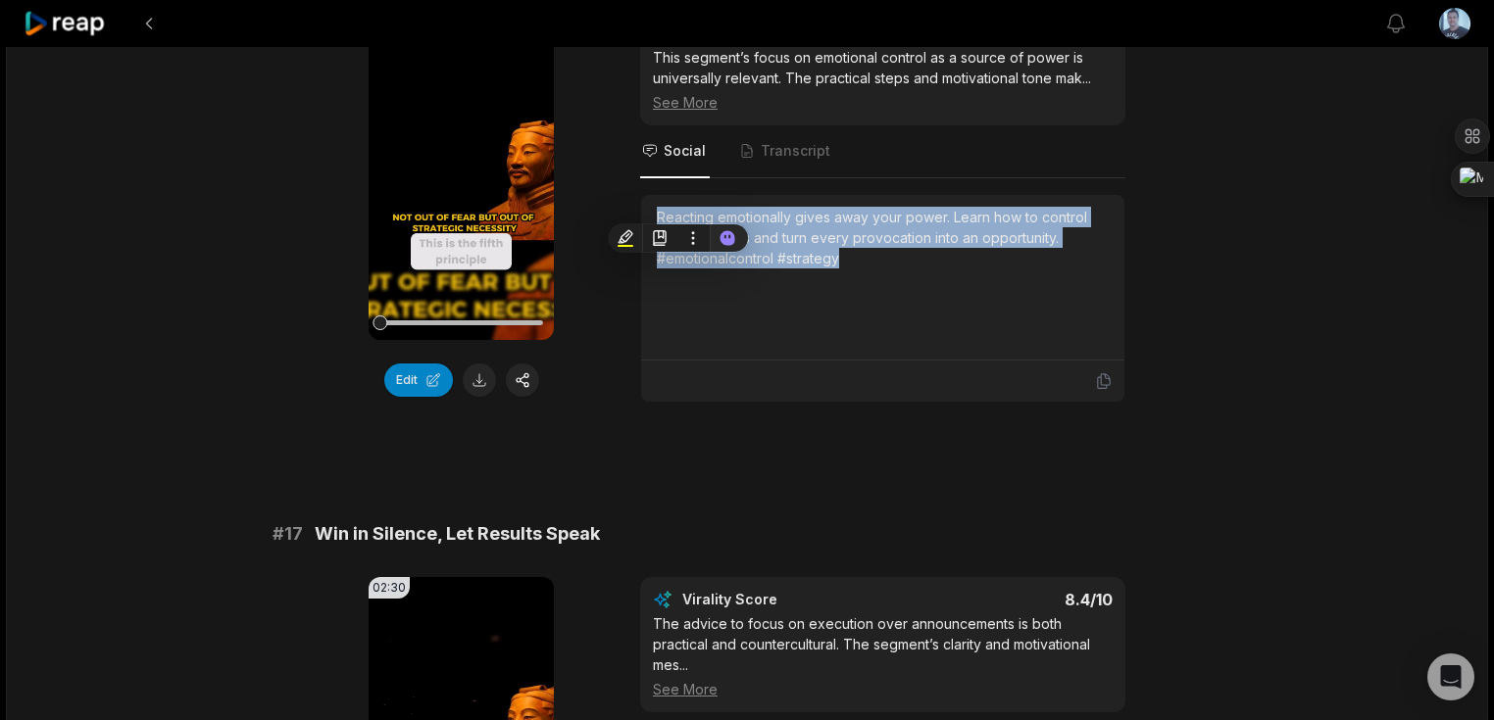
scroll to position [3372, 0]
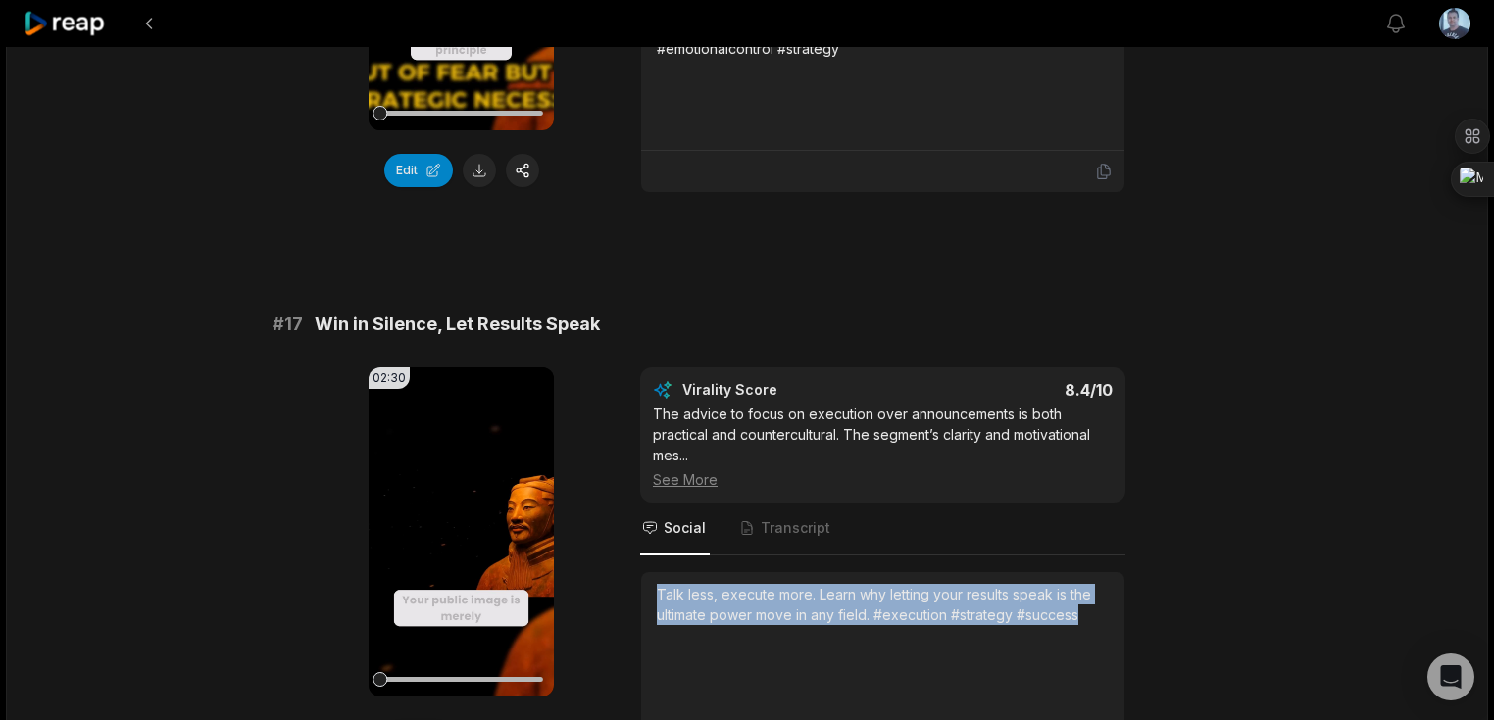
drag, startPoint x: 651, startPoint y: 571, endPoint x: 1086, endPoint y: 608, distance: 436.7
click at [1086, 608] on div "Talk less, execute more. Learn why letting your results speak is the ultimate p…" at bounding box center [882, 655] width 483 height 166
copy div "Talk less, execute more. Learn why letting your results speak is the ultimate p…"
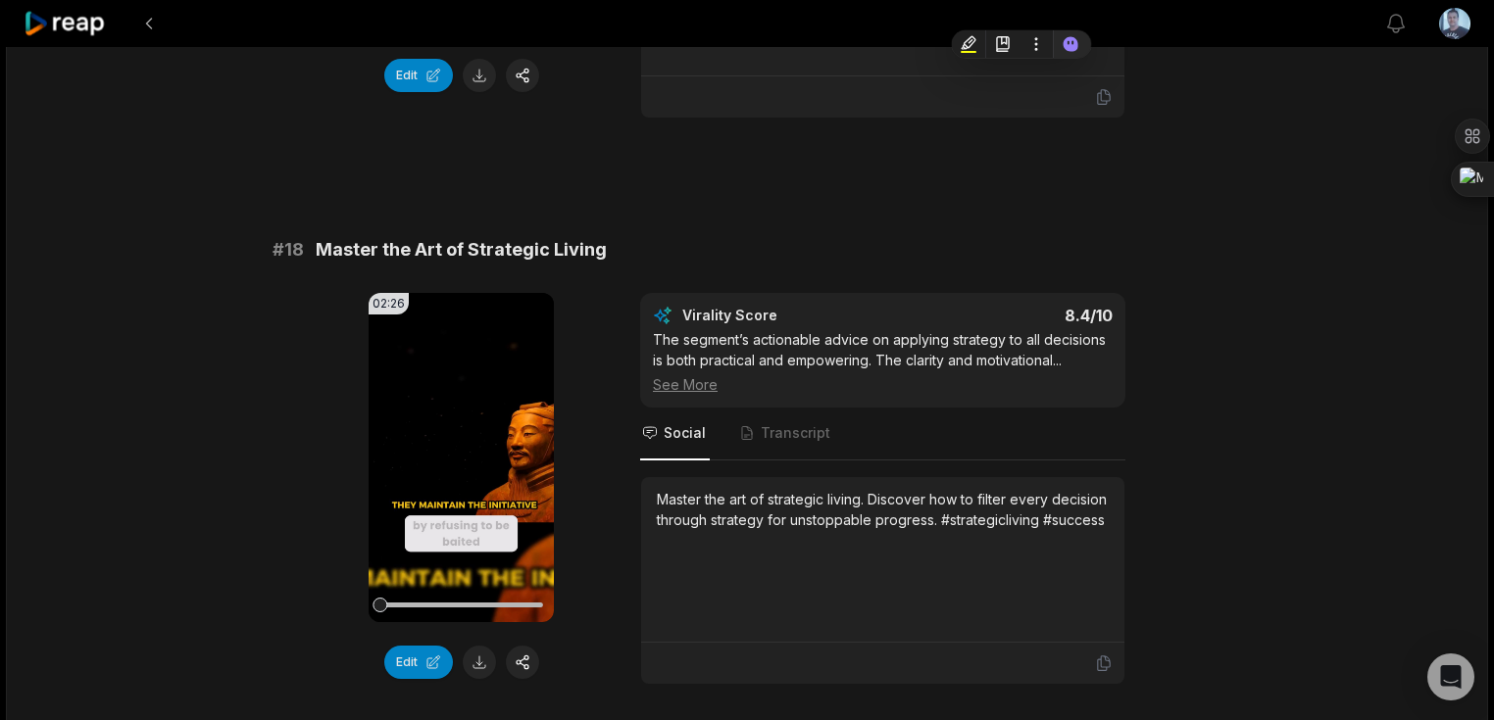
scroll to position [4078, 0]
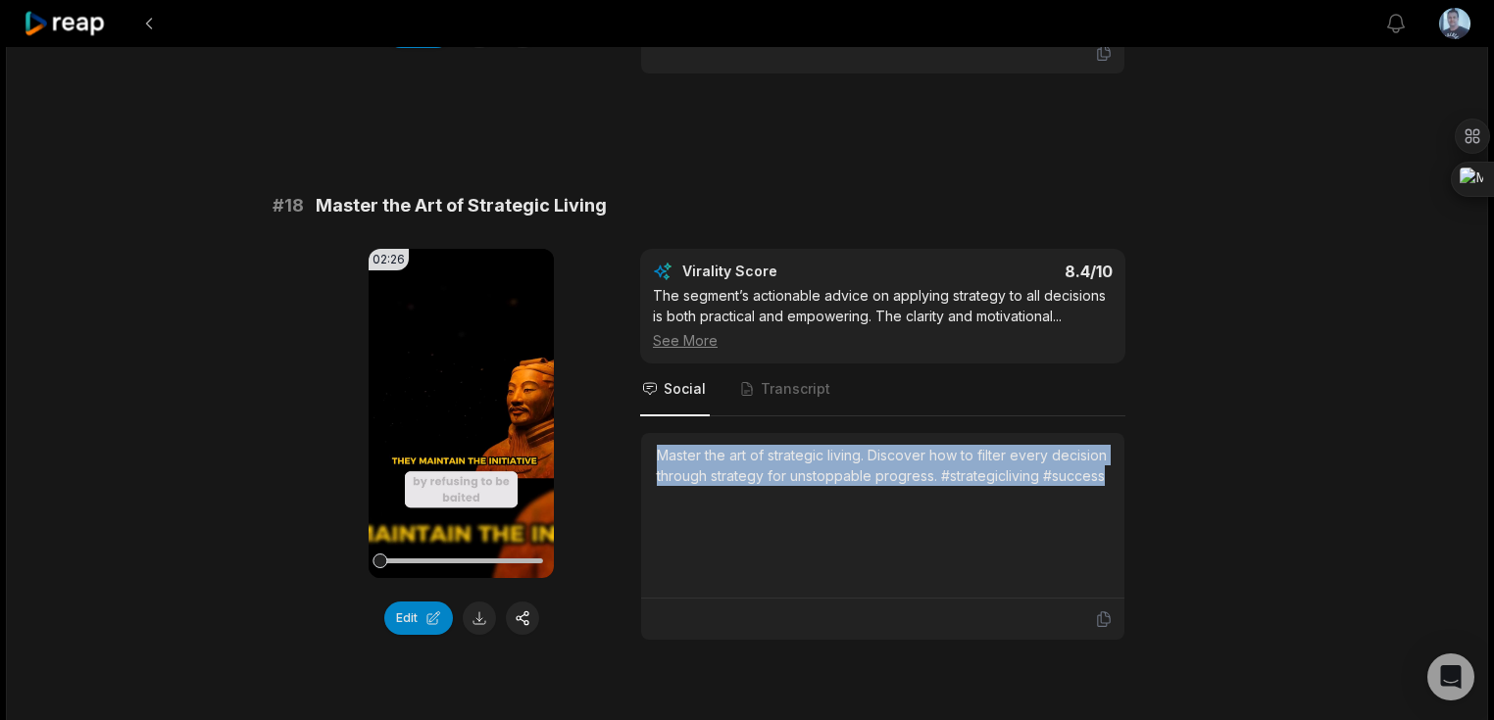
drag, startPoint x: 659, startPoint y: 434, endPoint x: 1088, endPoint y: 455, distance: 429.8
click at [1106, 455] on div "Master the art of strategic living. Discover how to filter every decision throu…" at bounding box center [883, 465] width 452 height 41
copy div "Master the art of strategic living. Discover how to filter every decision throu…"
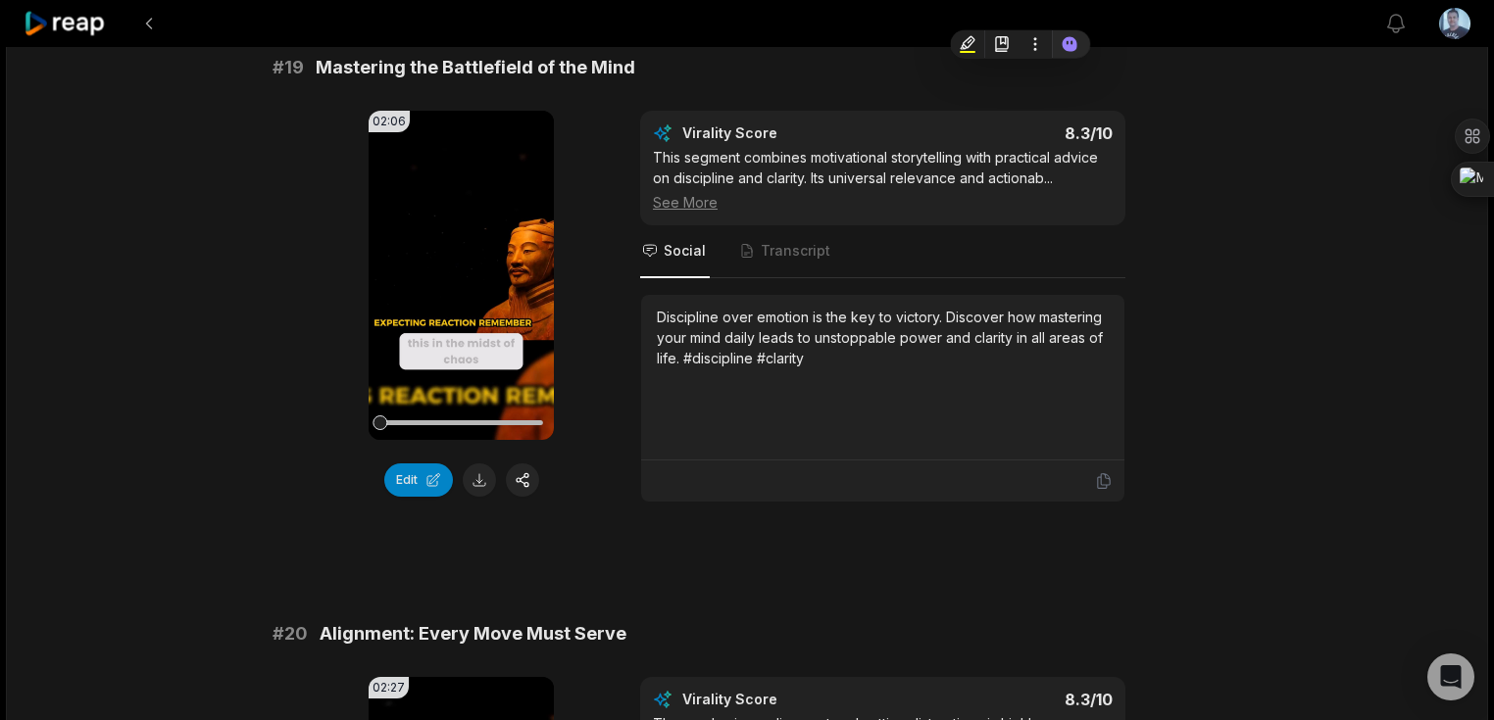
scroll to position [4783, 0]
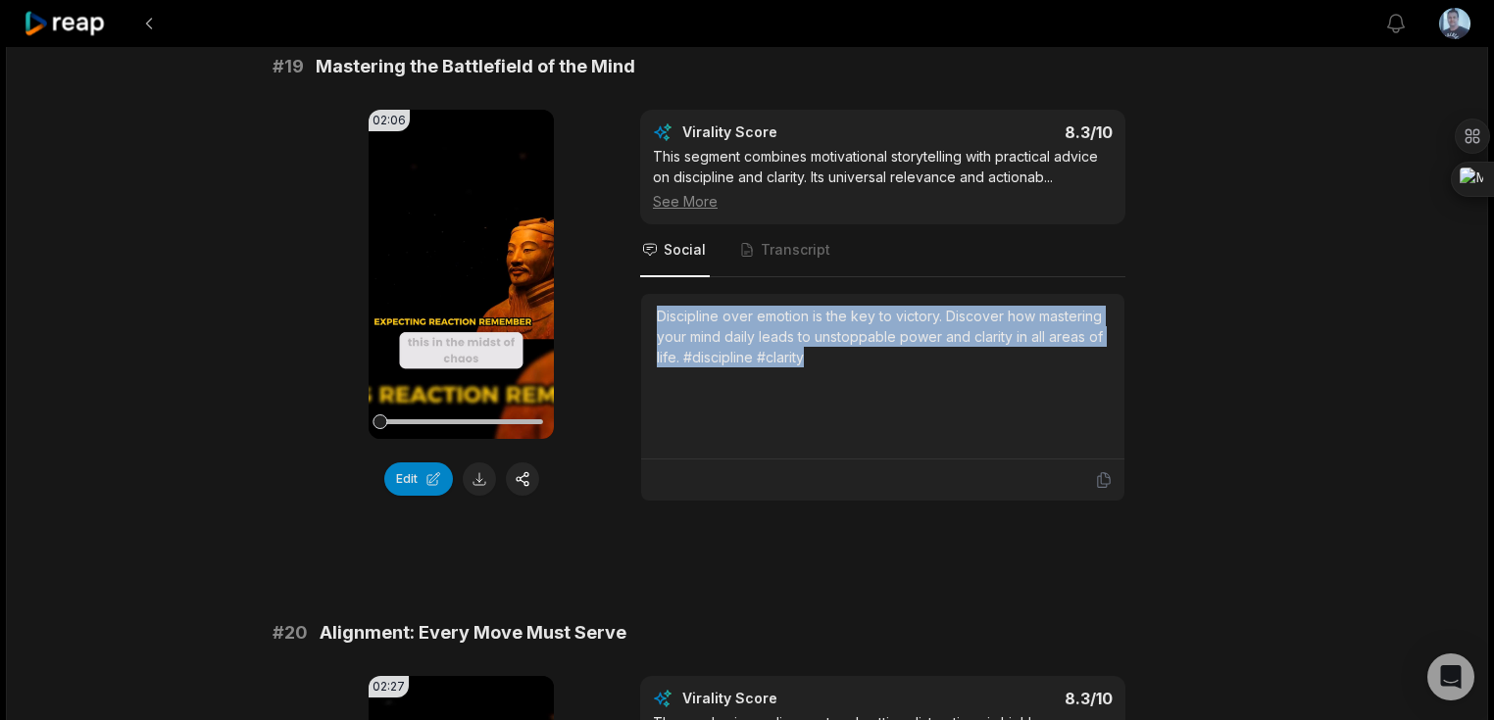
drag, startPoint x: 826, startPoint y: 340, endPoint x: 652, endPoint y: 288, distance: 182.0
click at [652, 294] on div "Discipline over emotion is the key to victory. Discover how mastering your mind…" at bounding box center [882, 377] width 483 height 166
copy div "Discipline over emotion is the key to victory. Discover how mastering your mind…"
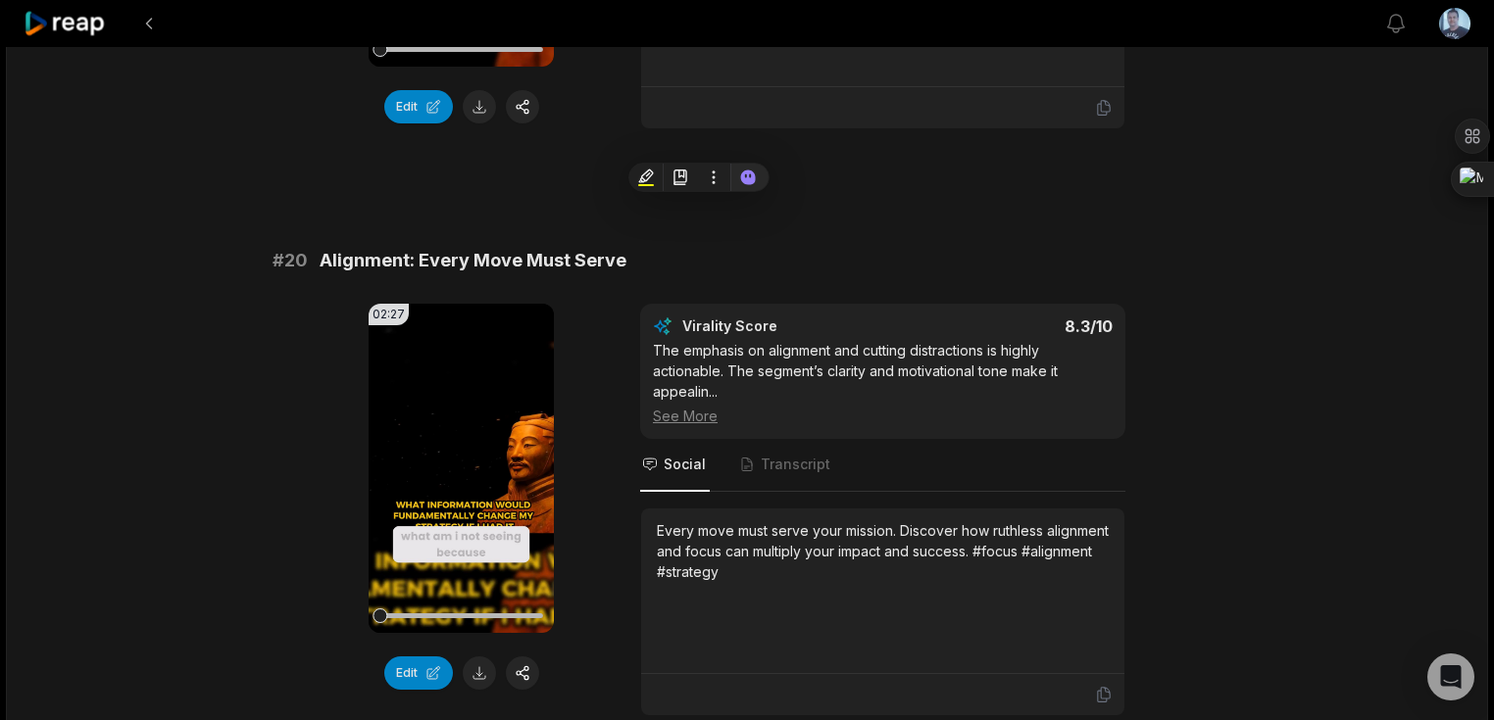
scroll to position [5175, 0]
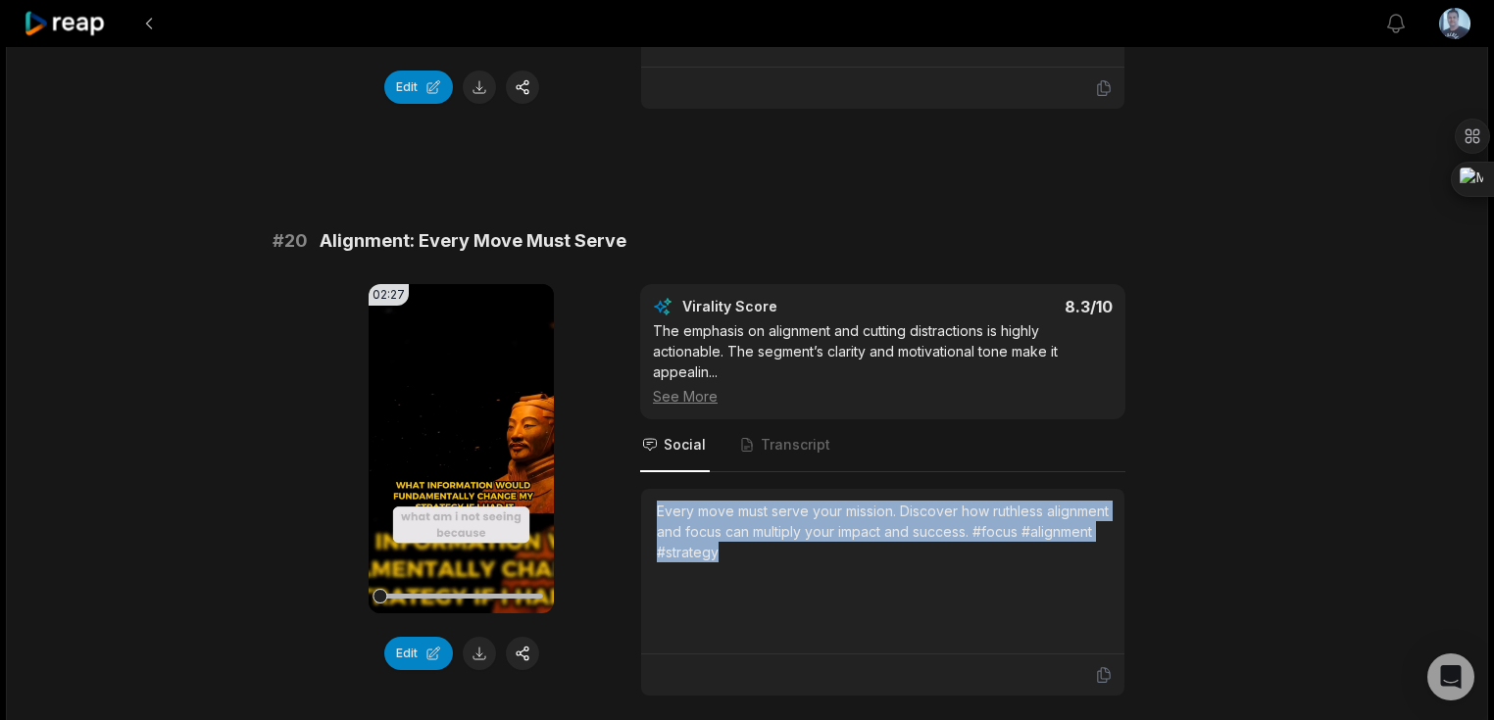
drag, startPoint x: 808, startPoint y: 534, endPoint x: 659, endPoint y: 483, distance: 157.5
click at [659, 501] on div "Every move must serve your mission. Discover how ruthless alignment and focus c…" at bounding box center [883, 532] width 452 height 62
copy div "Every move must serve your mission. Discover how ruthless alignment and focus c…"
